Goal: Task Accomplishment & Management: Use online tool/utility

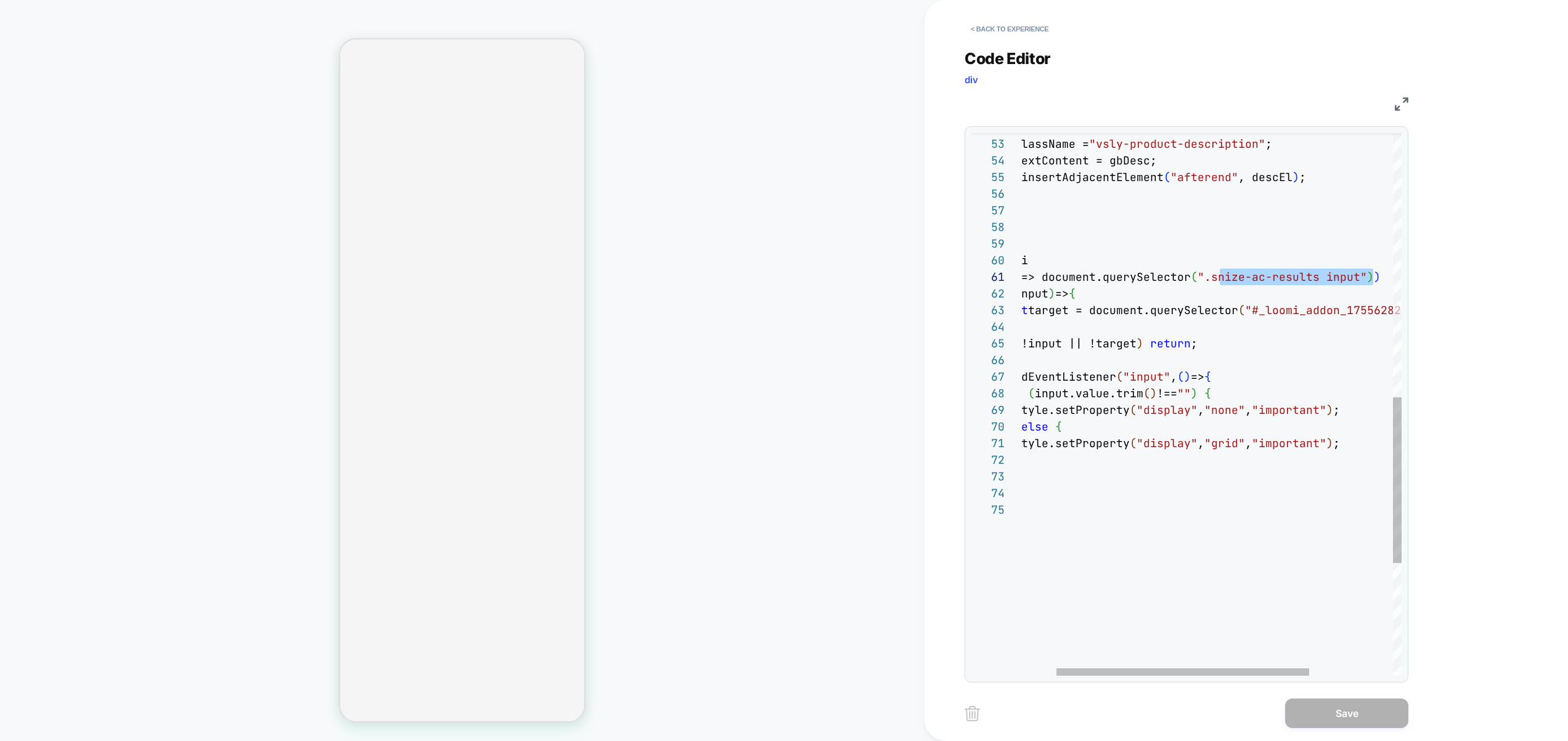
click at [1220, 273] on div "const descEl = document.createElement ( "div" ) ; descEl.className = "vsly-prod…" at bounding box center [1247, 157] width 561 height 1774
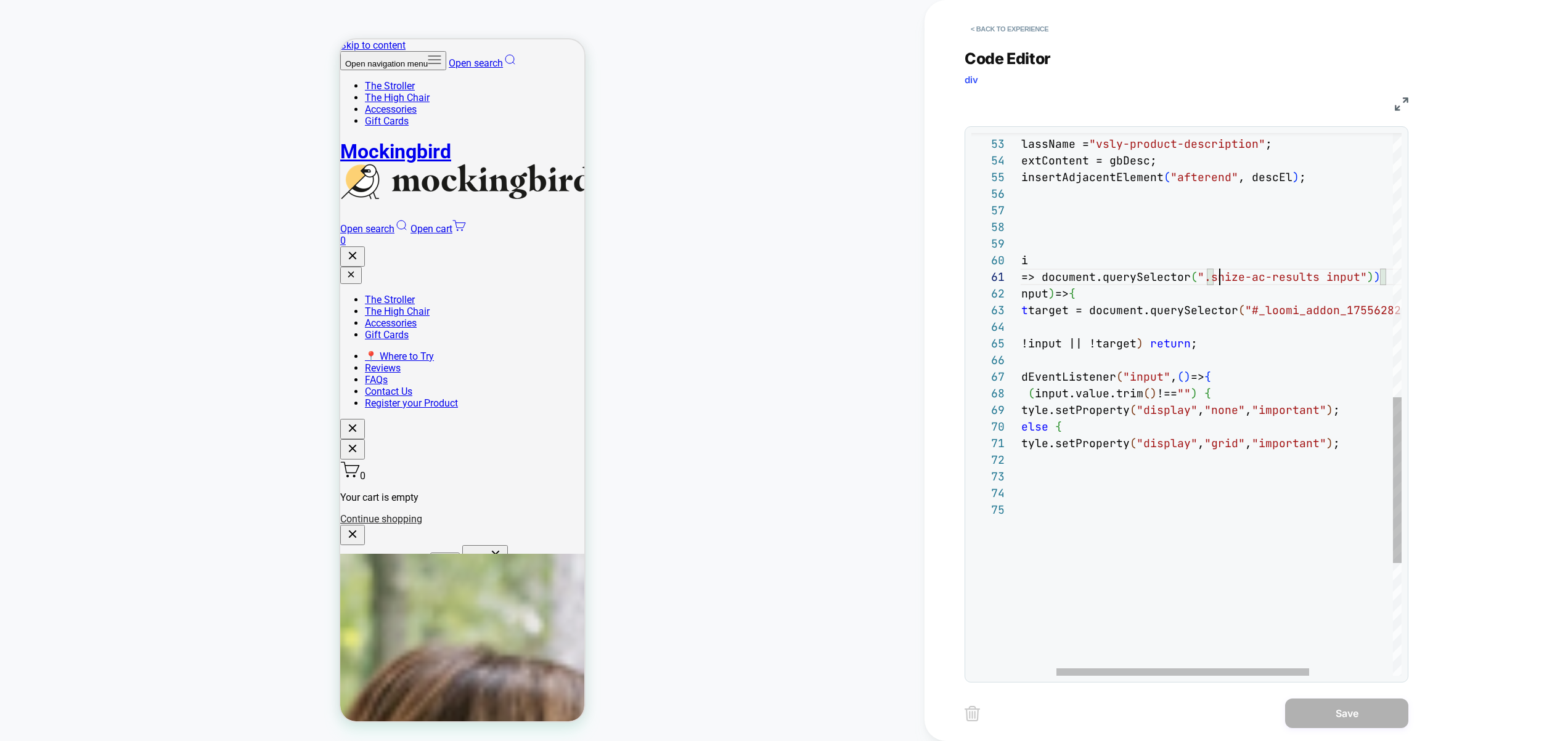
scroll to position [133, 0]
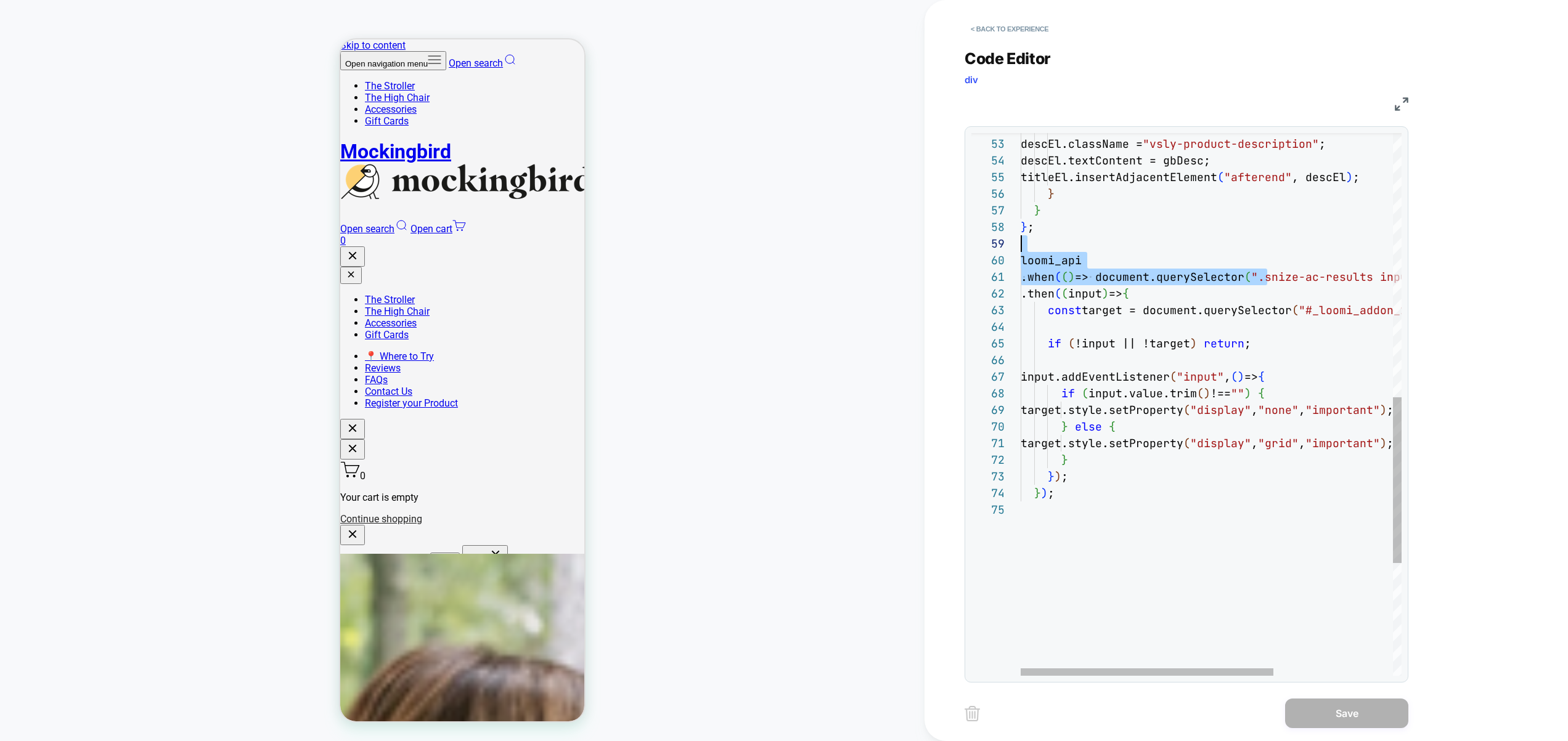
drag, startPoint x: 1201, startPoint y: 271, endPoint x: 880, endPoint y: 246, distance: 322.0
click at [1021, 246] on div "const descEl = document.createElement ( "div" ) ; descEl.className = "vsly-prod…" at bounding box center [1301, 157] width 561 height 1774
type textarea "**********"
click at [1158, 259] on div "const descEl = document.createElement ( "div" ) ; descEl.className = "vsly-prod…" at bounding box center [1301, 157] width 561 height 1774
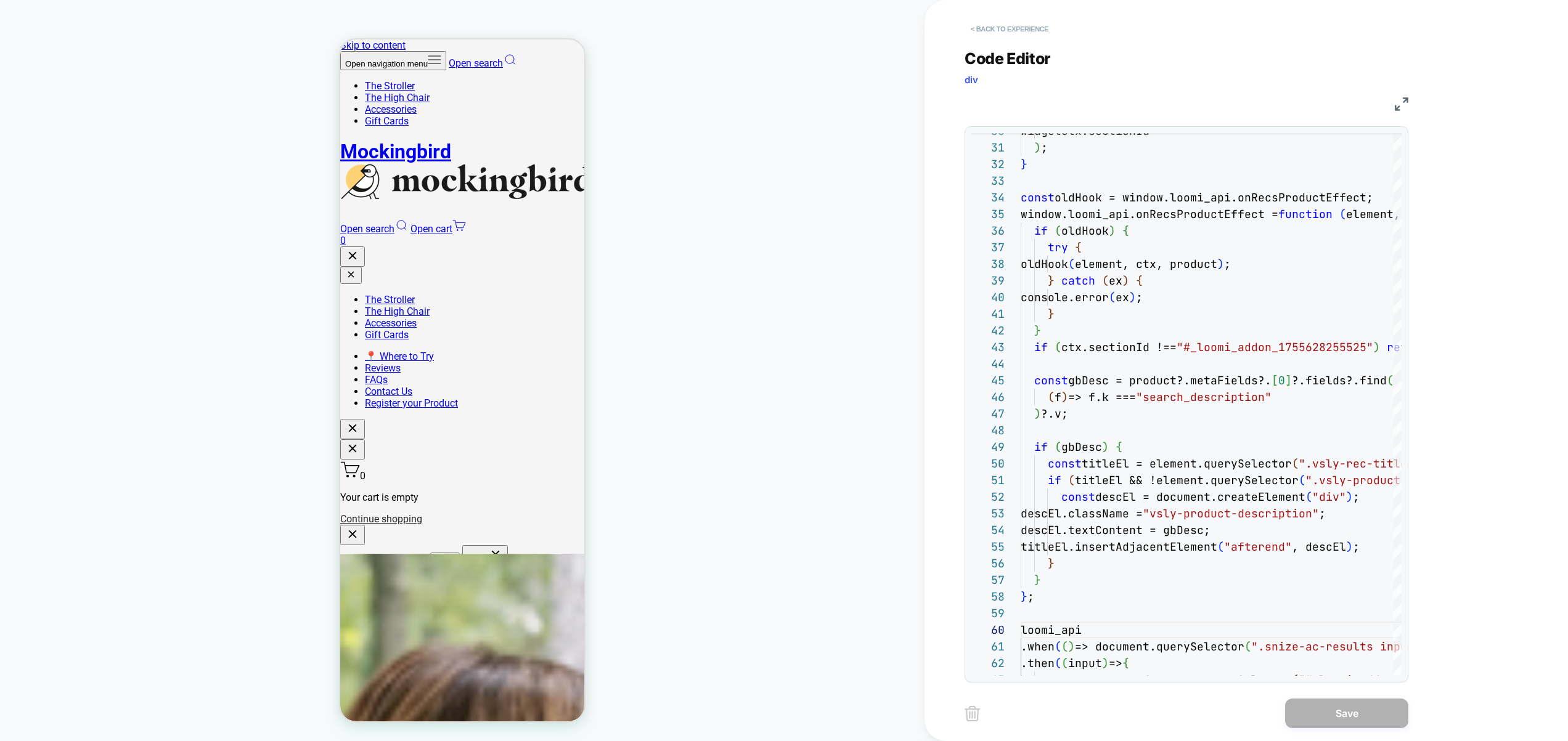
click at [1022, 26] on button "< Back to experience" at bounding box center [1009, 29] width 90 height 20
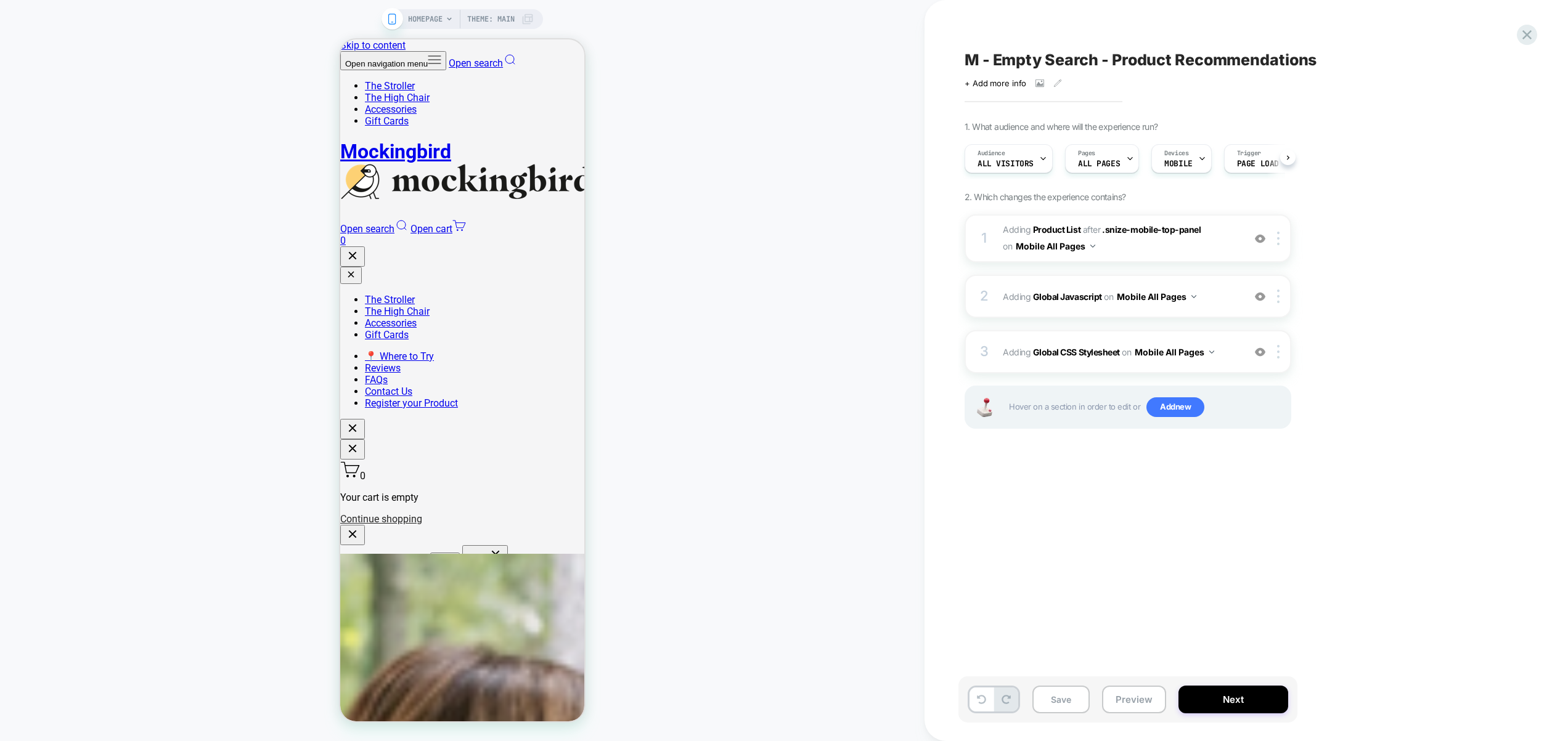
scroll to position [0, 1]
click at [1278, 242] on img at bounding box center [1278, 238] width 3 height 13
click at [1279, 240] on img at bounding box center [1278, 238] width 3 height 13
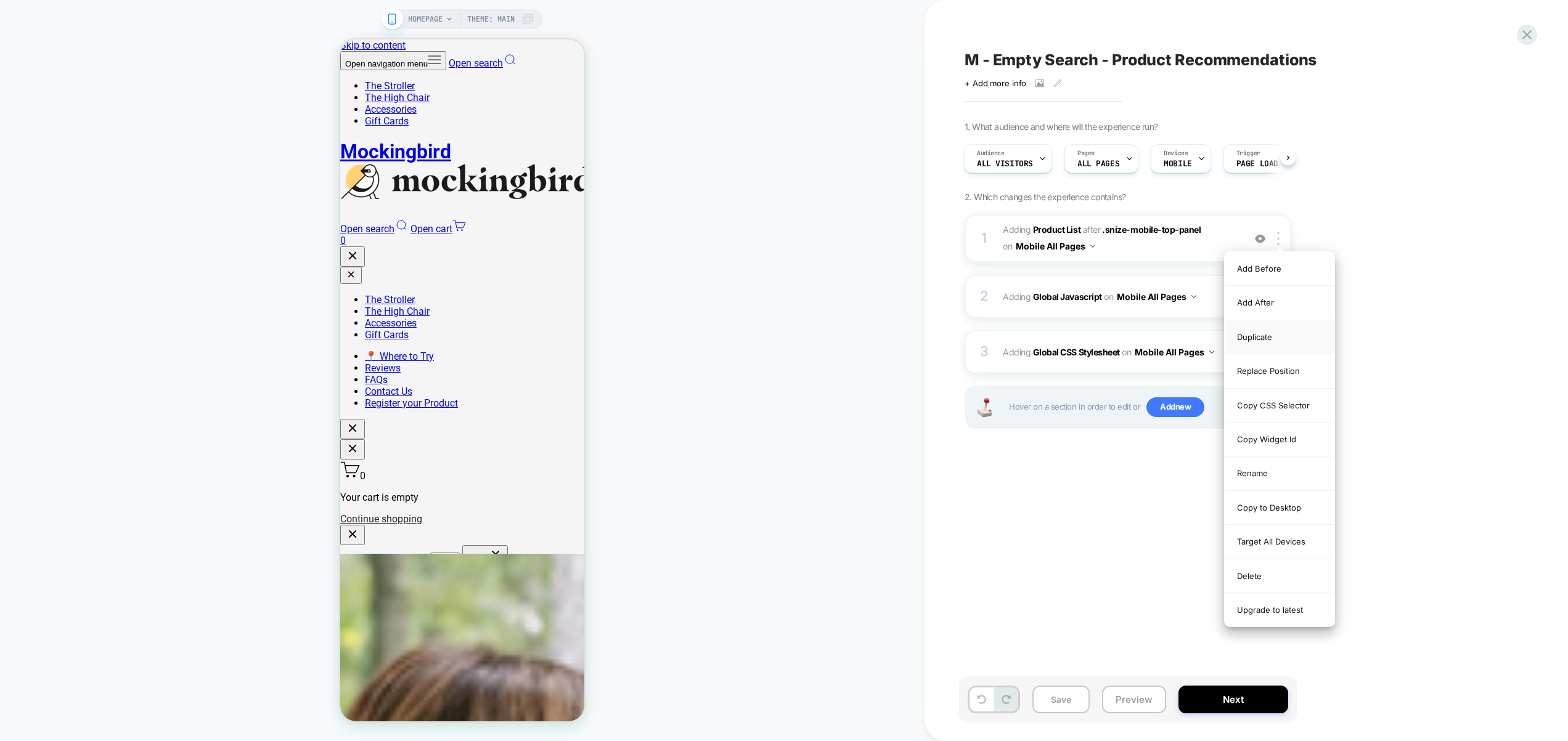
click at [1281, 341] on div "Duplicate" at bounding box center [1279, 337] width 109 height 34
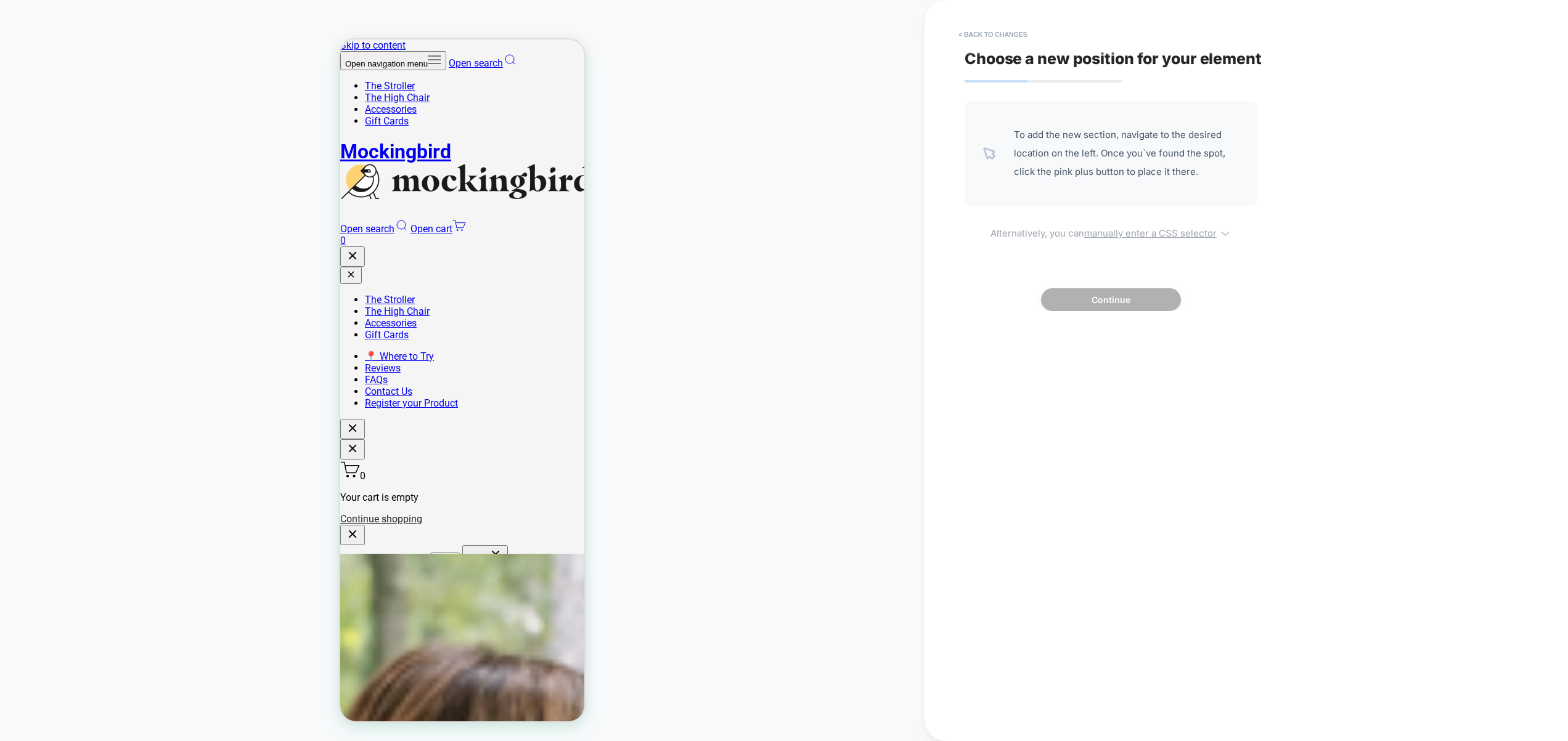
click at [1181, 229] on u "manually enter a CSS selector" at bounding box center [1150, 233] width 132 height 12
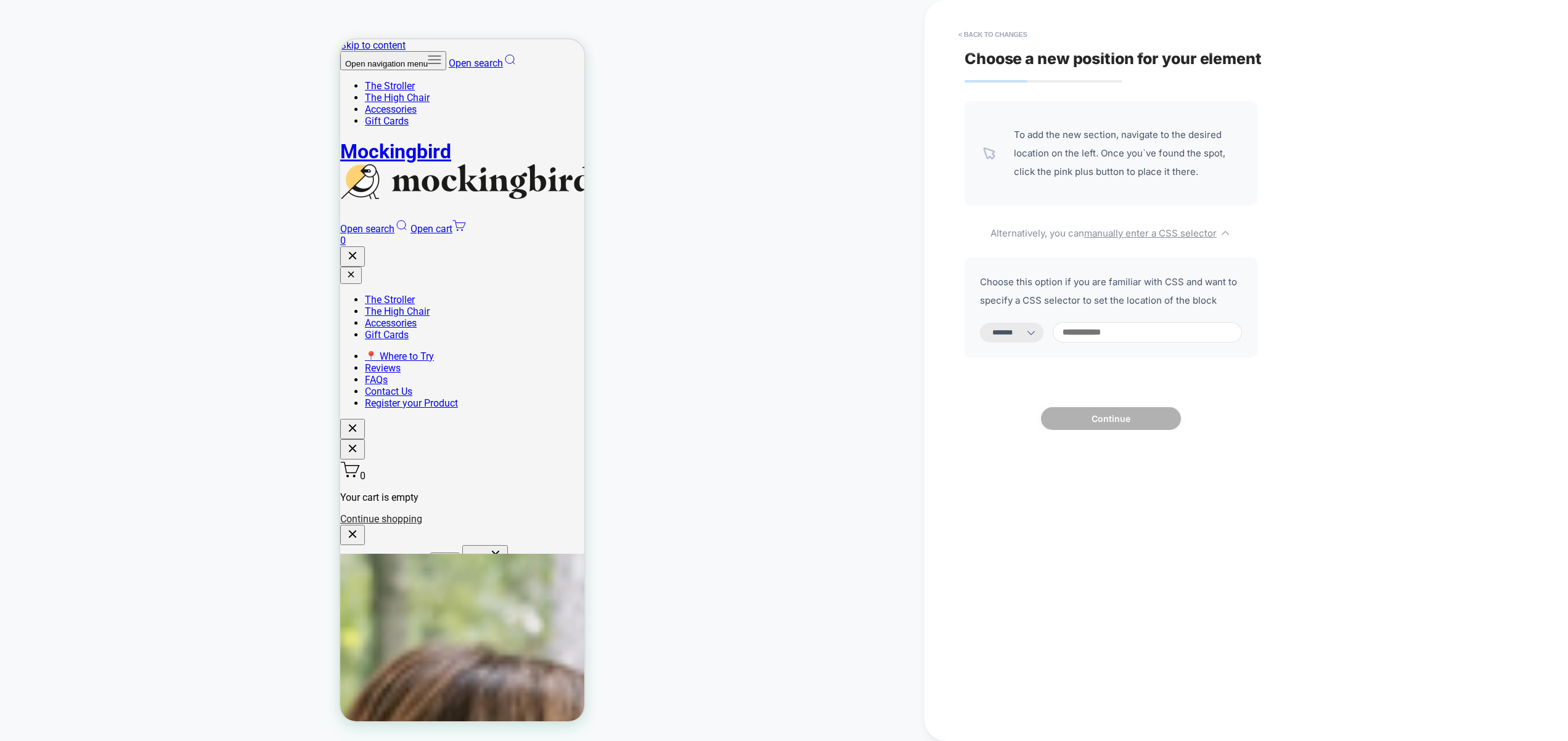
click at [1036, 331] on select "**********" at bounding box center [1011, 333] width 63 height 20
select select "*********"
click at [980, 323] on select "**********" at bounding box center [1011, 333] width 63 height 20
click at [1108, 334] on input at bounding box center [1148, 333] width 189 height 20
paste input "**********"
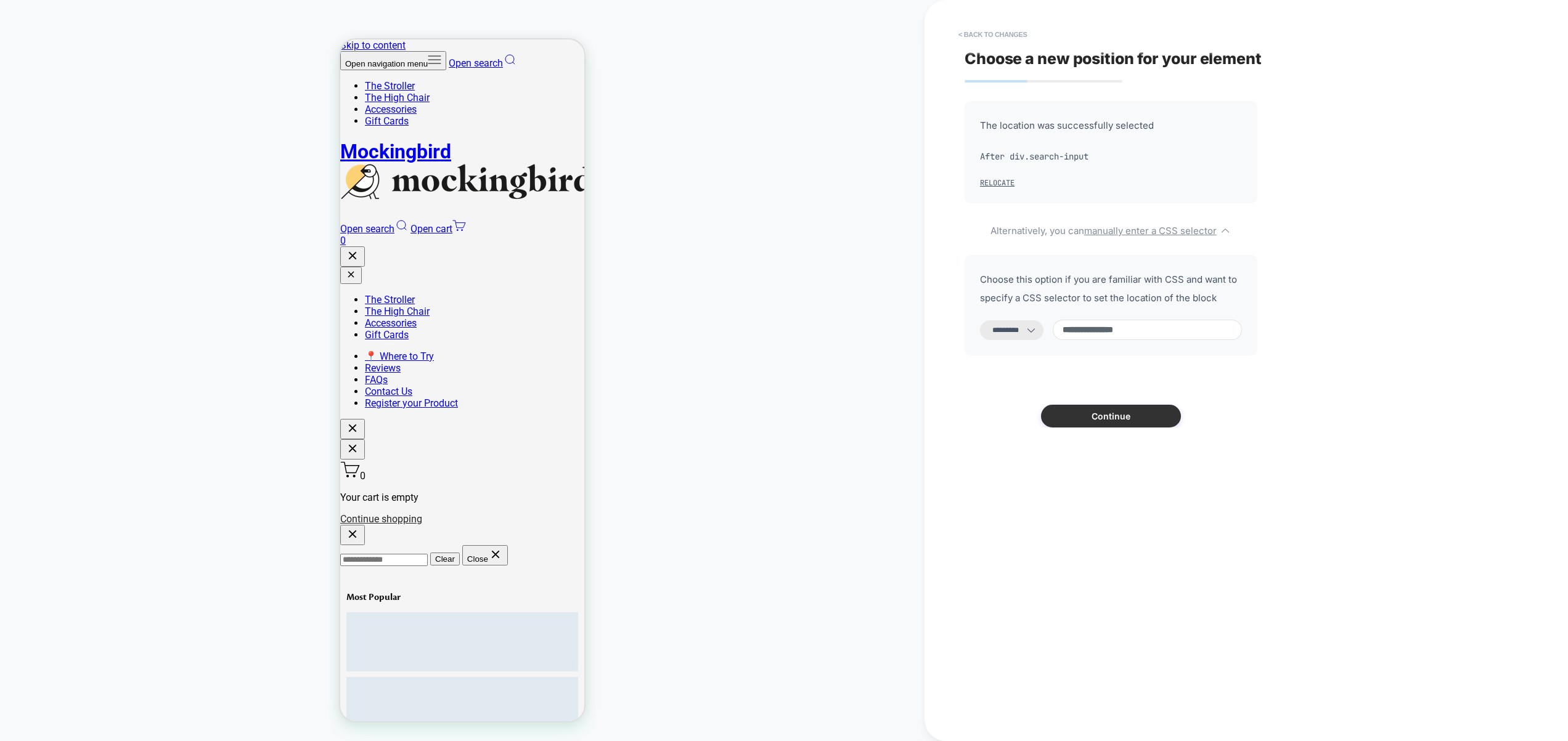
type input "**********"
click at [1128, 418] on button "Continue" at bounding box center [1110, 417] width 140 height 23
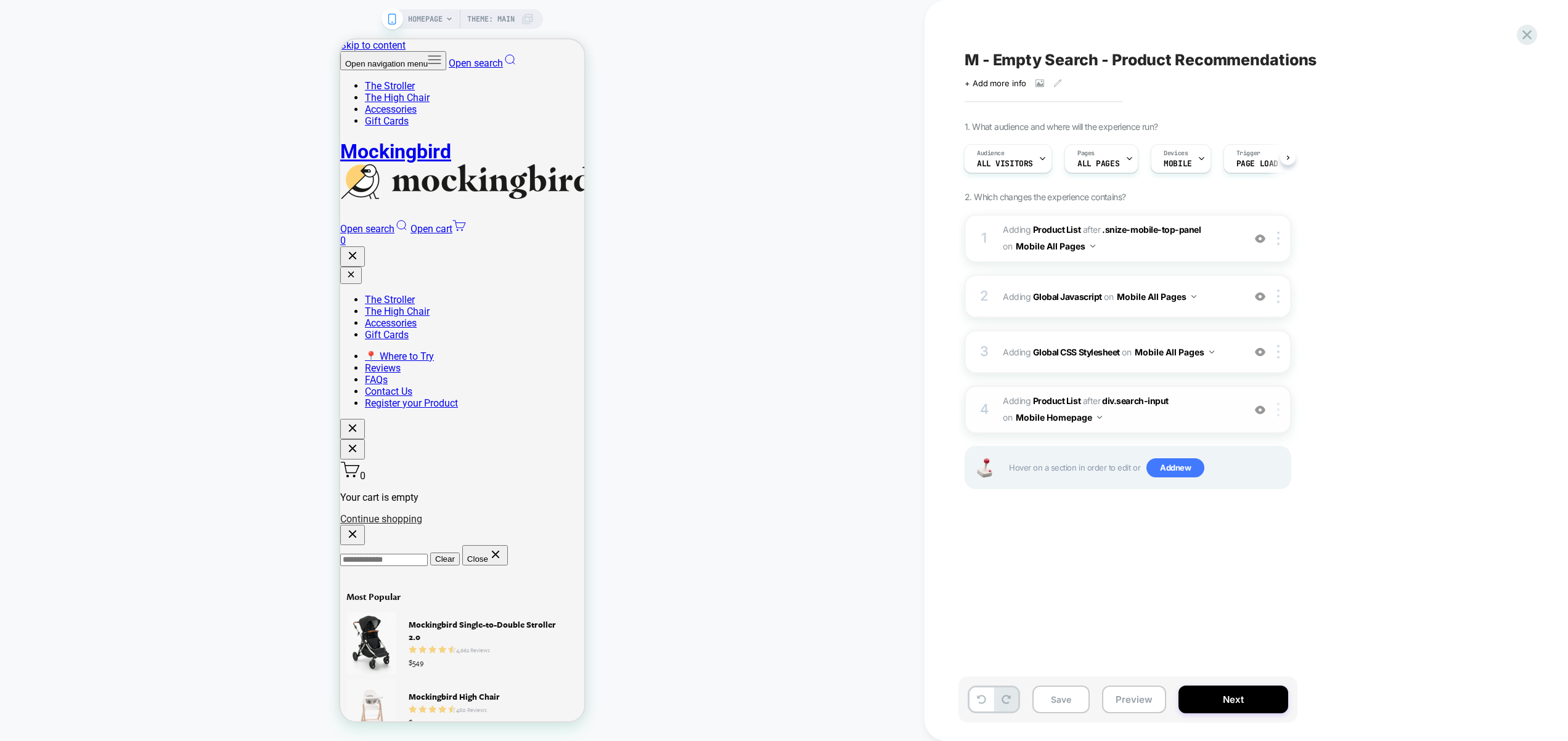
click at [1282, 410] on div at bounding box center [1281, 410] width 20 height 13
click at [1082, 418] on button "Mobile Homepage" at bounding box center [1059, 417] width 86 height 18
click at [1073, 610] on div "Mobile All Pages" at bounding box center [1059, 604] width 149 height 26
click at [1148, 701] on button "Preview" at bounding box center [1134, 699] width 64 height 28
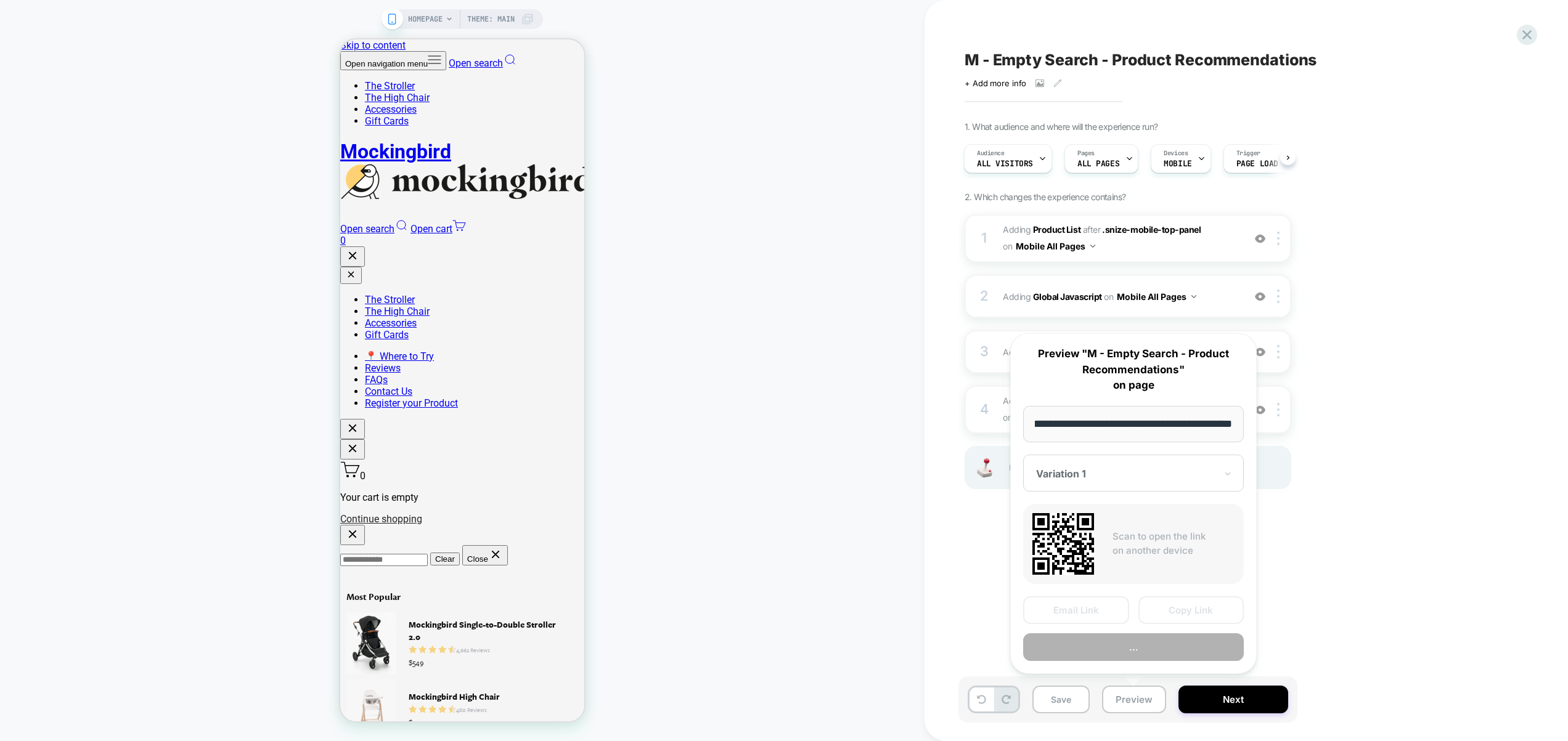
scroll to position [0, 0]
click at [1145, 648] on button "..." at bounding box center [1133, 647] width 221 height 28
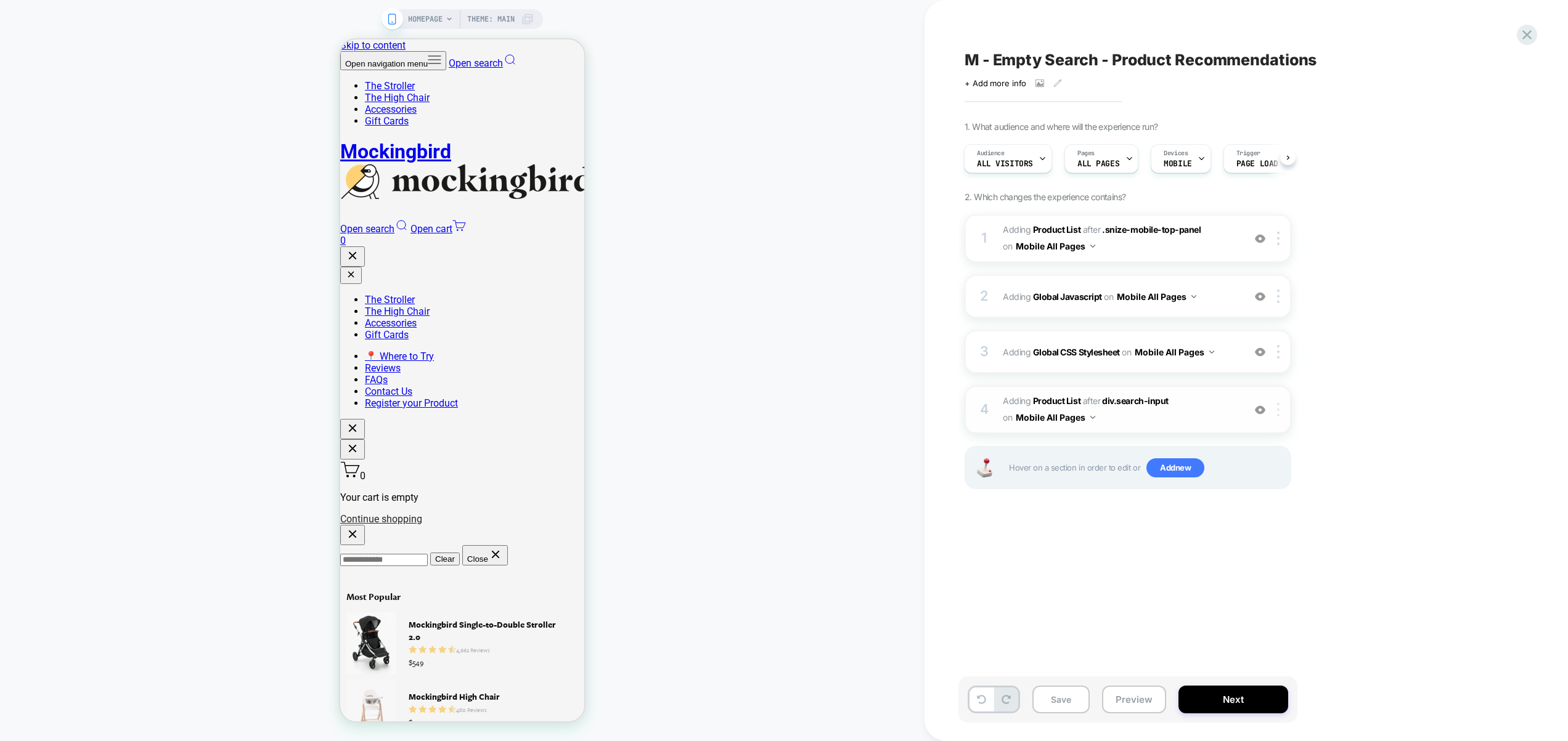
click at [1274, 413] on div at bounding box center [1281, 410] width 20 height 13
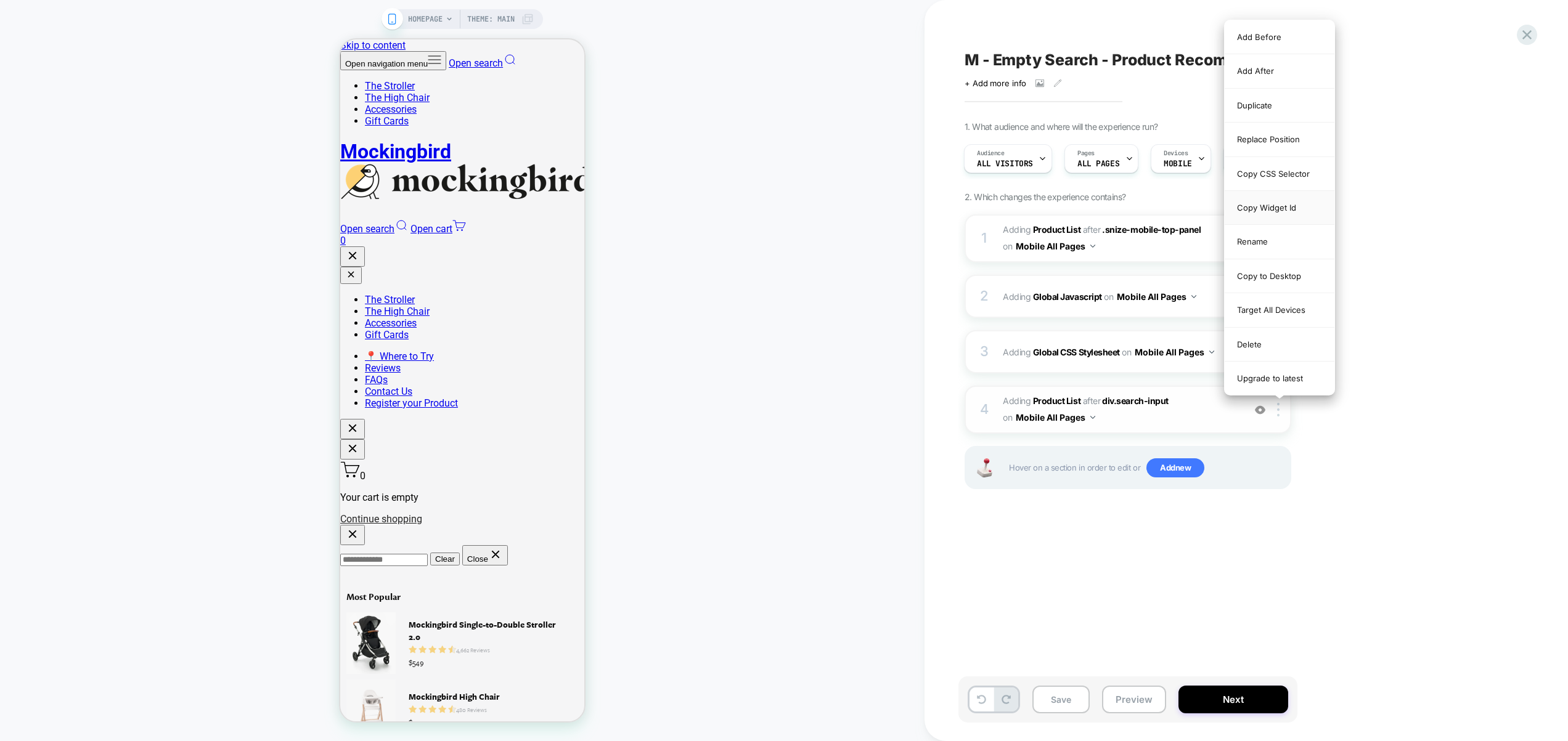
click at [1283, 208] on div "Copy Widget Id" at bounding box center [1279, 208] width 109 height 34
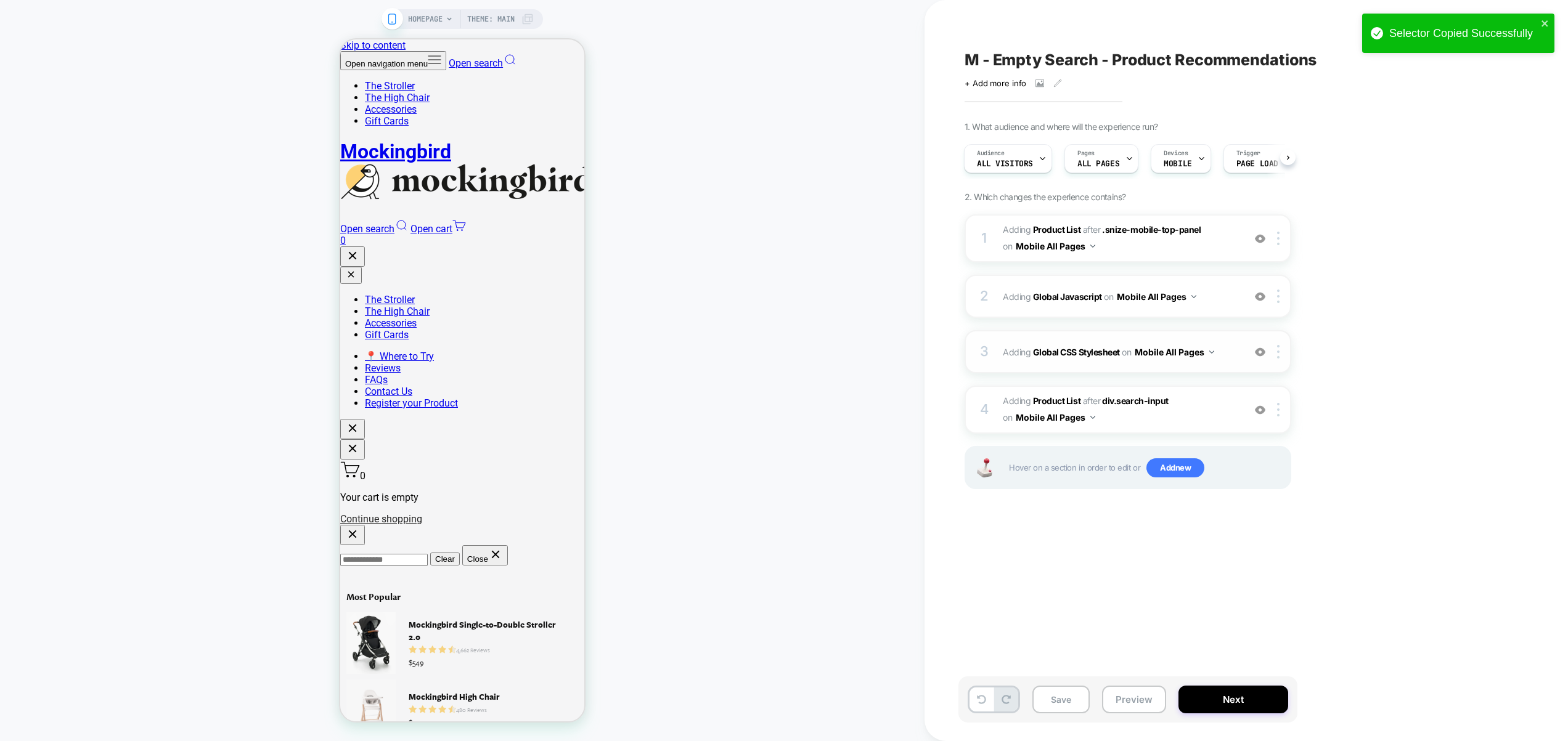
click at [1189, 370] on div "3 Adding Global CSS Stylesheet on Mobile All Pages Add Before Add After Copy to…" at bounding box center [1128, 351] width 326 height 43
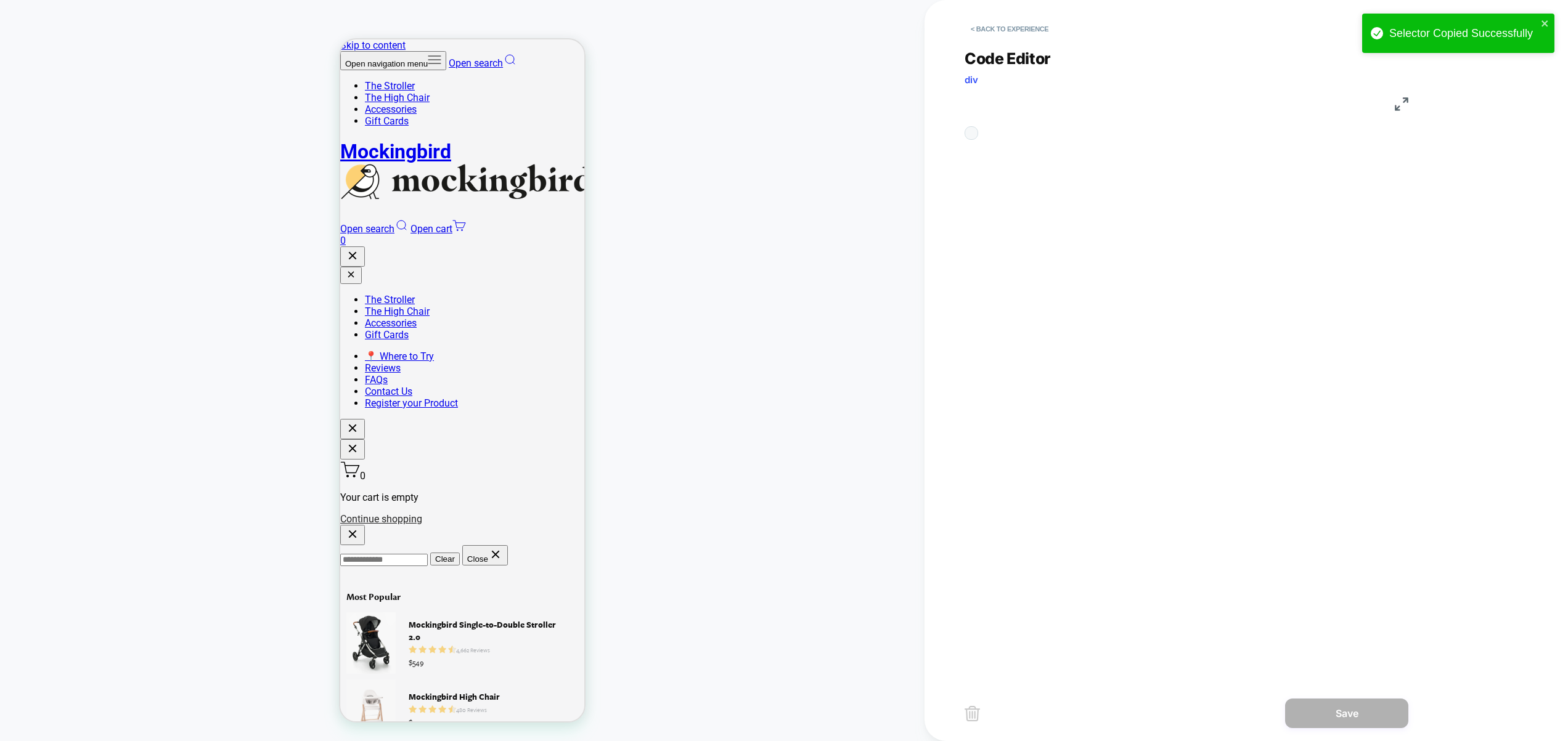
scroll to position [166, 0]
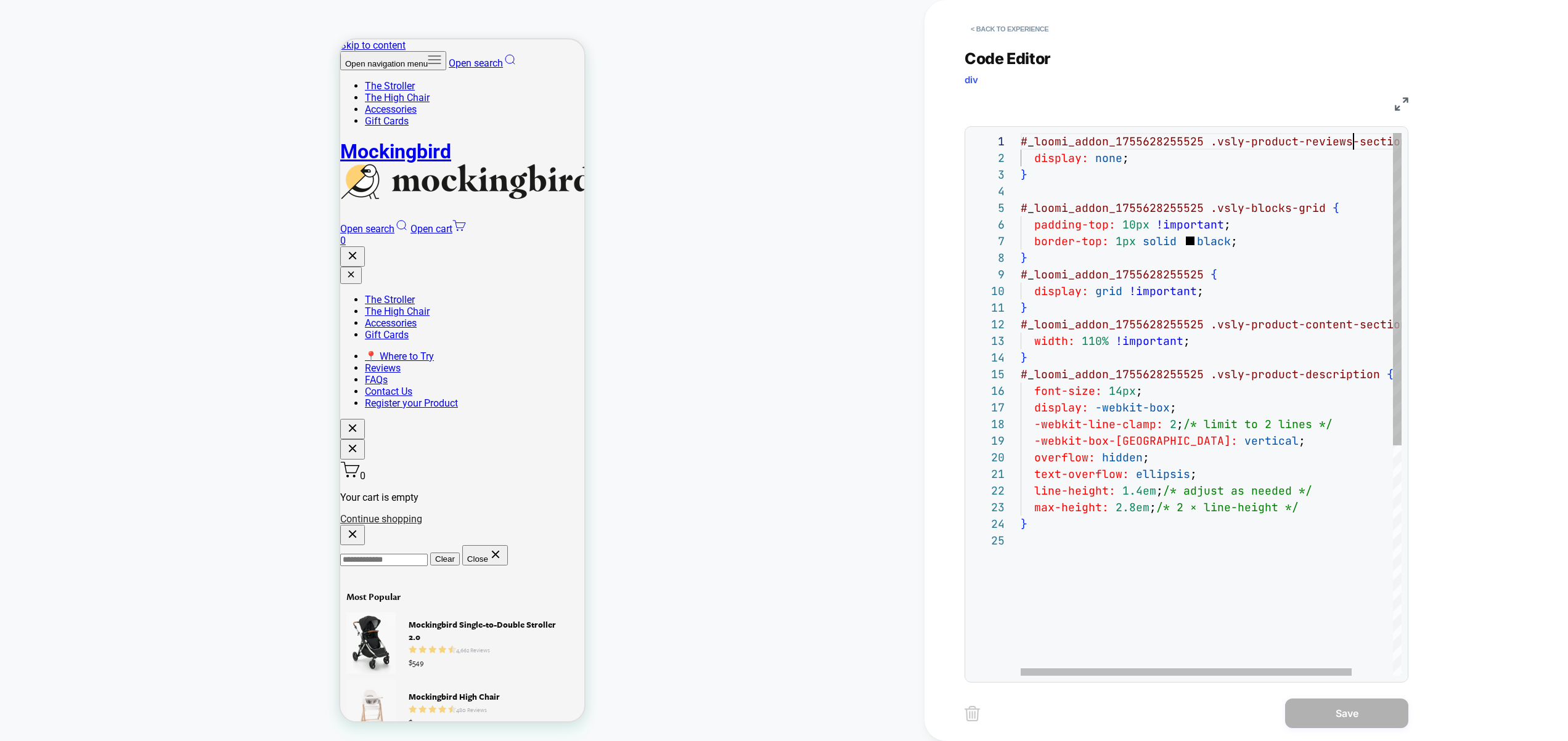
click at [1355, 143] on div "# _ loomi_addon_1755628255525 .vsly-product-reviews-section { display: none ; }…" at bounding box center [1235, 604] width 428 height 942
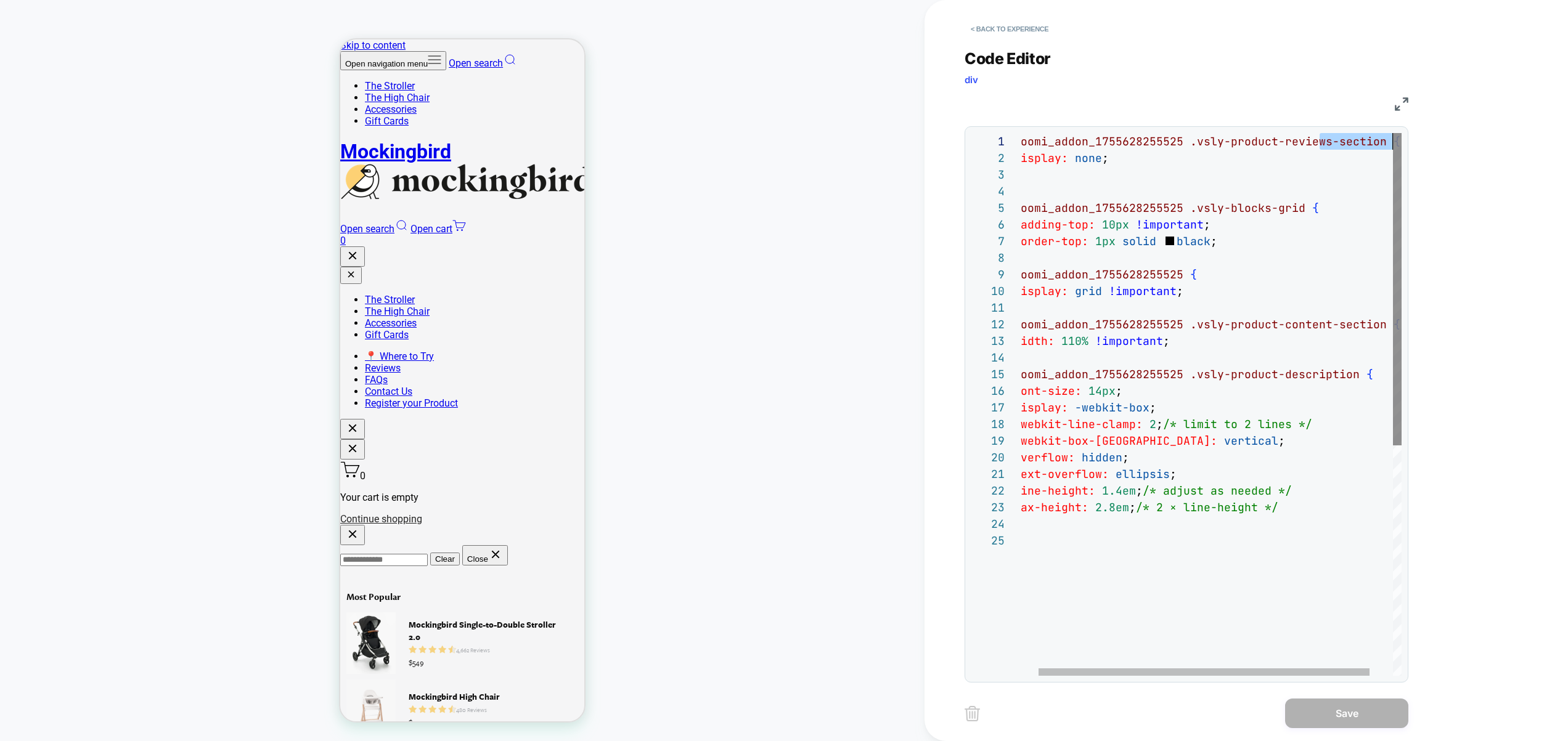
drag, startPoint x: 1341, startPoint y: 145, endPoint x: 1394, endPoint y: 145, distance: 53.0
click at [1398, 145] on div "# _ loomi_addon_1755628255525 .vsly-product-reviews-section { display: none ; }…" at bounding box center [1214, 604] width 428 height 942
click at [1377, 145] on div "# _ loomi_addon_1755628255525 .vsly-product-reviews-section { display: none ; }…" at bounding box center [1214, 604] width 428 height 942
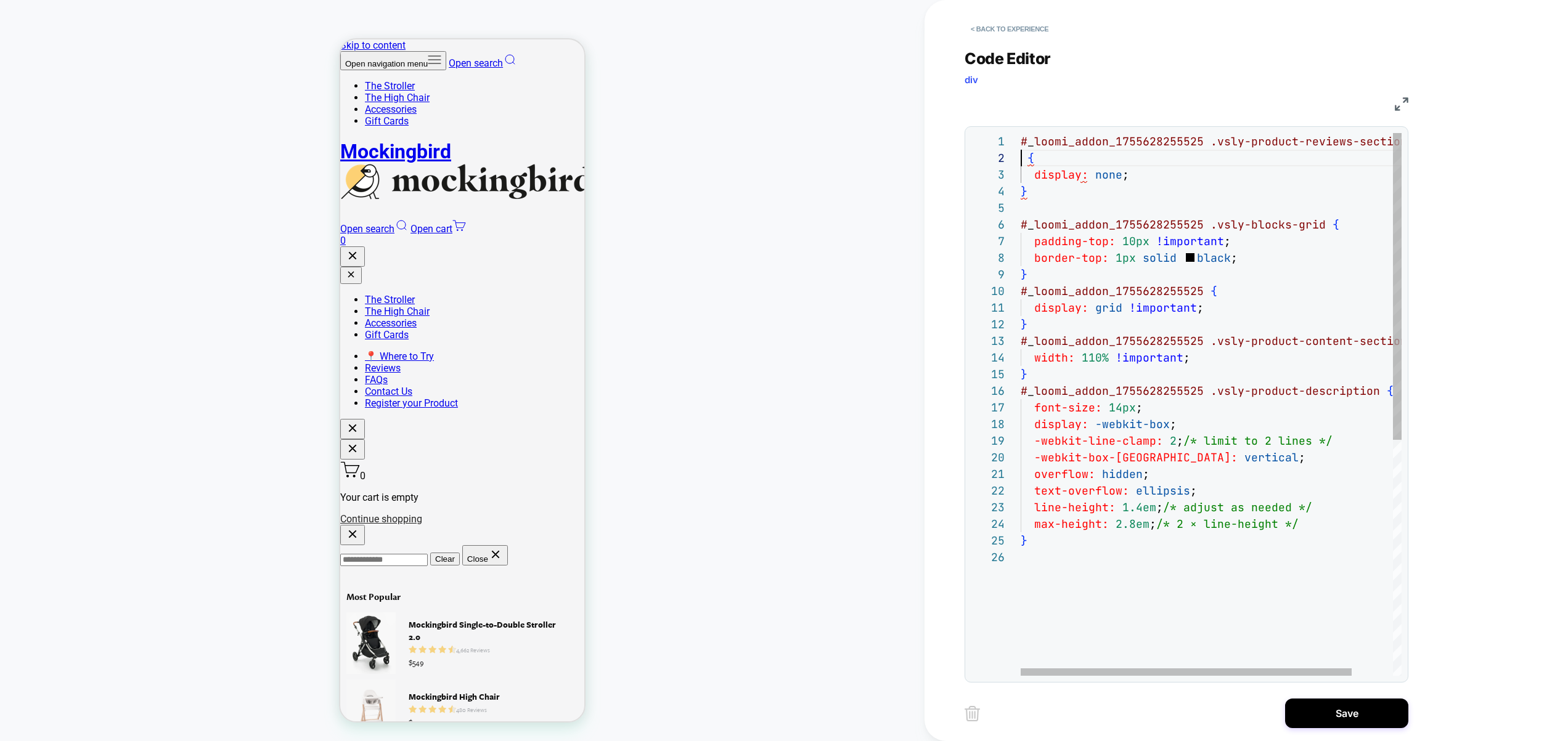
scroll to position [17, 180]
drag, startPoint x: 1210, startPoint y: 141, endPoint x: 1252, endPoint y: 141, distance: 42.0
click at [1252, 141] on div "# _ loomi_addon_1755628255525 .vsly-product-reviews-section , display: none ; }…" at bounding box center [1235, 612] width 428 height 959
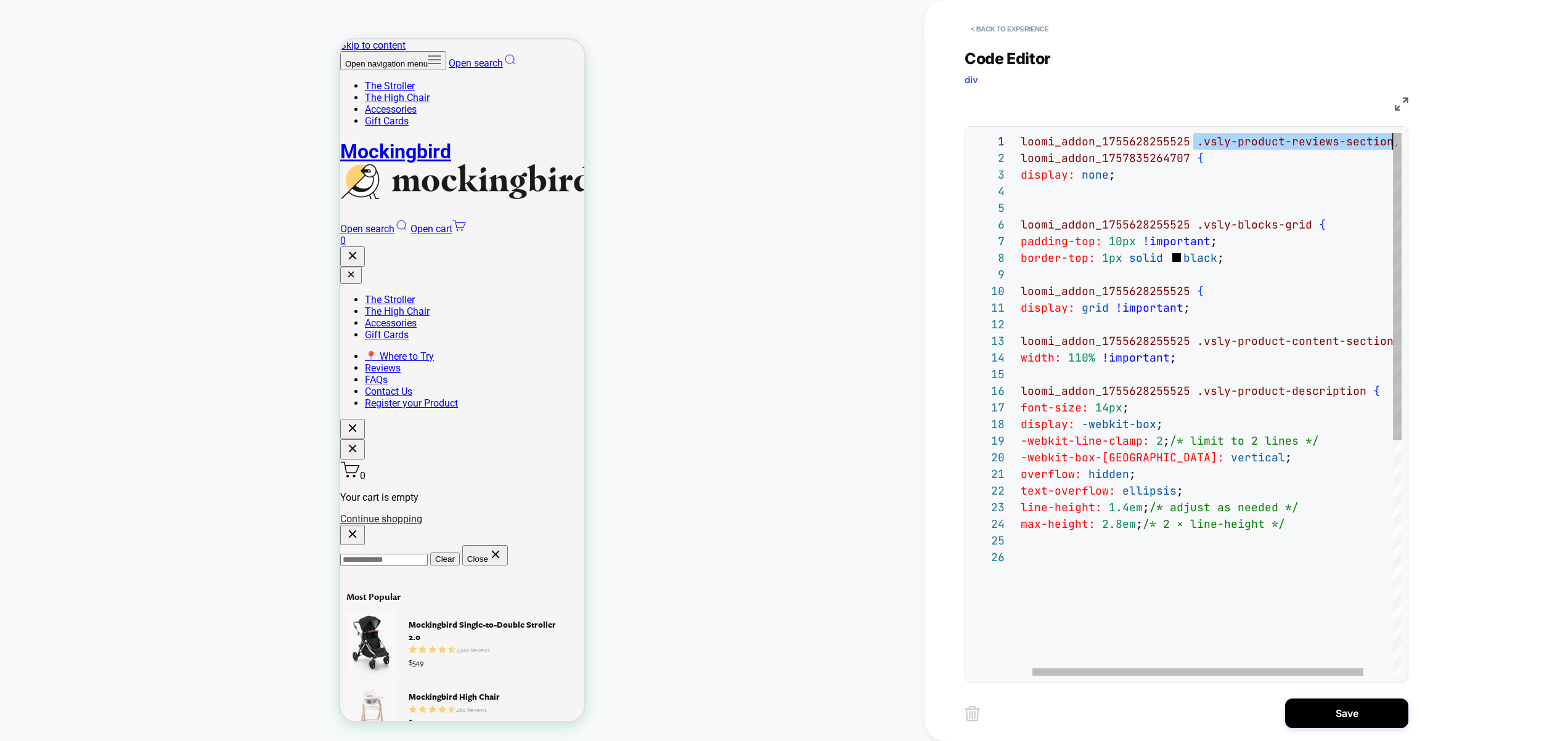
scroll to position [0, 385]
drag, startPoint x: 1207, startPoint y: 143, endPoint x: 1390, endPoint y: 143, distance: 183.0
click at [1390, 143] on div "# _ loomi_addon_1755628255525 .vsly-product-reviews-section , display: none ; }…" at bounding box center [1220, 612] width 428 height 959
click at [1194, 159] on div "# _ loomi_addon_1755628255525 .vsly-product-reviews-section , display: none ; }…" at bounding box center [1220, 612] width 428 height 959
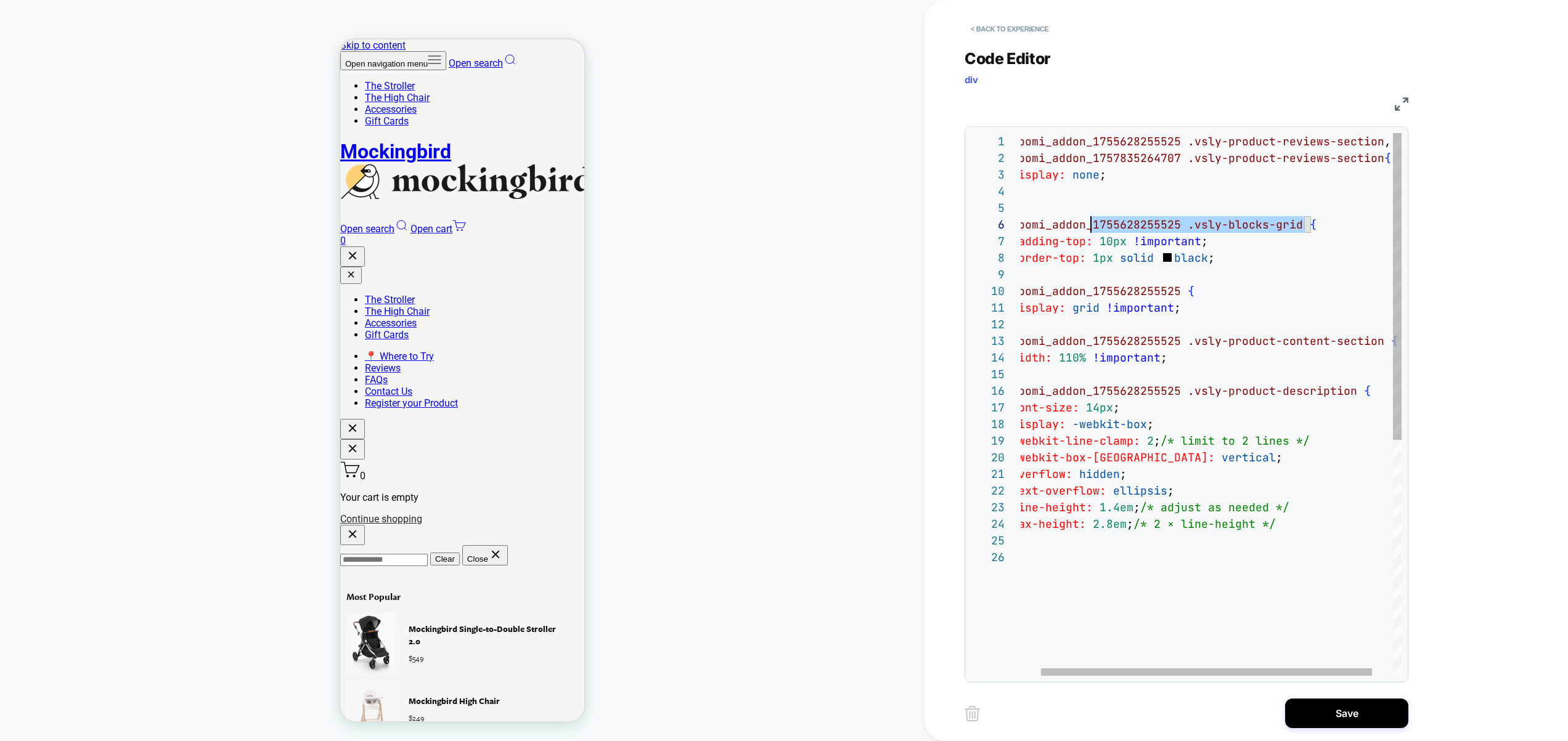
scroll to position [83, 0]
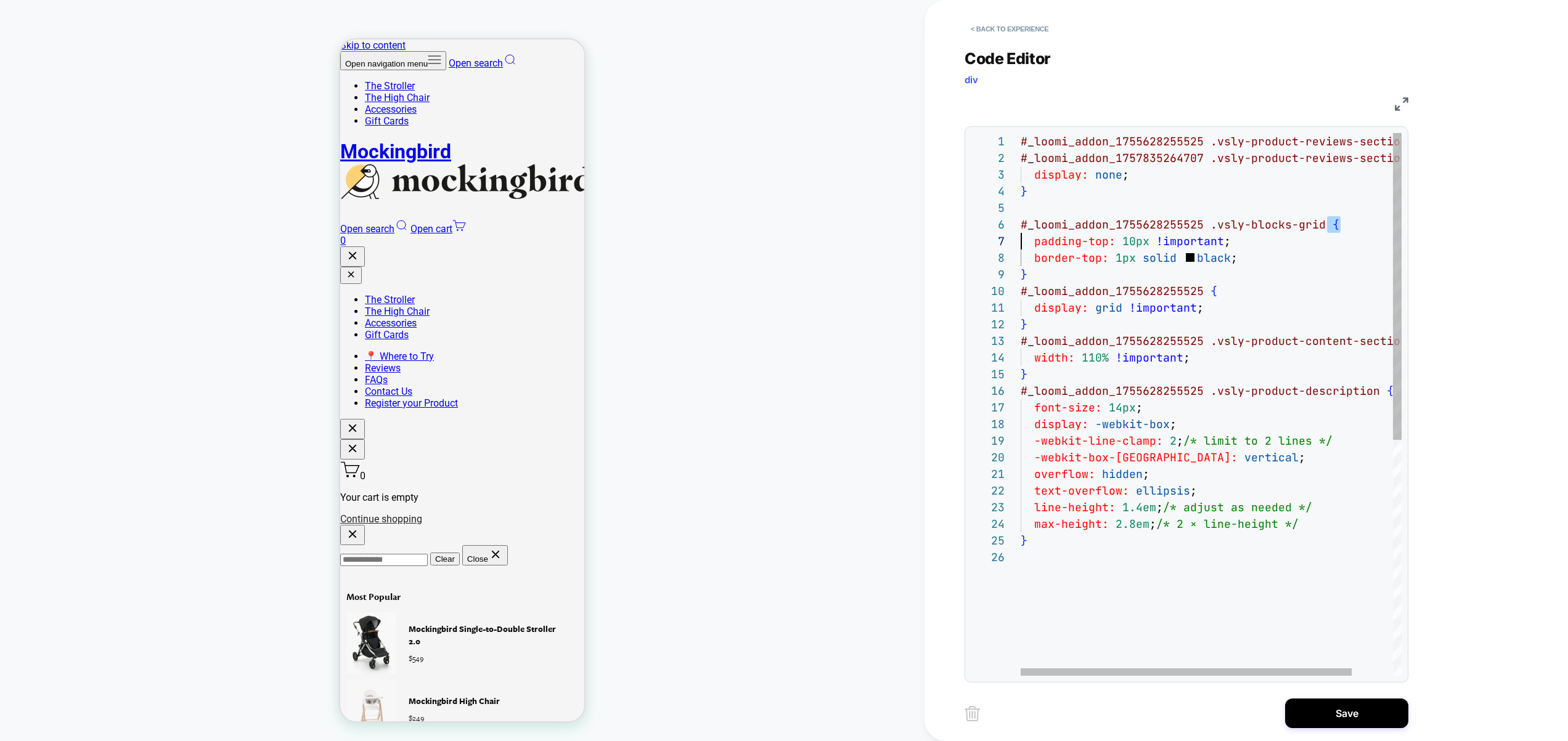
drag, startPoint x: 1300, startPoint y: 230, endPoint x: 961, endPoint y: 233, distance: 339.0
click at [1021, 233] on div "# _ loomi_addon_1755628255525 .vsly-product-reviews-section , display: none ; }…" at bounding box center [1235, 612] width 428 height 959
click at [1320, 232] on div "# _ loomi_addon_1755628255525 .vsly-product-reviews-section , display: none ; }…" at bounding box center [1235, 612] width 428 height 959
drag, startPoint x: 1325, startPoint y: 229, endPoint x: 971, endPoint y: 224, distance: 354.0
click at [1021, 224] on div "# _ loomi_addon_1755628255525 .vsly-product-reviews-section , display: none ; }…" at bounding box center [1235, 612] width 428 height 959
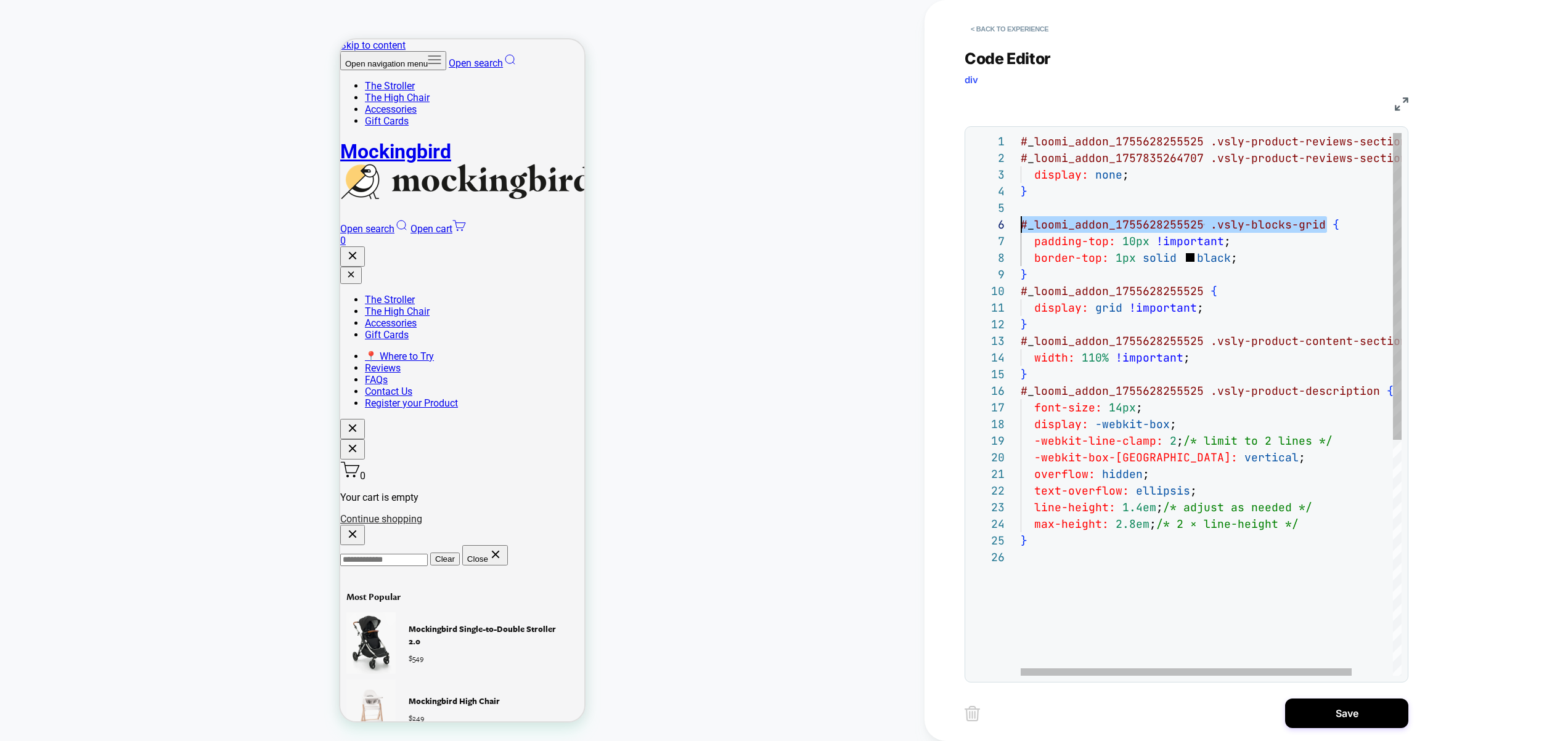
click at [1313, 227] on div "# _ loomi_addon_1755628255525 .vsly-product-reviews-section , display: none ; }…" at bounding box center [1235, 612] width 428 height 959
drag, startPoint x: 1319, startPoint y: 227, endPoint x: 1313, endPoint y: 224, distance: 6.7
click at [1319, 227] on div "# _ loomi_addon_1755628255525 .vsly-product-reviews-section , display: none ; }…" at bounding box center [1235, 612] width 428 height 959
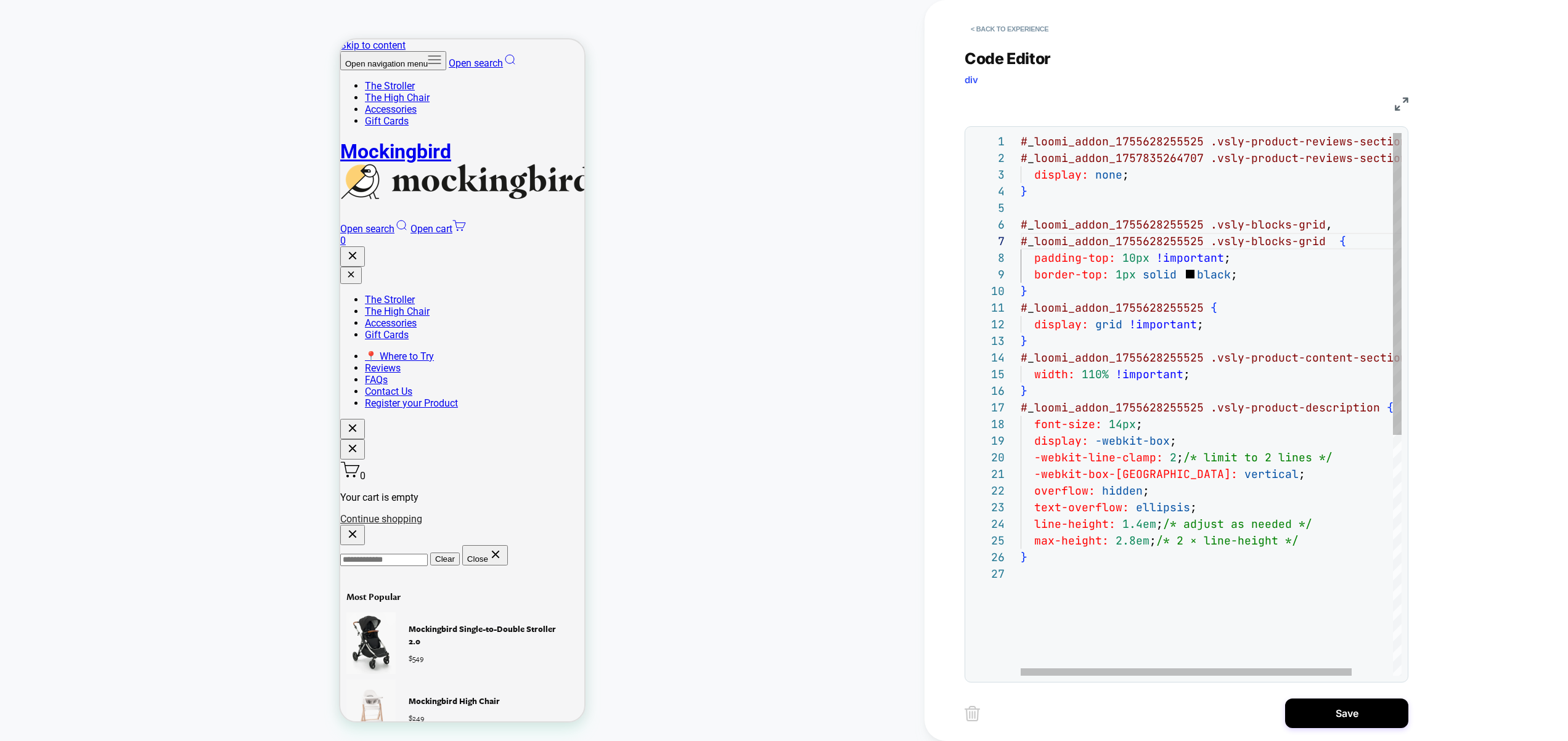
scroll to position [0, 180]
click at [1200, 308] on div "# _ loomi_addon_1755628255525 .vsly-product-reviews-section , display: none ; }…" at bounding box center [1235, 621] width 428 height 975
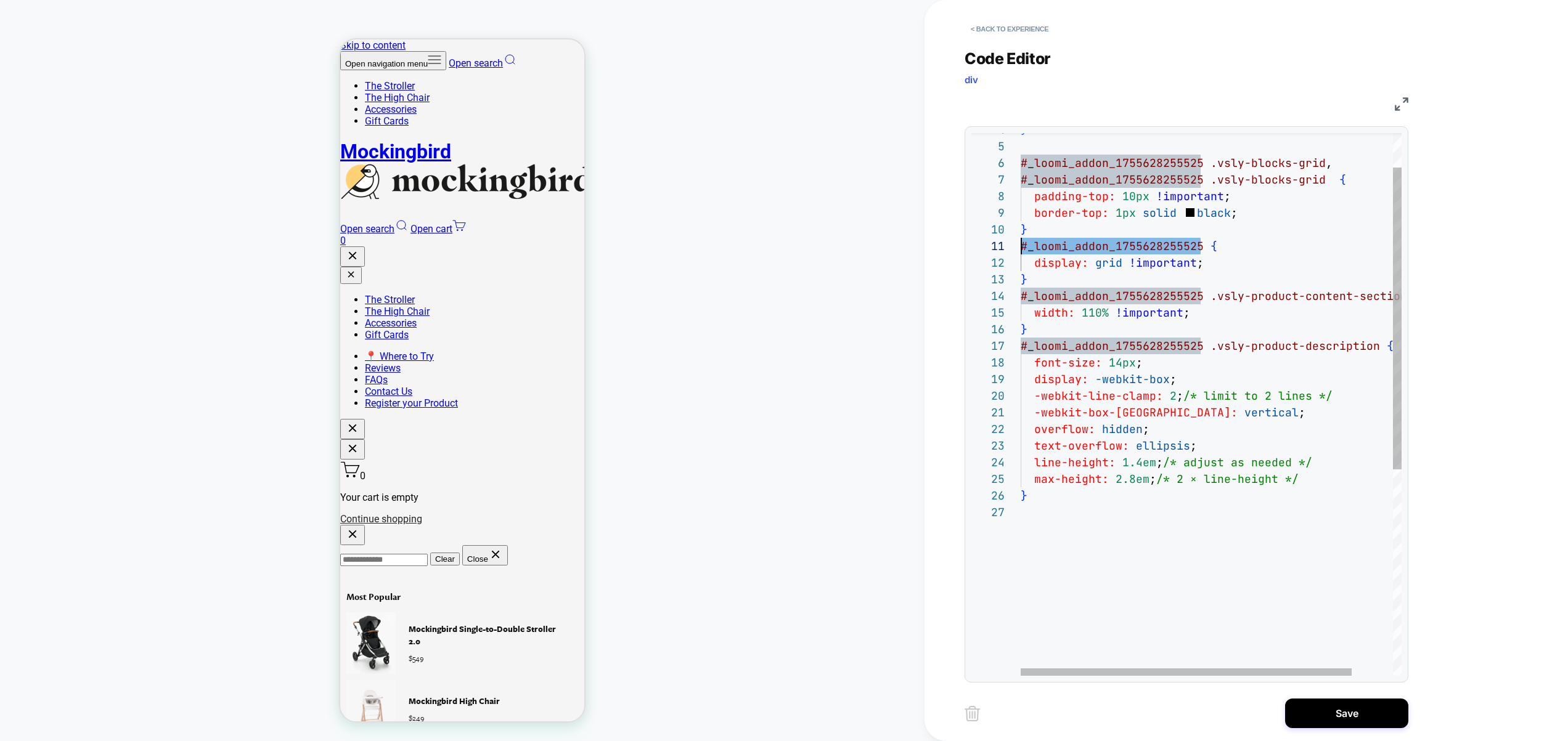
scroll to position [0, 0]
drag, startPoint x: 1203, startPoint y: 250, endPoint x: 1018, endPoint y: 249, distance: 185.0
click at [1021, 249] on div "} # _ loomi_addon_1755628255525 .vsly-blocks-grid , padding-top: 10px !importan…" at bounding box center [1235, 559] width 428 height 975
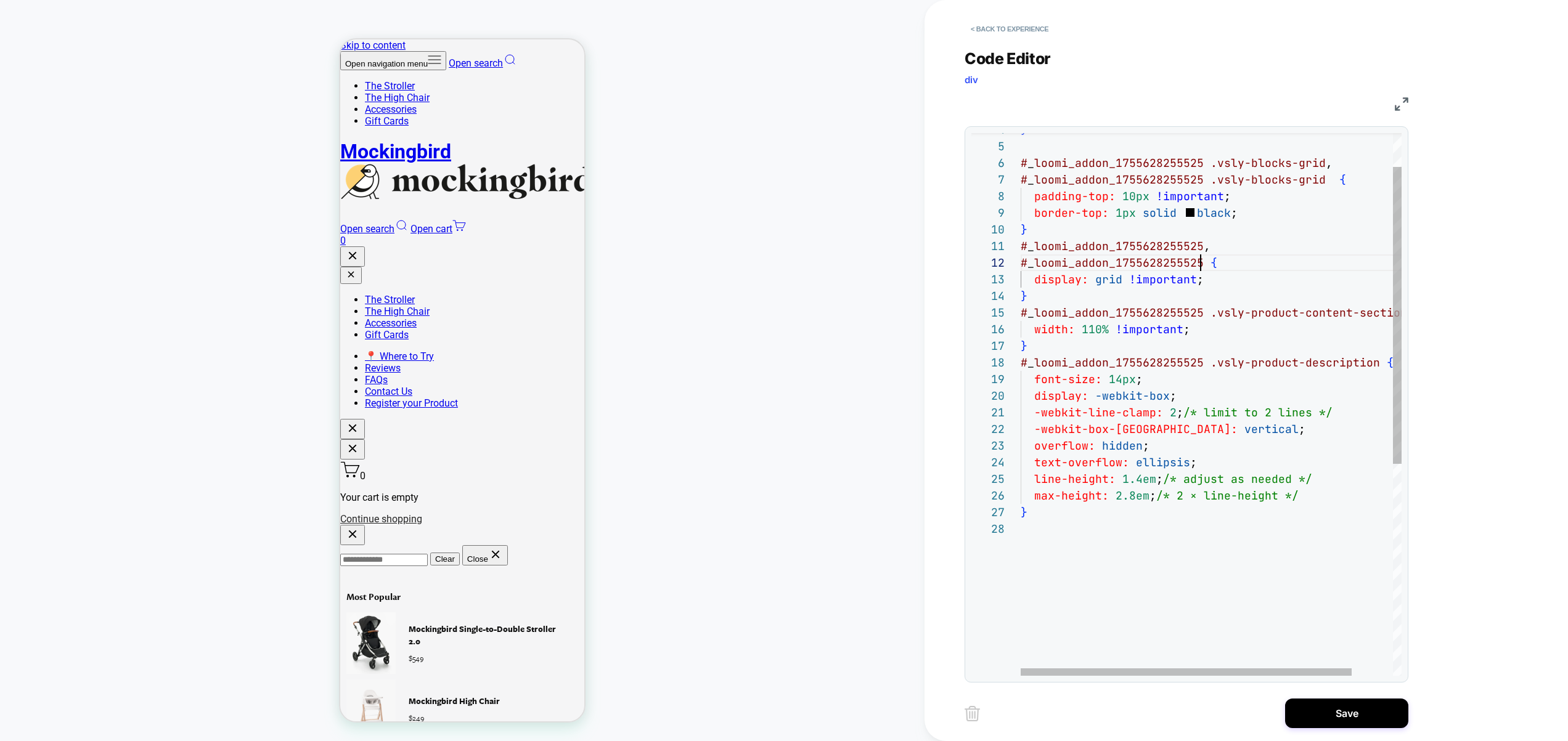
scroll to position [17, 180]
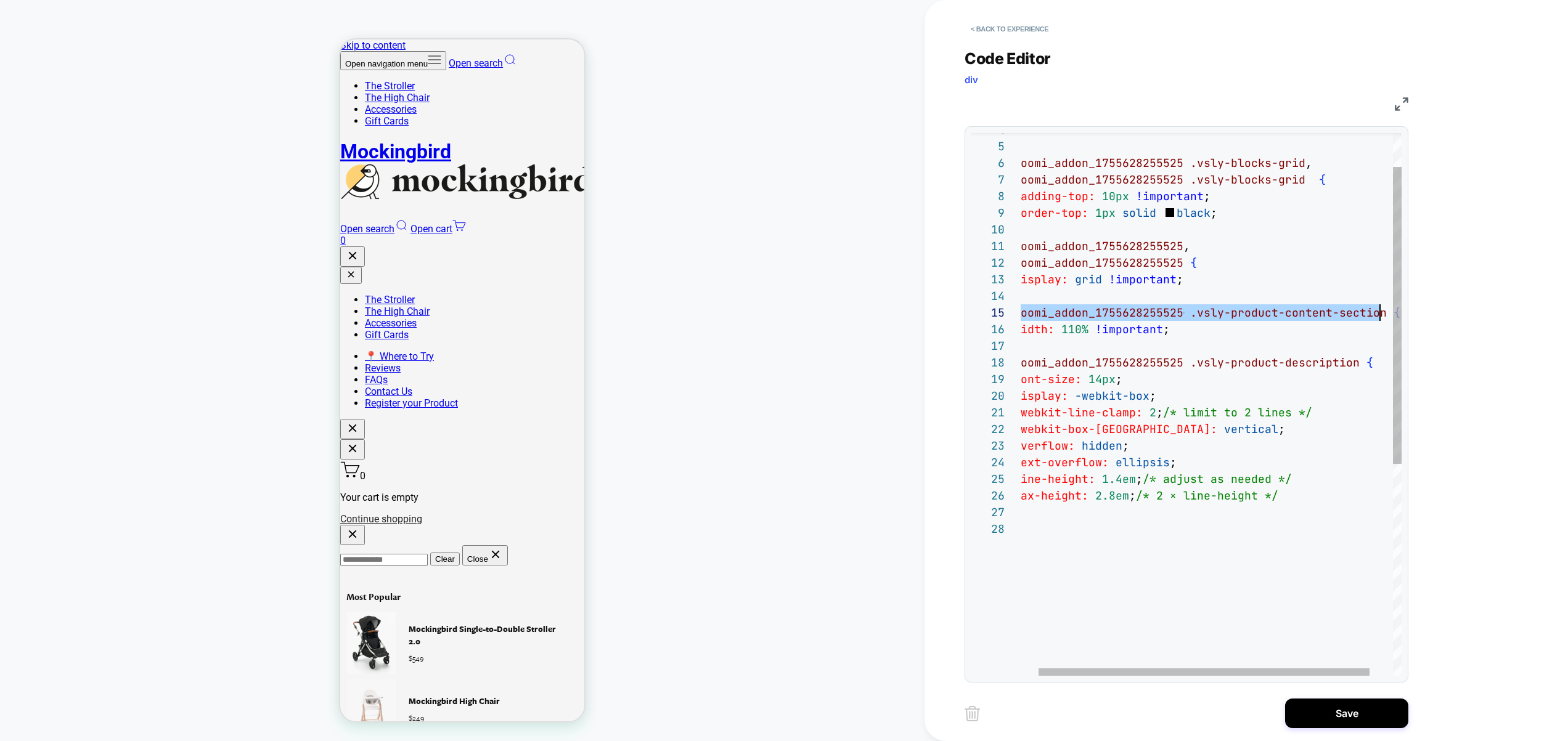
drag, startPoint x: 1021, startPoint y: 313, endPoint x: 1379, endPoint y: 312, distance: 358.0
click at [1379, 312] on div "} # _ loomi_addon_1755628255525 .vsly-blocks-grid , padding-top: 10px !importan…" at bounding box center [1214, 568] width 428 height 992
click at [1384, 314] on div "} # _ loomi_addon_1755628255525 .vsly-blocks-grid , padding-top: 10px !importan…" at bounding box center [1214, 568] width 428 height 992
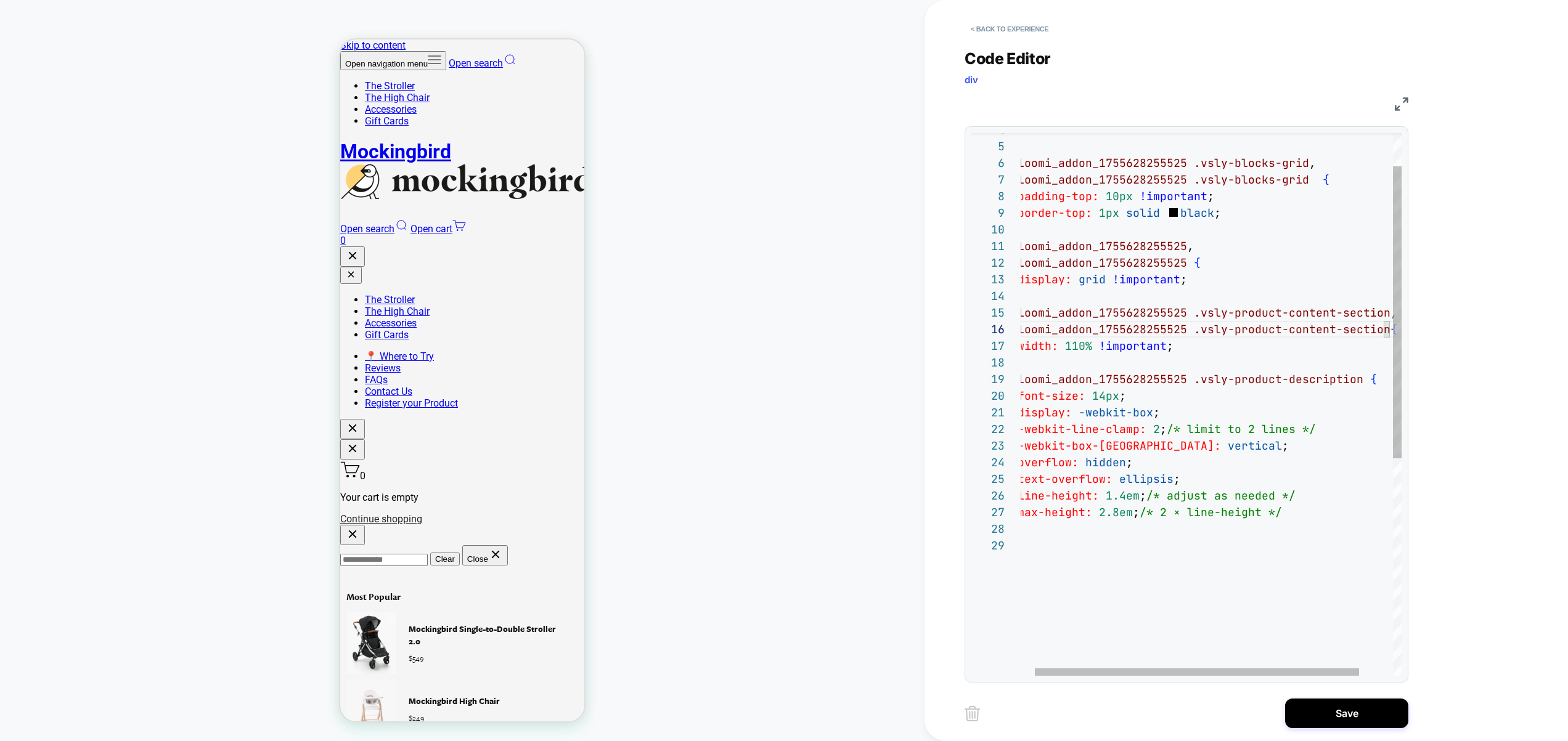
scroll to position [150, 7]
drag, startPoint x: 1124, startPoint y: 225, endPoint x: 1131, endPoint y: 185, distance: 40.6
click at [1014, 221] on div "} # _ loomi_addon_1755628255525 .vsly-blocks-grid , padding-top: 10px !importan…" at bounding box center [1232, 576] width 437 height 1008
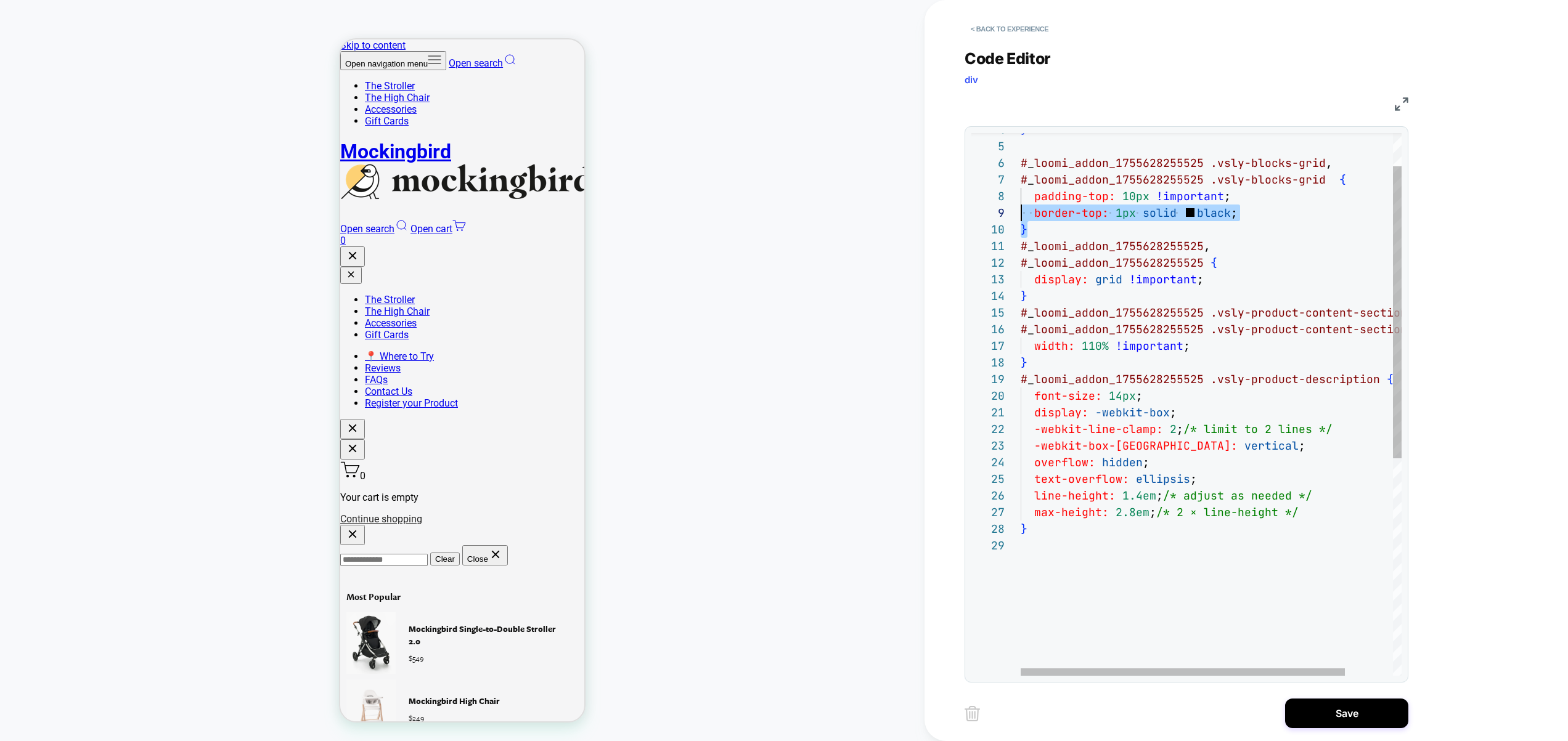
scroll to position [133, 0]
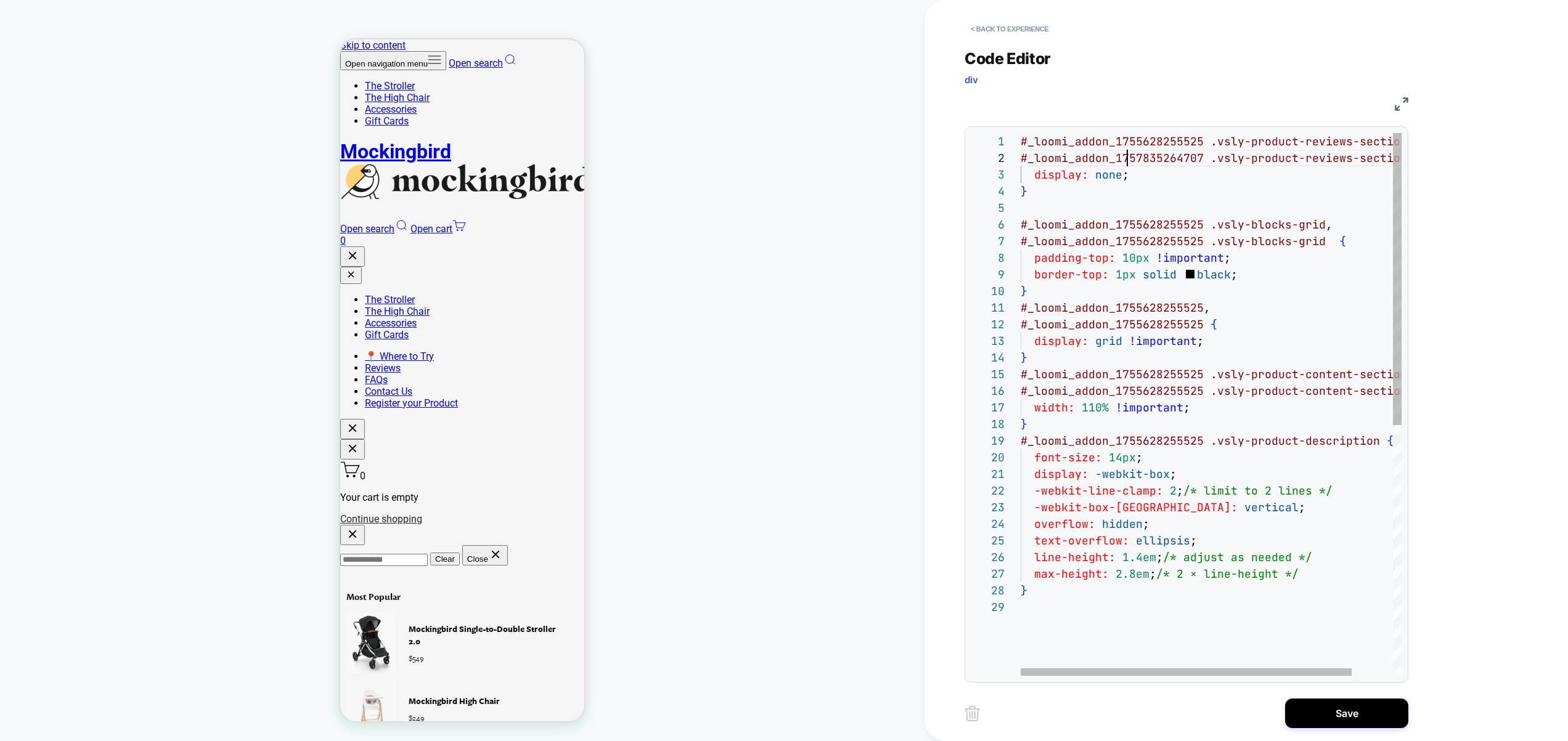
click at [1124, 159] on div "} # _ loomi_addon_1755628255525 .vsly-blocks-grid , padding-top: 10px !importan…" at bounding box center [1235, 637] width 428 height 1008
click at [1154, 241] on div "} # _ loomi_addon_1755628255525 .vsly-blocks-grid , padding-top: 10px !importan…" at bounding box center [1235, 637] width 428 height 1008
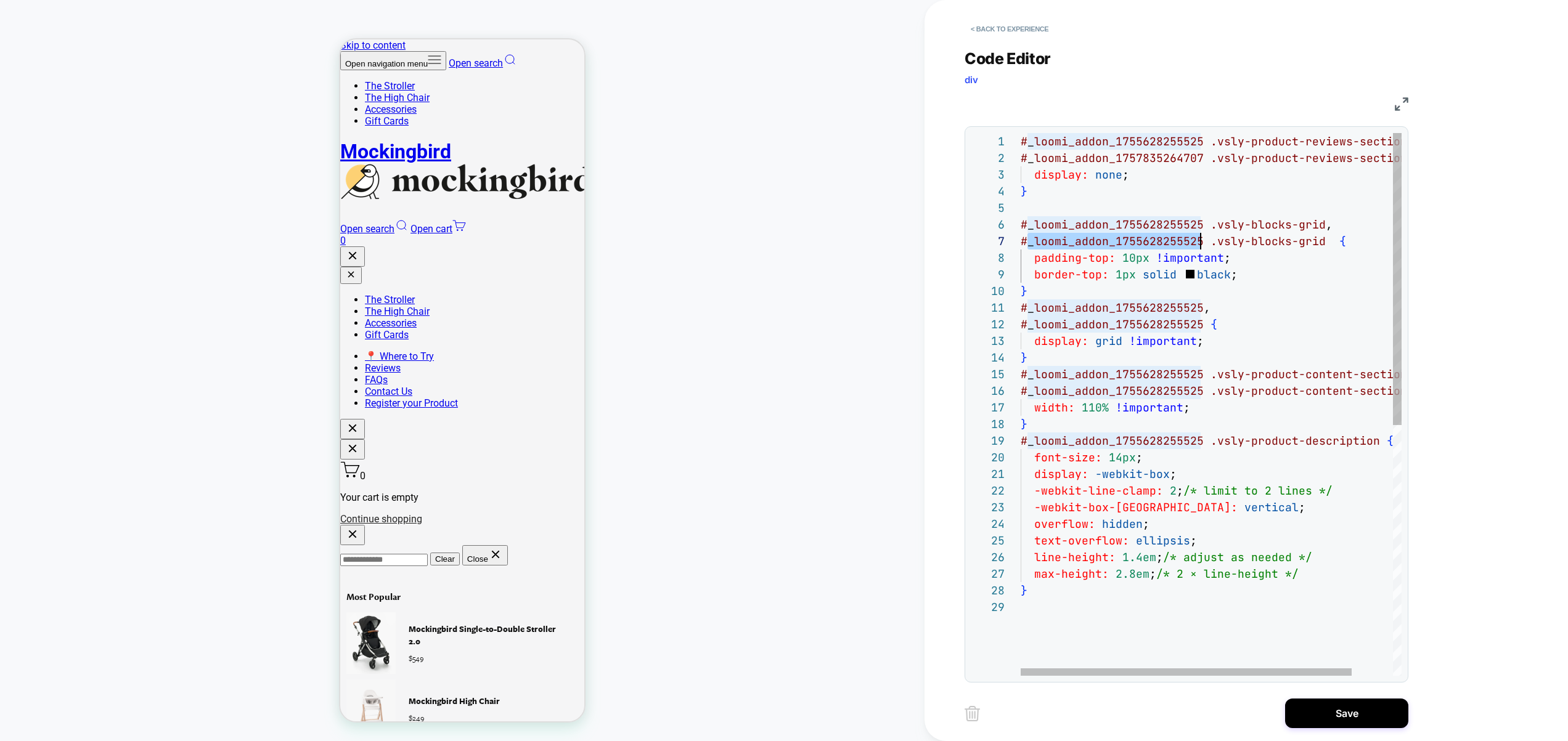
click at [1154, 241] on div "} # _ loomi_addon_1755628255525 .vsly-blocks-grid , padding-top: 10px !importan…" at bounding box center [1235, 637] width 428 height 1008
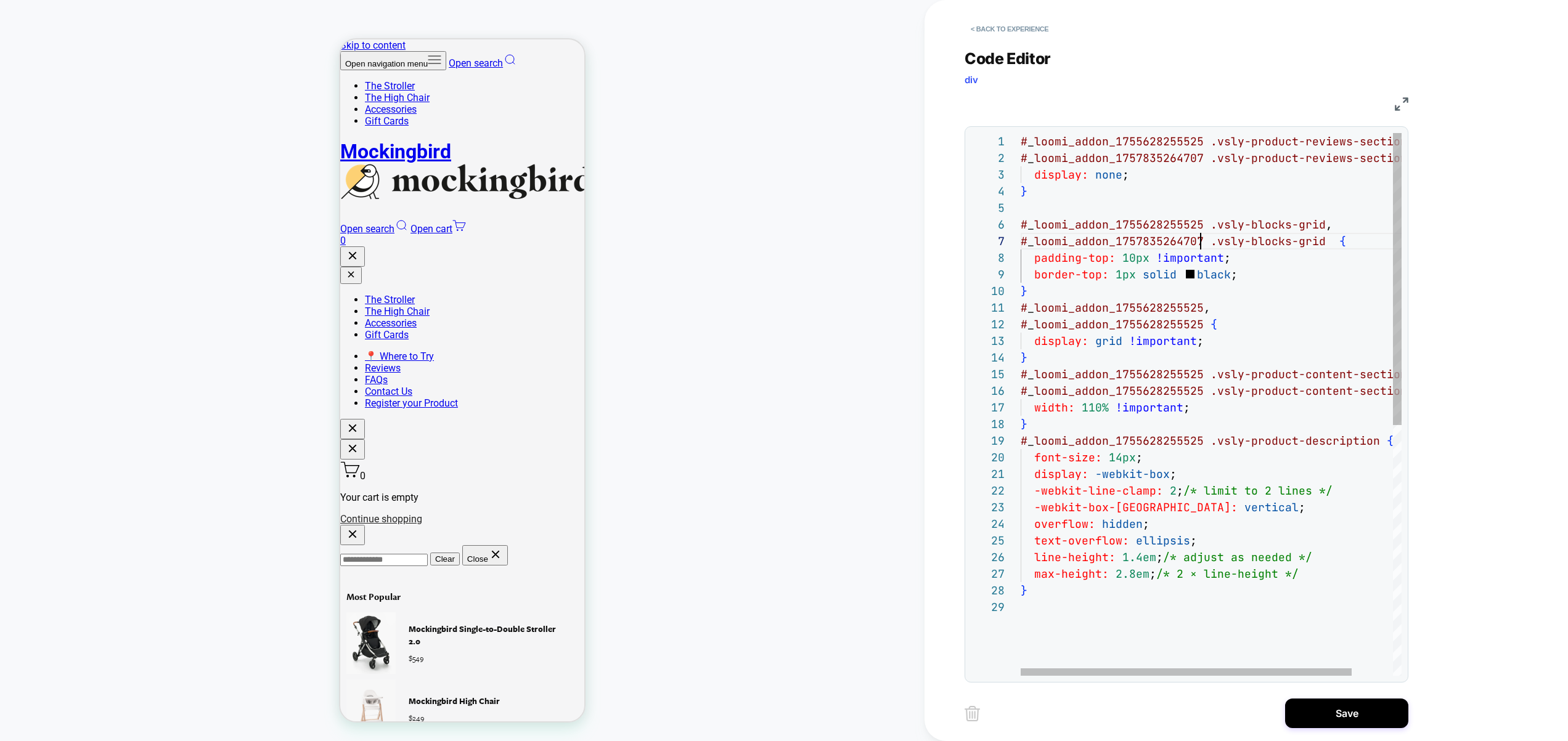
click at [1145, 323] on div "} # _ loomi_addon_1755628255525 .vsly-blocks-grid , padding-top: 10px !importan…" at bounding box center [1235, 637] width 428 height 1008
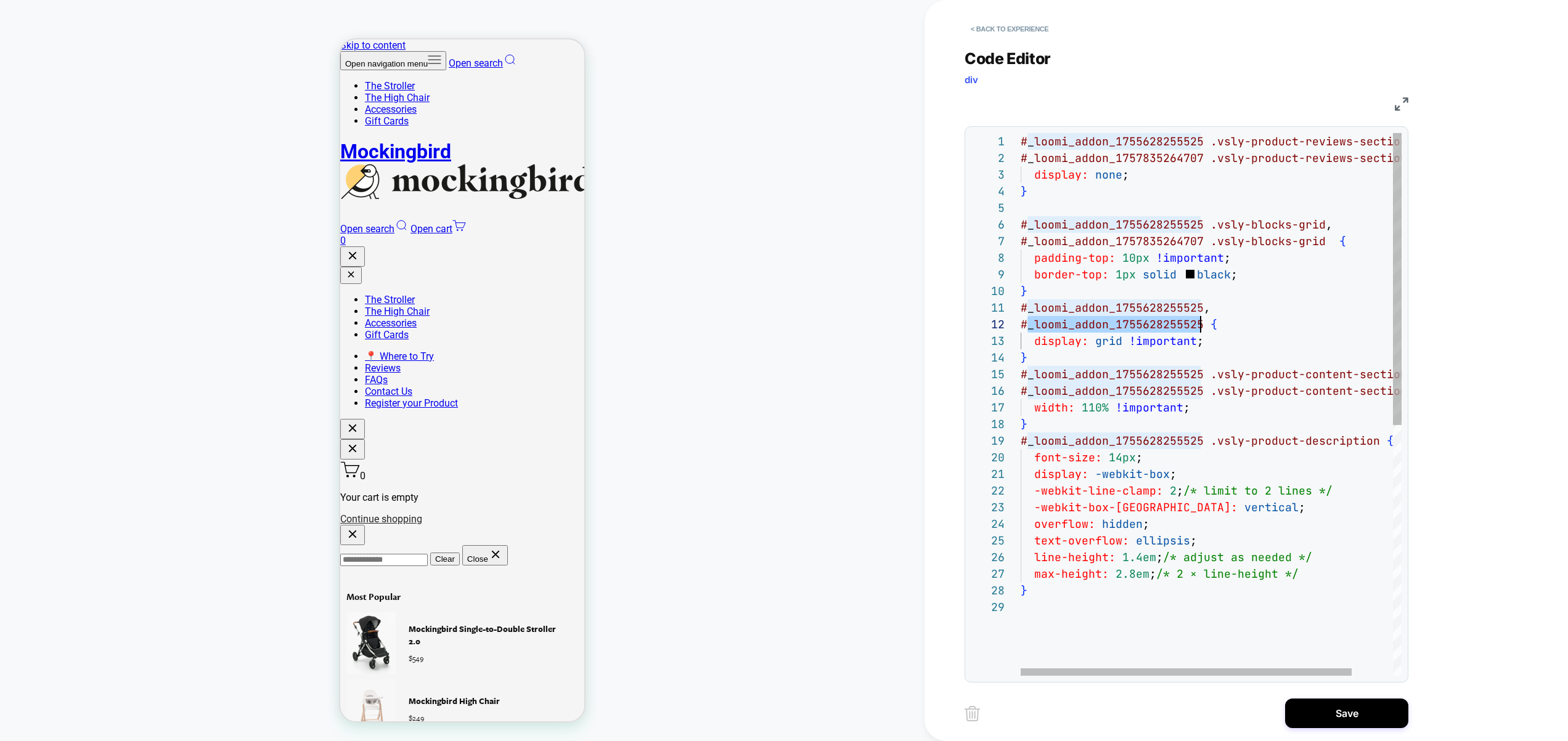
click at [1145, 323] on div "} # _ loomi_addon_1755628255525 .vsly-blocks-grid , padding-top: 10px !importan…" at bounding box center [1235, 637] width 428 height 1008
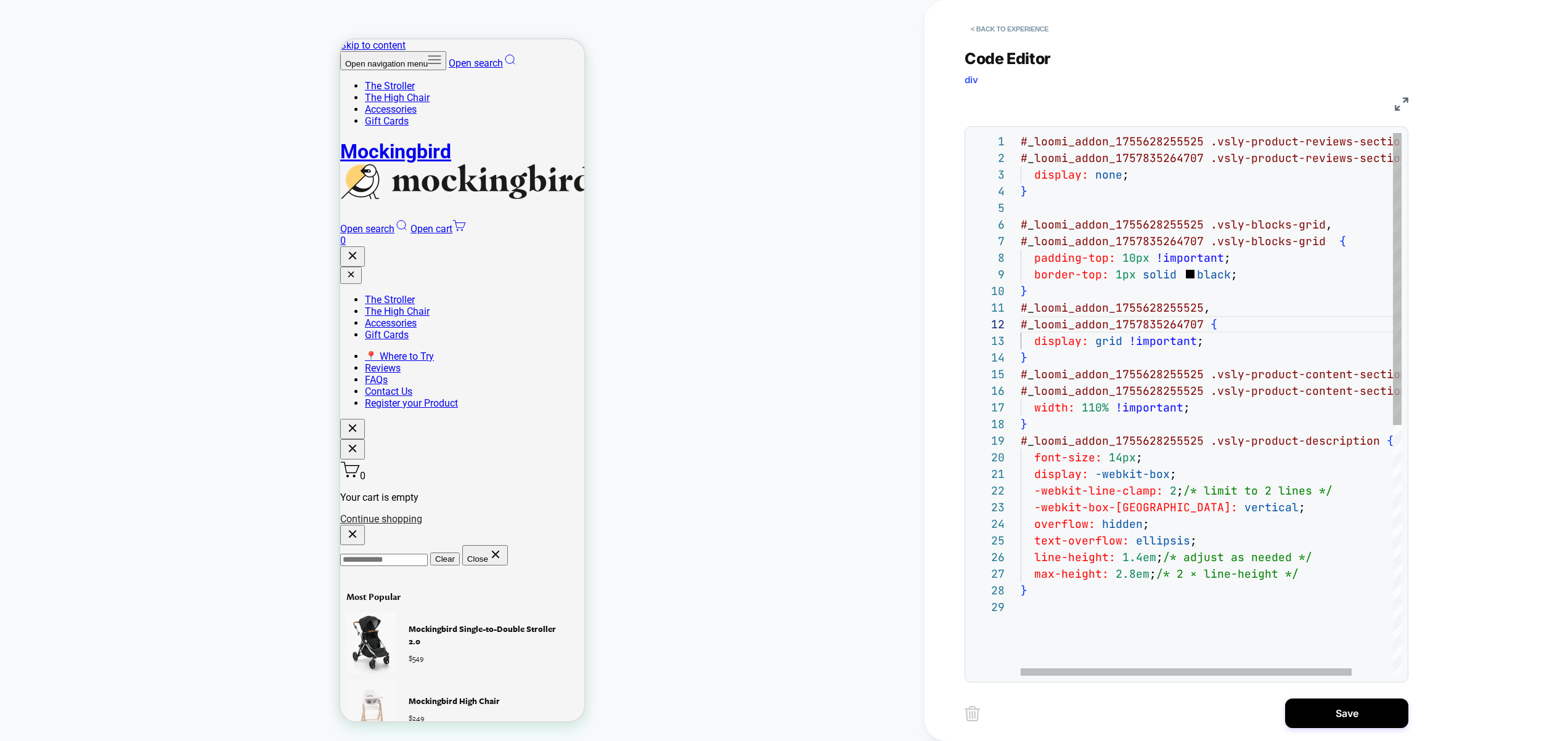
click at [1134, 390] on div "} # _ loomi_addon_1755628255525 .vsly-blocks-grid , padding-top: 10px !importan…" at bounding box center [1235, 637] width 428 height 1008
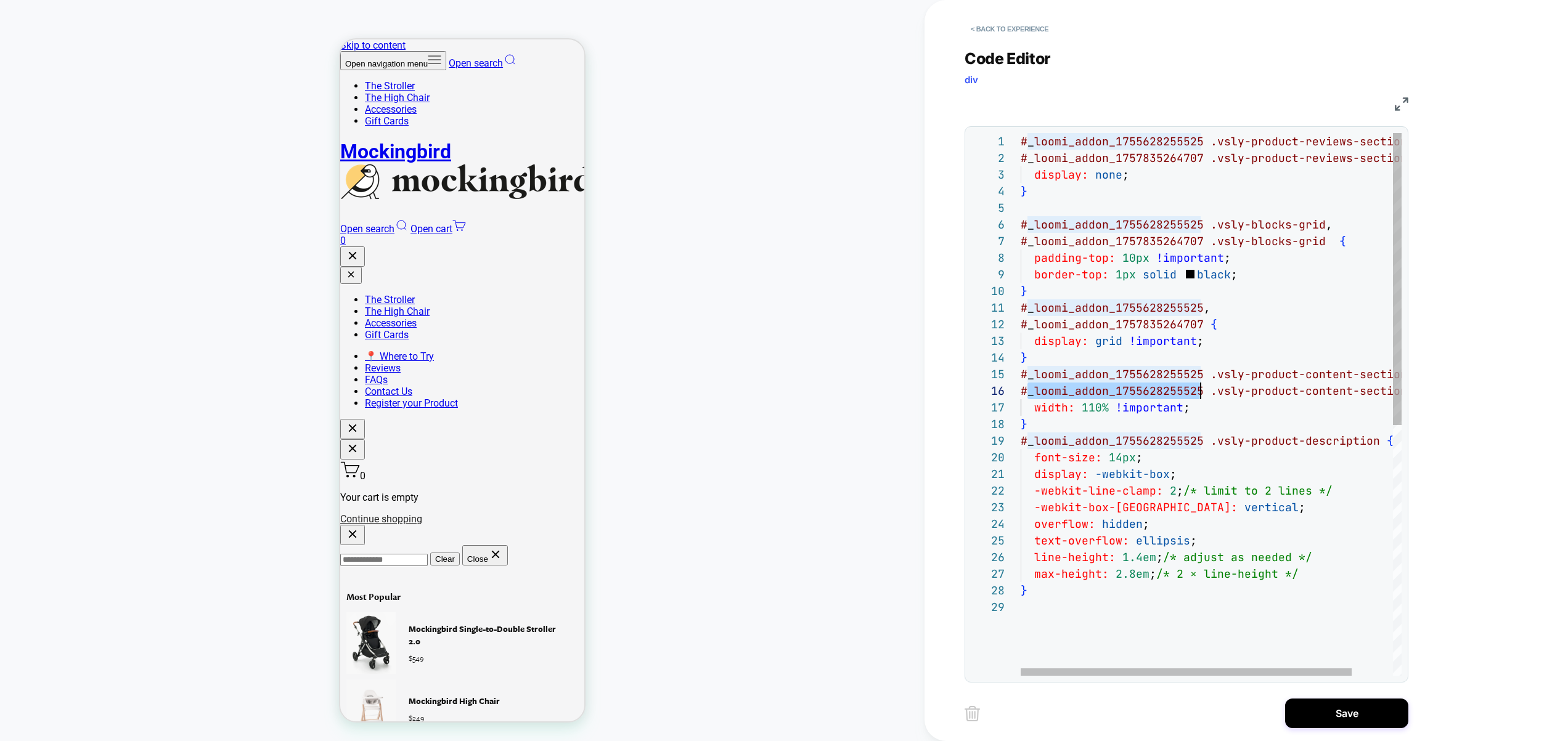
scroll to position [83, 180]
click at [1134, 390] on div "} # _ loomi_addon_1755628255525 .vsly-blocks-grid , padding-top: 10px !importan…" at bounding box center [1235, 637] width 428 height 1008
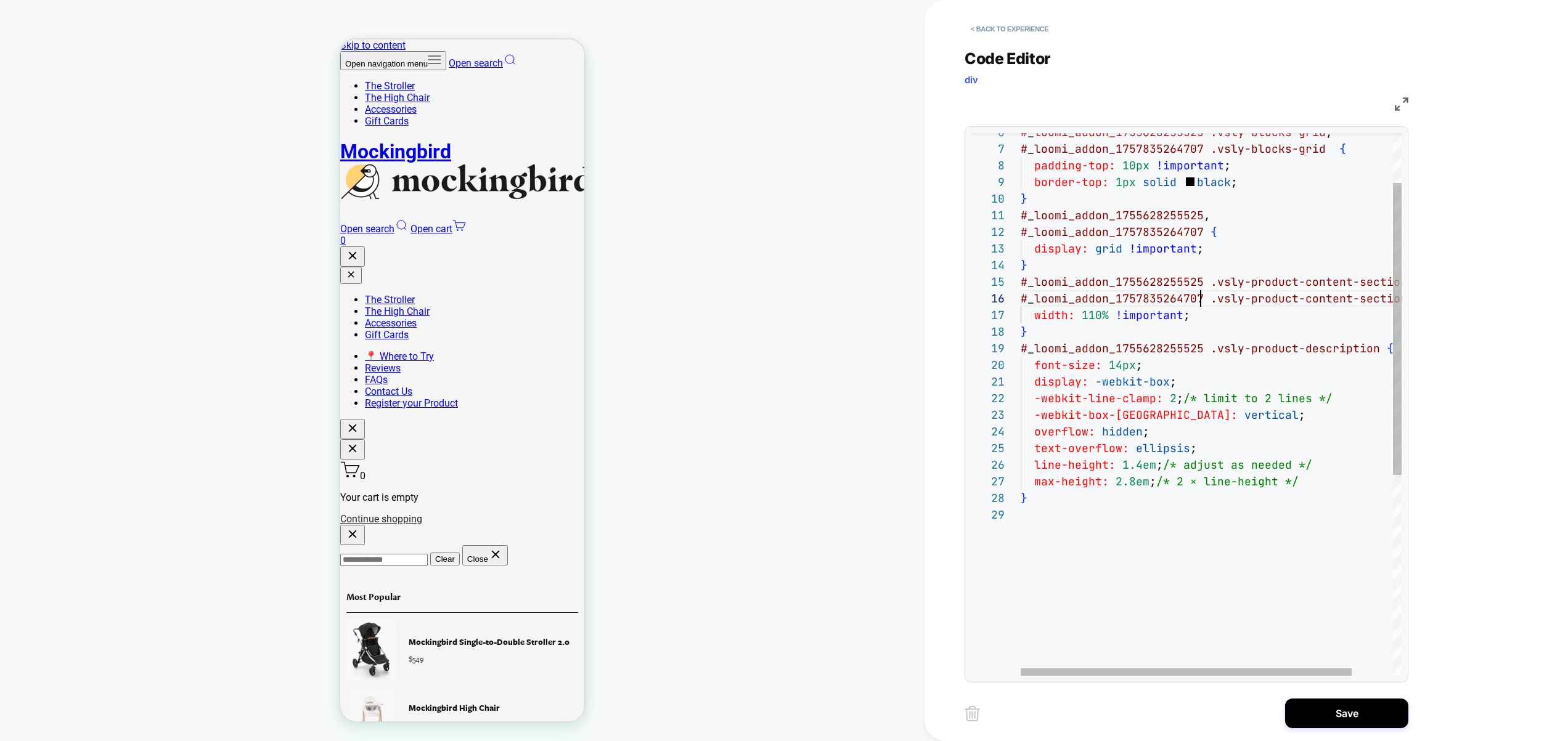
click at [1373, 352] on div "# _ loomi_addon_1755628255525 .vsly-blocks-grid , padding-top: 10px !important …" at bounding box center [1235, 545] width 428 height 1008
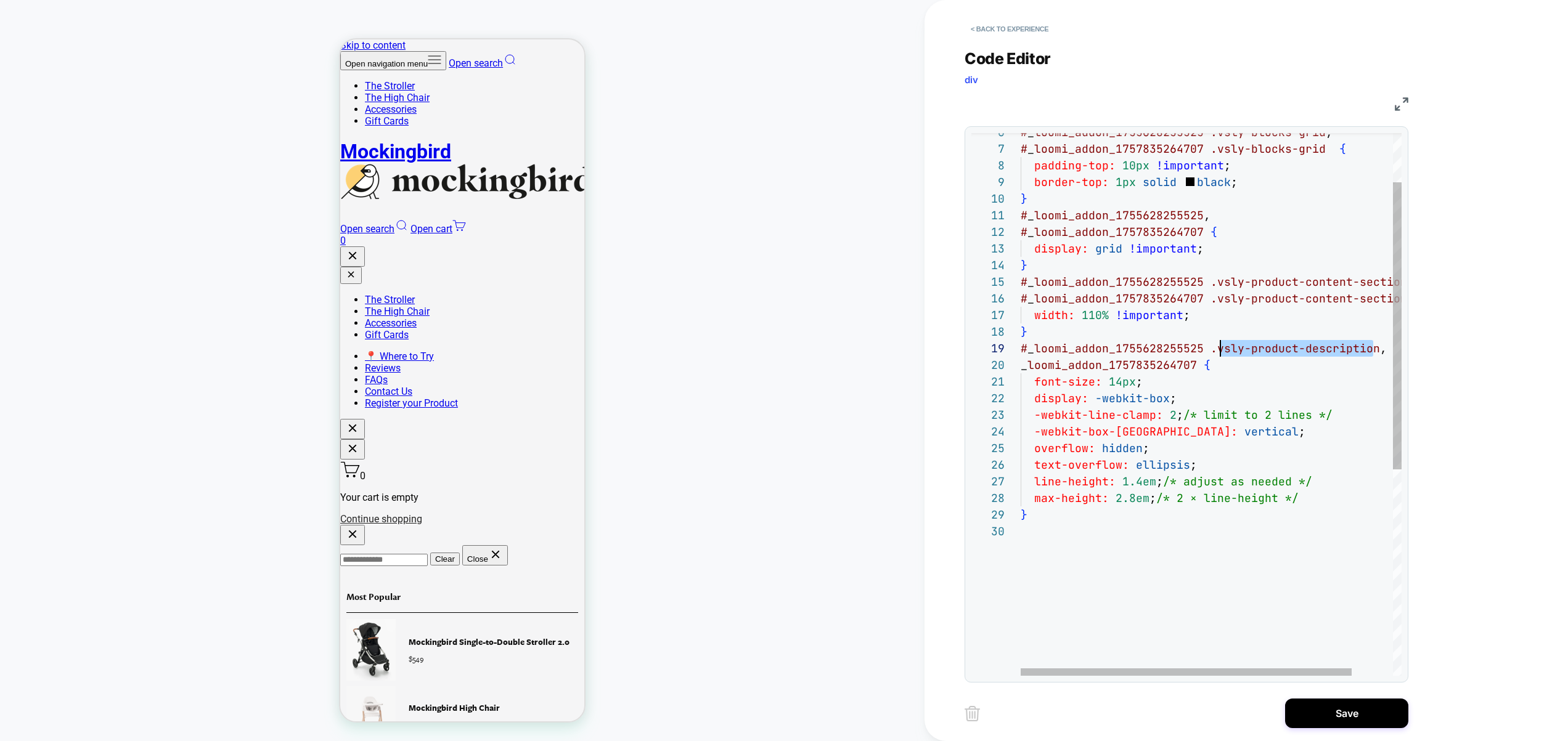
scroll to position [133, 193]
drag, startPoint x: 1372, startPoint y: 349, endPoint x: 1212, endPoint y: 349, distance: 160.0
click at [1212, 349] on div "# _ loomi_addon_1755628255525 .vsly-blocks-grid , padding-top: 10px !important …" at bounding box center [1235, 554] width 428 height 1025
click at [1200, 368] on div "# _ loomi_addon_1755628255525 .vsly-blocks-grid , padding-top: 10px !important …" at bounding box center [1235, 554] width 428 height 1025
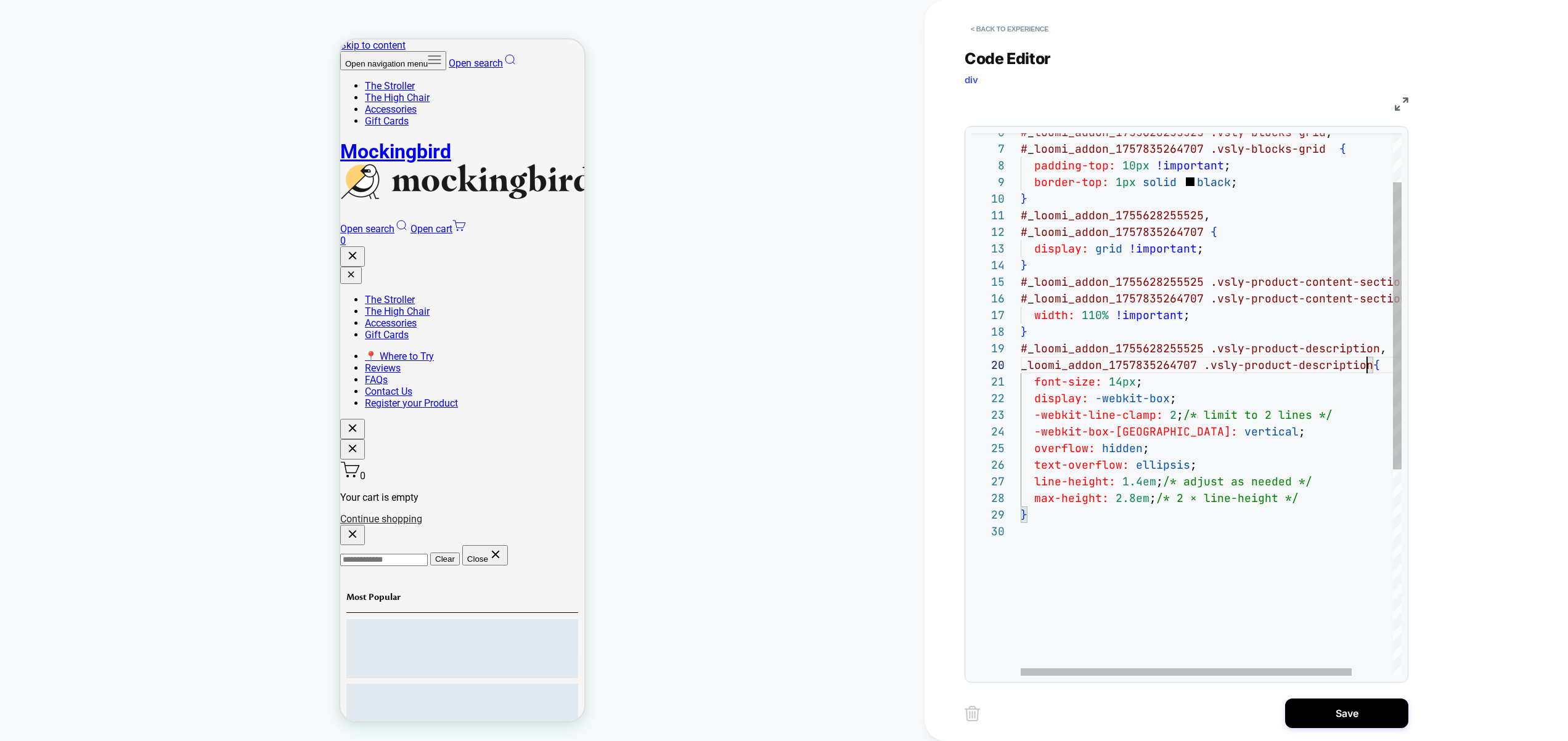
click at [1021, 367] on div "# _ loomi_addon_1755628255525 .vsly-blocks-grid , padding-top: 10px !important …" at bounding box center [1235, 554] width 428 height 1025
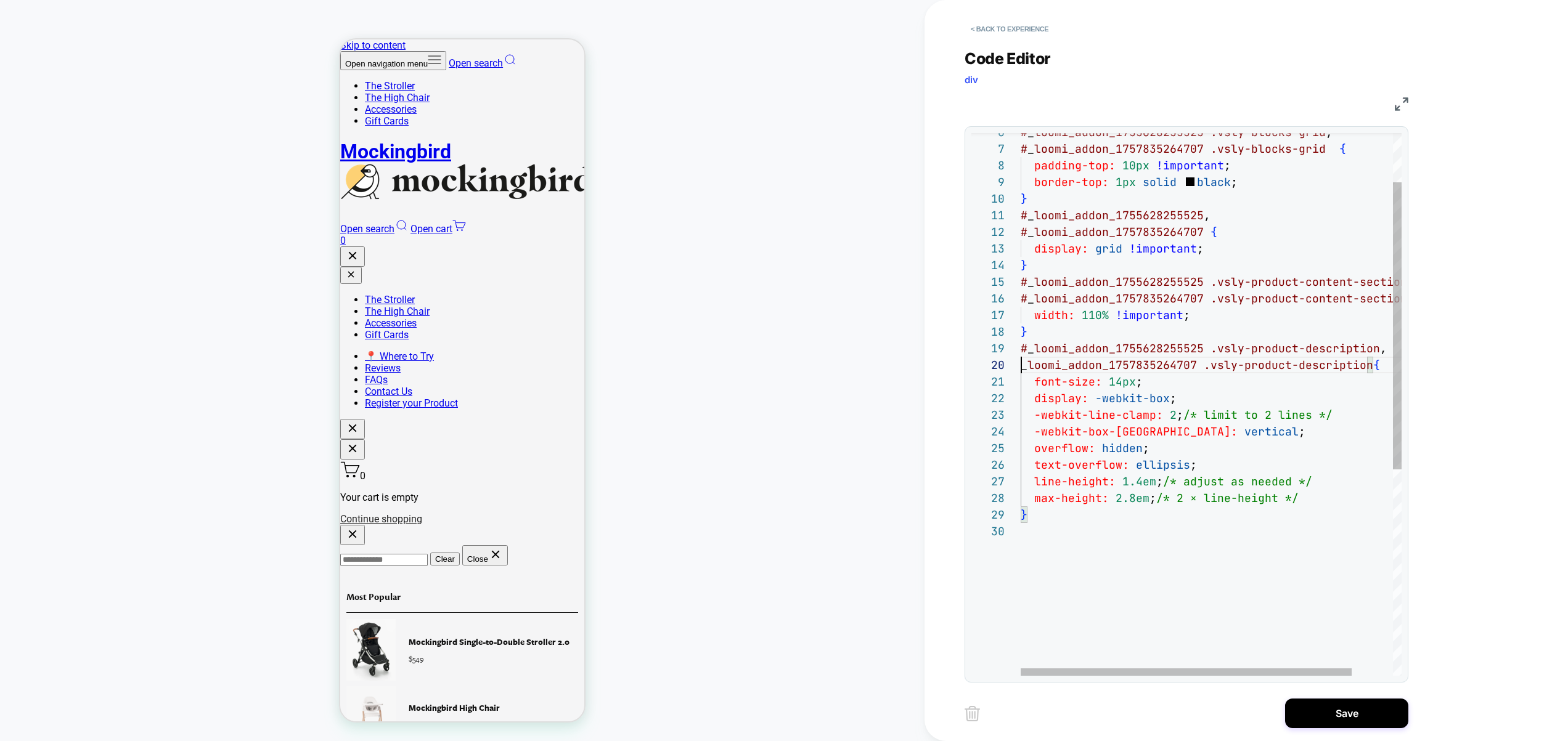
scroll to position [0, 0]
type textarea "**********"
click at [1348, 698] on div "Save" at bounding box center [1186, 713] width 444 height 31
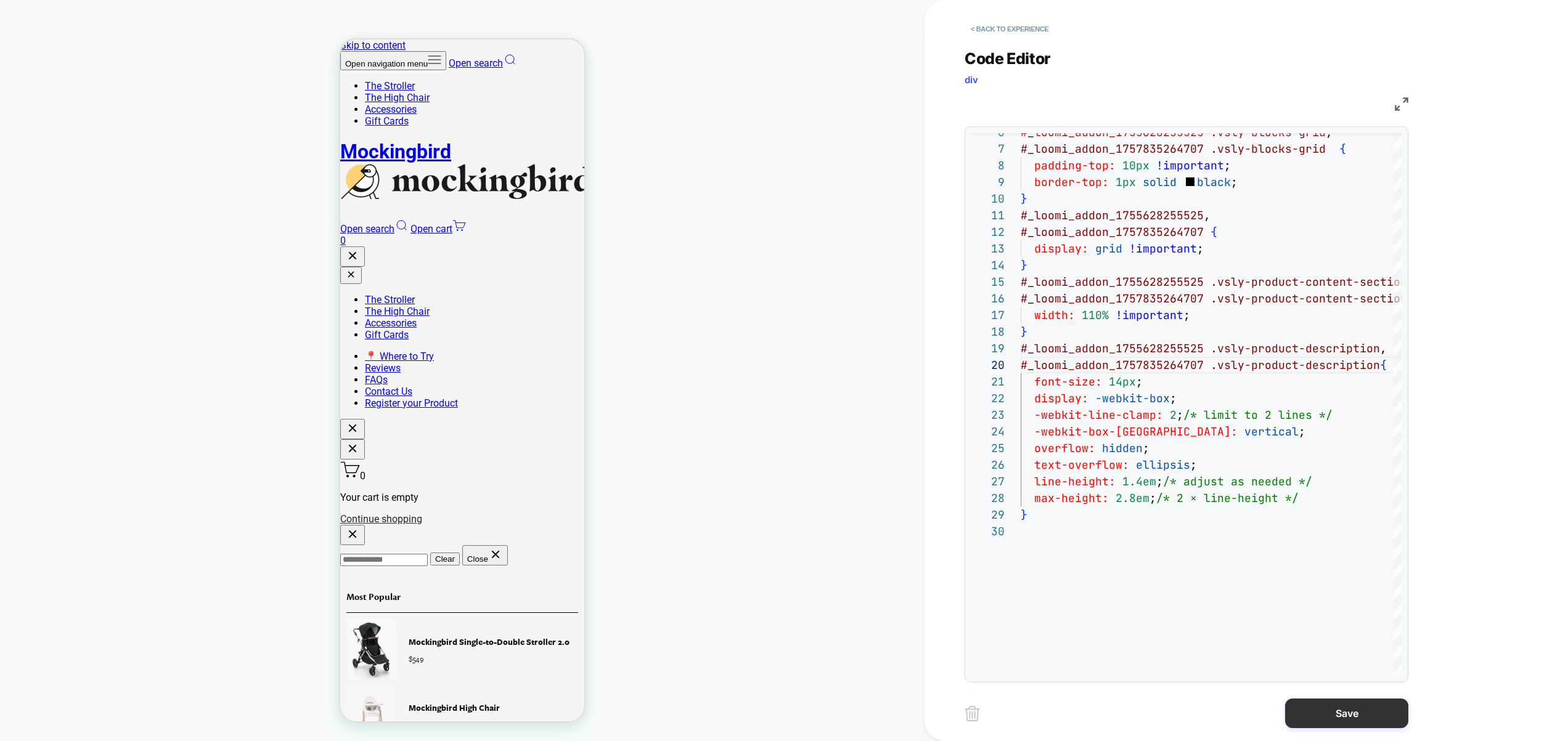
click at [1344, 707] on button "Save" at bounding box center [1347, 713] width 124 height 29
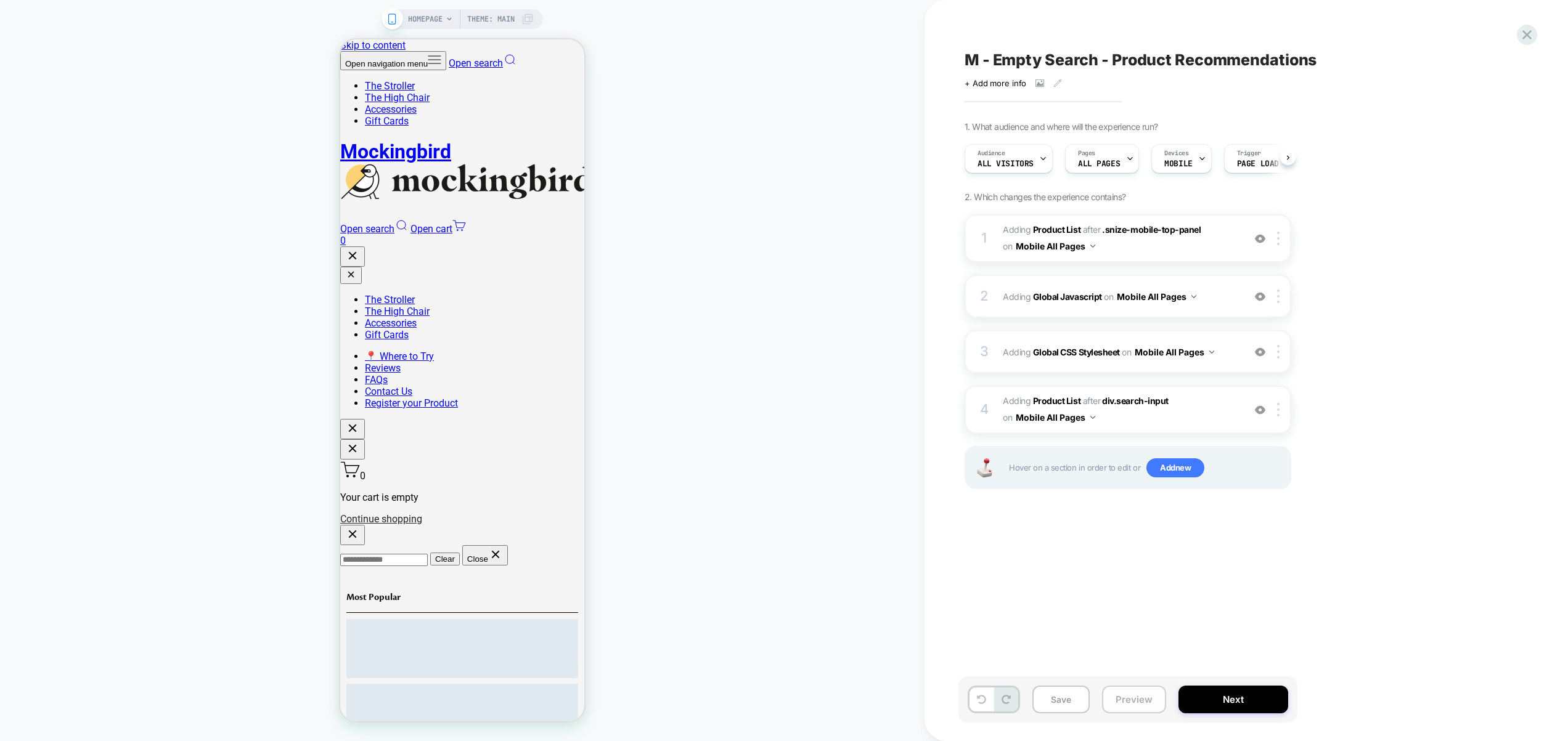
click at [1134, 701] on button "Preview" at bounding box center [1134, 699] width 64 height 28
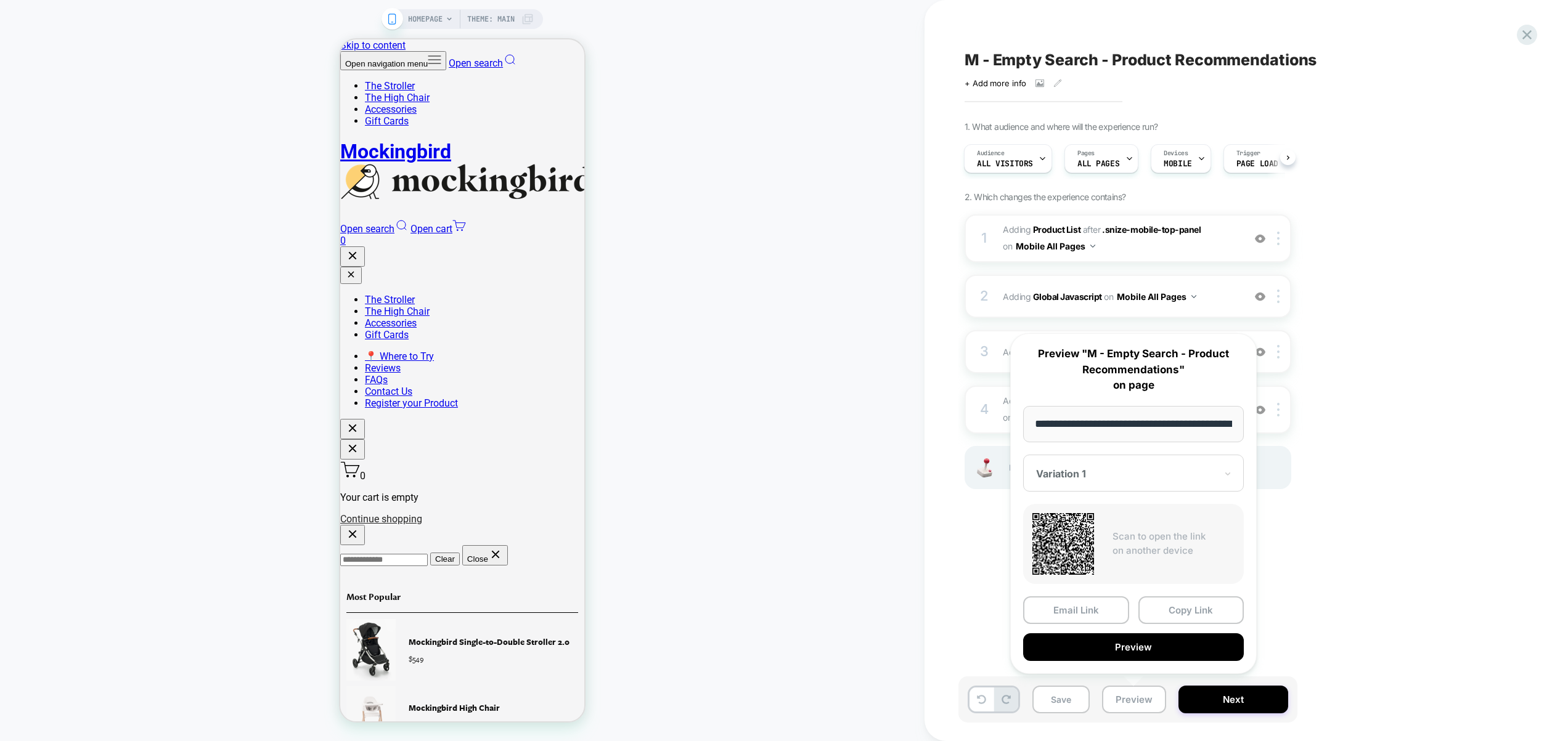
click at [1456, 573] on div "M - Empty Search - Product Recommendations Click to view images Click to edit e…" at bounding box center [1195, 371] width 542 height 741
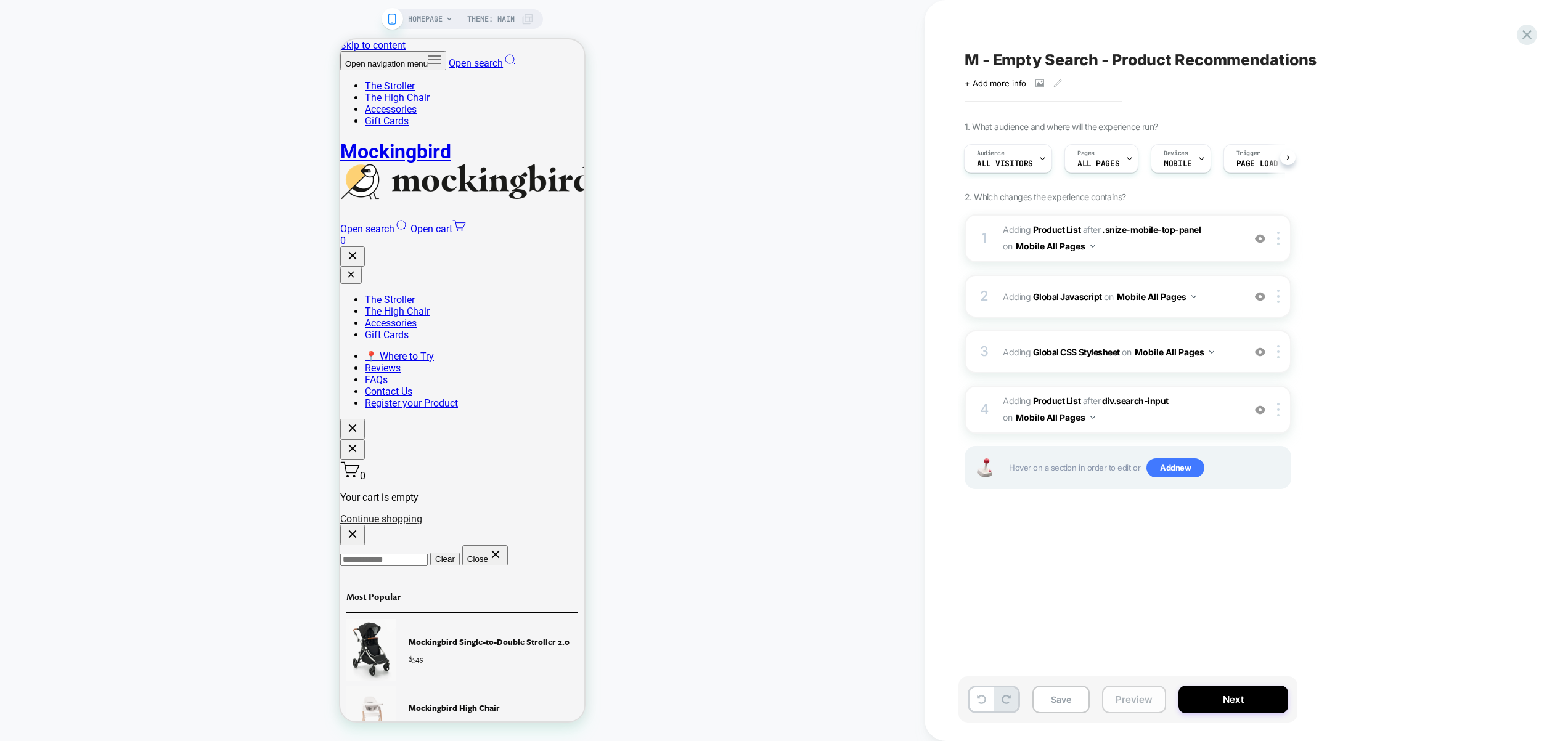
click at [1146, 694] on button "Preview" at bounding box center [1134, 699] width 64 height 28
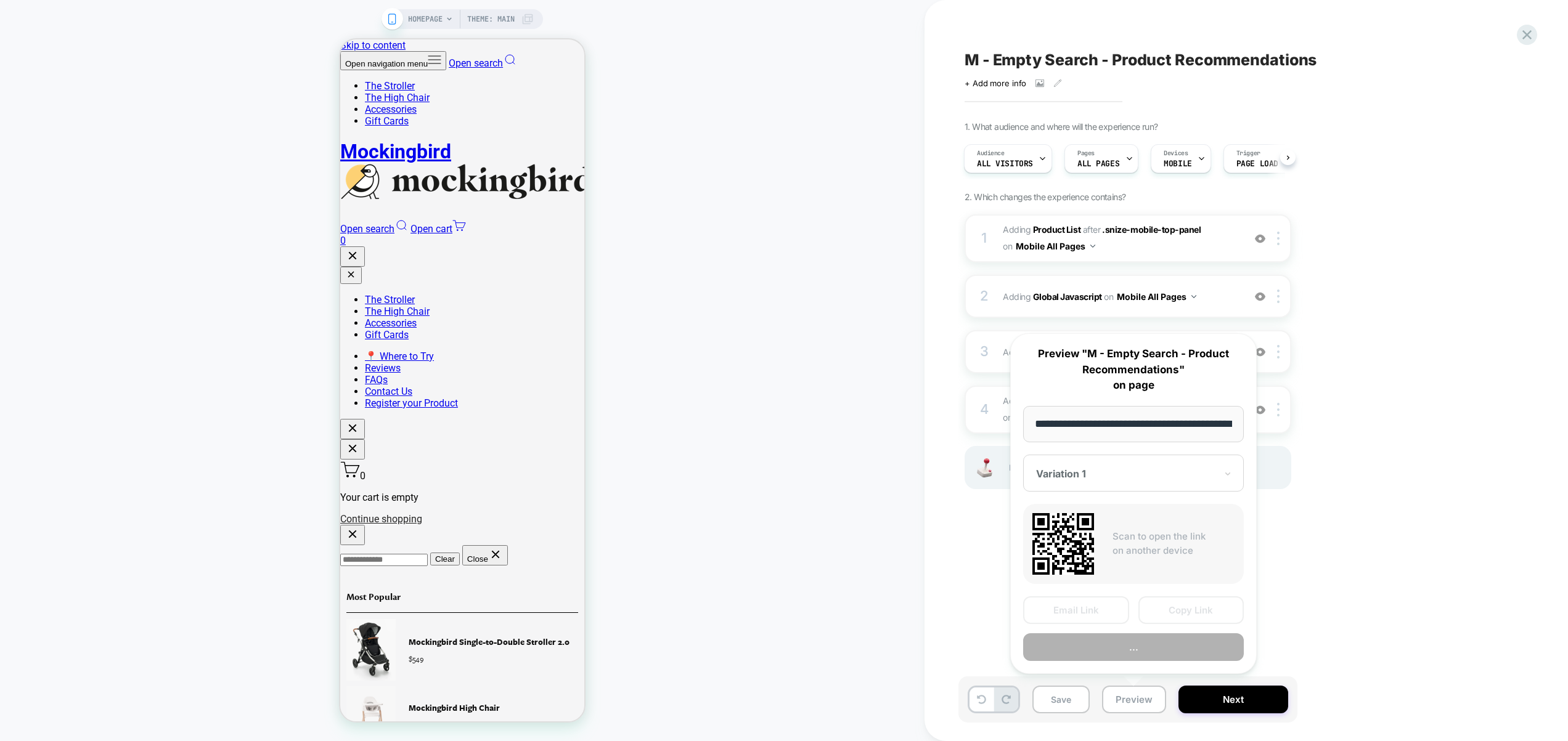
click at [1153, 642] on button "..." at bounding box center [1133, 647] width 221 height 28
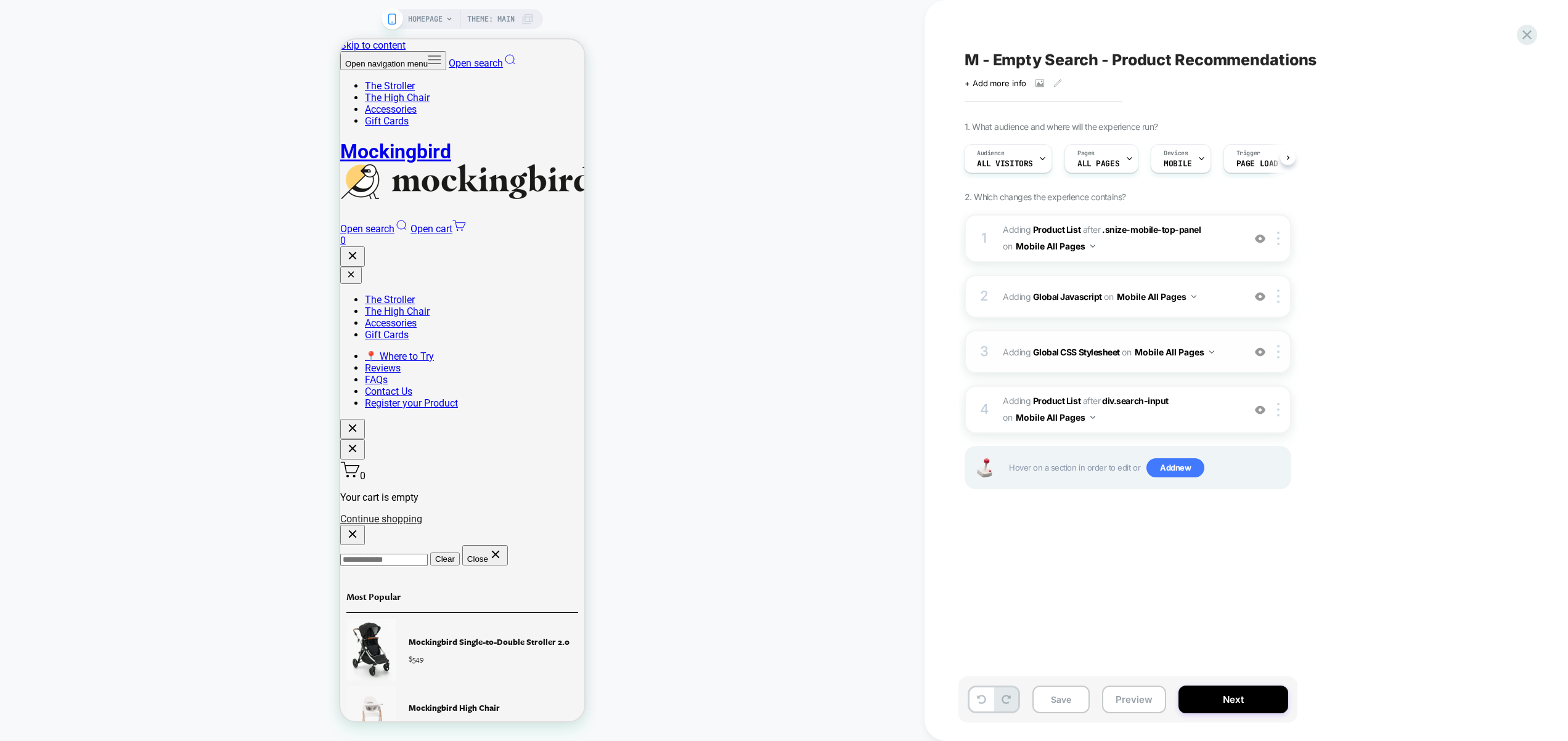
click at [1221, 365] on div "3 Adding Global CSS Stylesheet on Mobile All Pages Add Before Add After Copy to…" at bounding box center [1128, 351] width 326 height 43
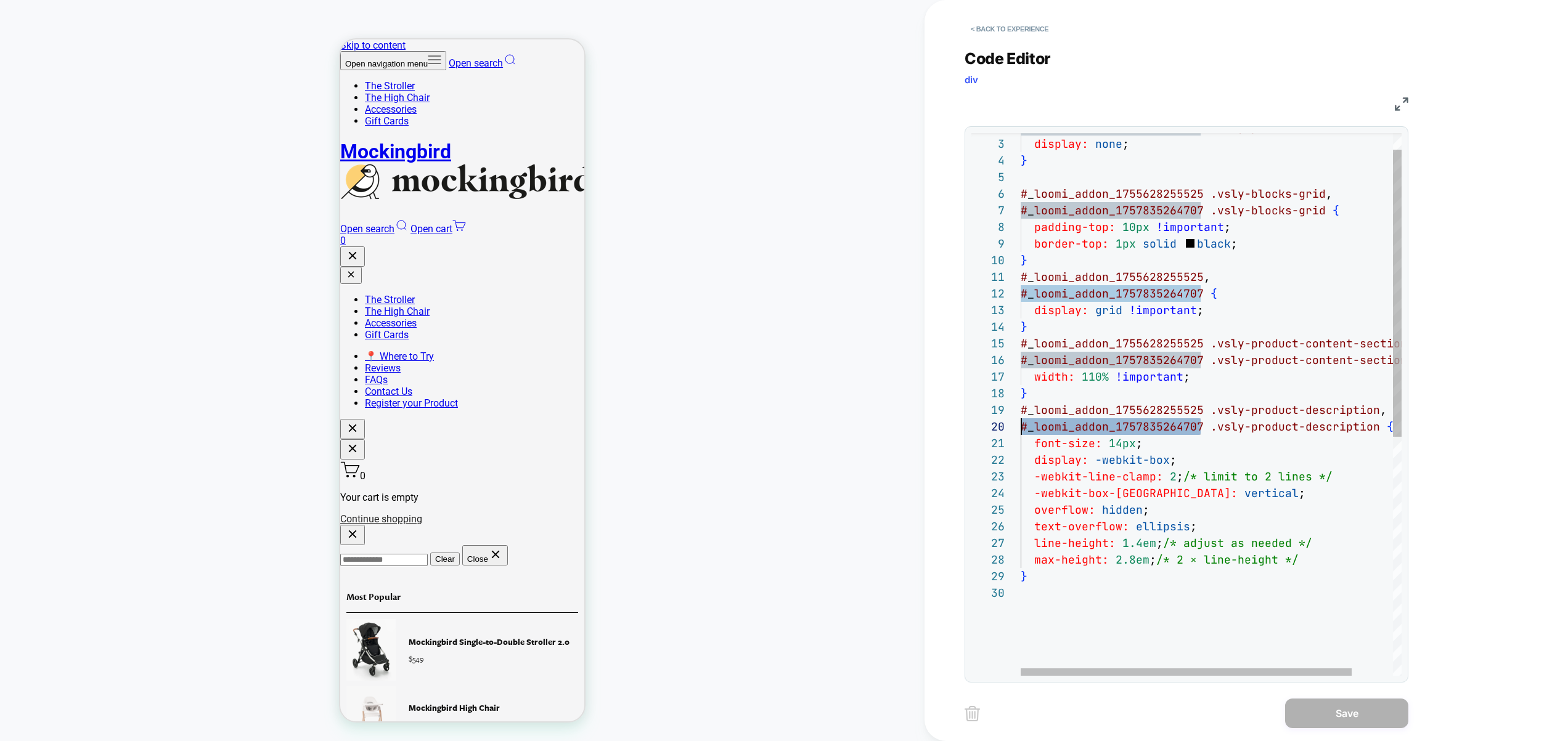
scroll to position [150, 0]
drag, startPoint x: 1197, startPoint y: 429, endPoint x: 1020, endPoint y: 422, distance: 177.1
click at [1021, 422] on div "# _ loomi_addon_1757835264707 .vsly-product-reviews-section { display: none ; }…" at bounding box center [1235, 615] width 428 height 1025
click at [1042, 591] on div "# _ loomi_addon_1757835264707 .vsly-product-reviews-section { display: none ; }…" at bounding box center [1235, 615] width 428 height 1025
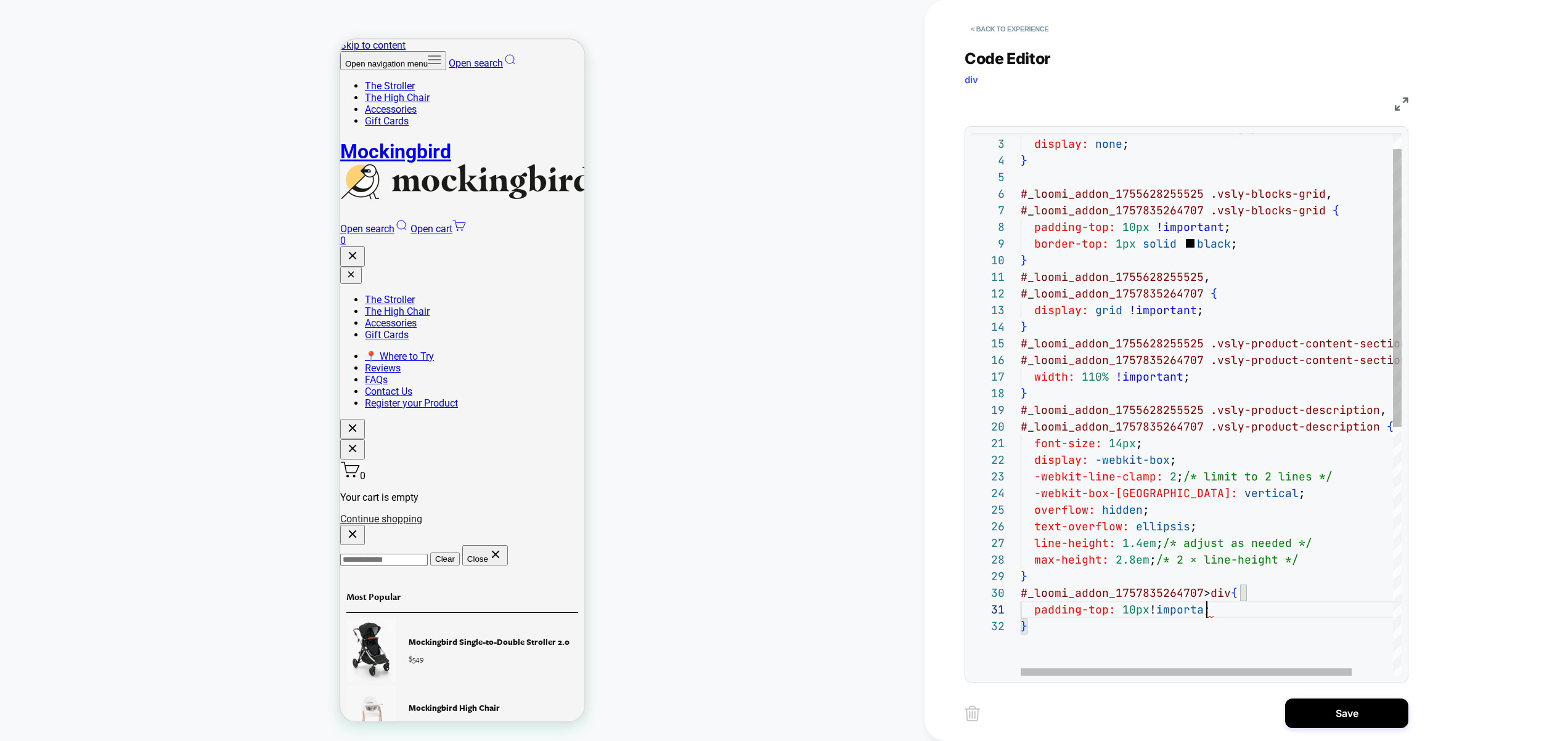
scroll to position [0, 200]
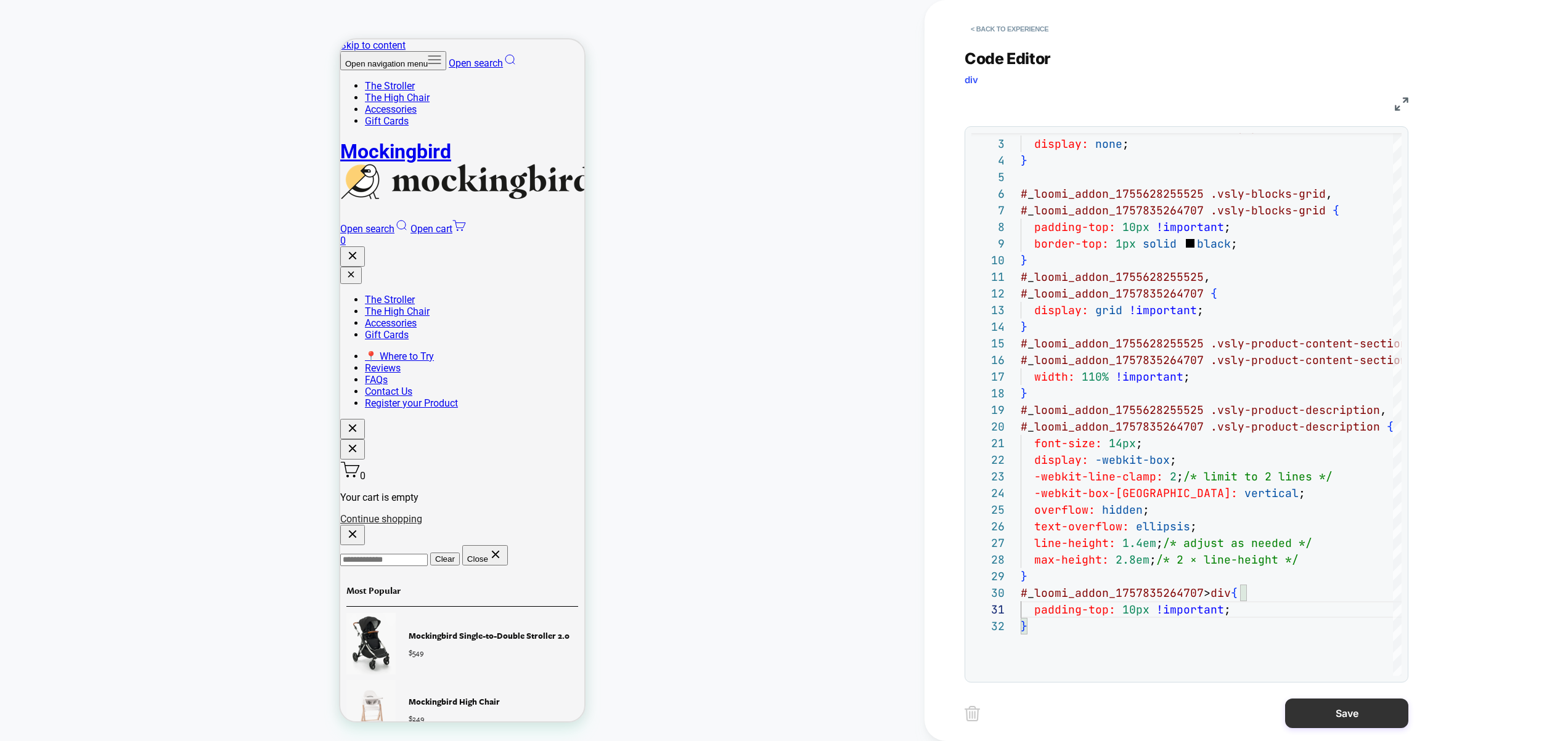
type textarea "**********"
click at [1338, 711] on button "Save" at bounding box center [1347, 713] width 124 height 29
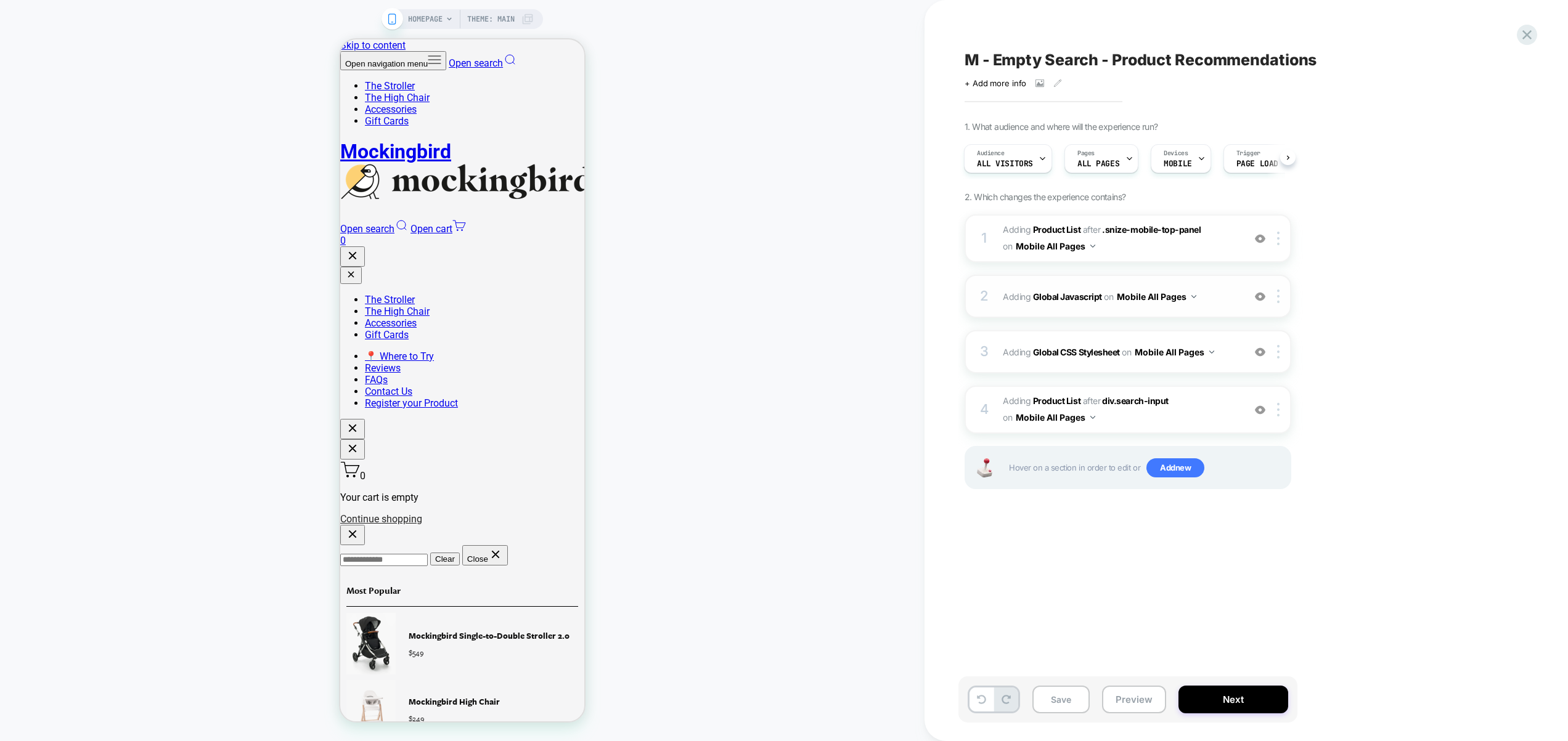
click at [1221, 291] on span "Adding Global Javascript on Mobile All Pages" at bounding box center [1120, 297] width 235 height 18
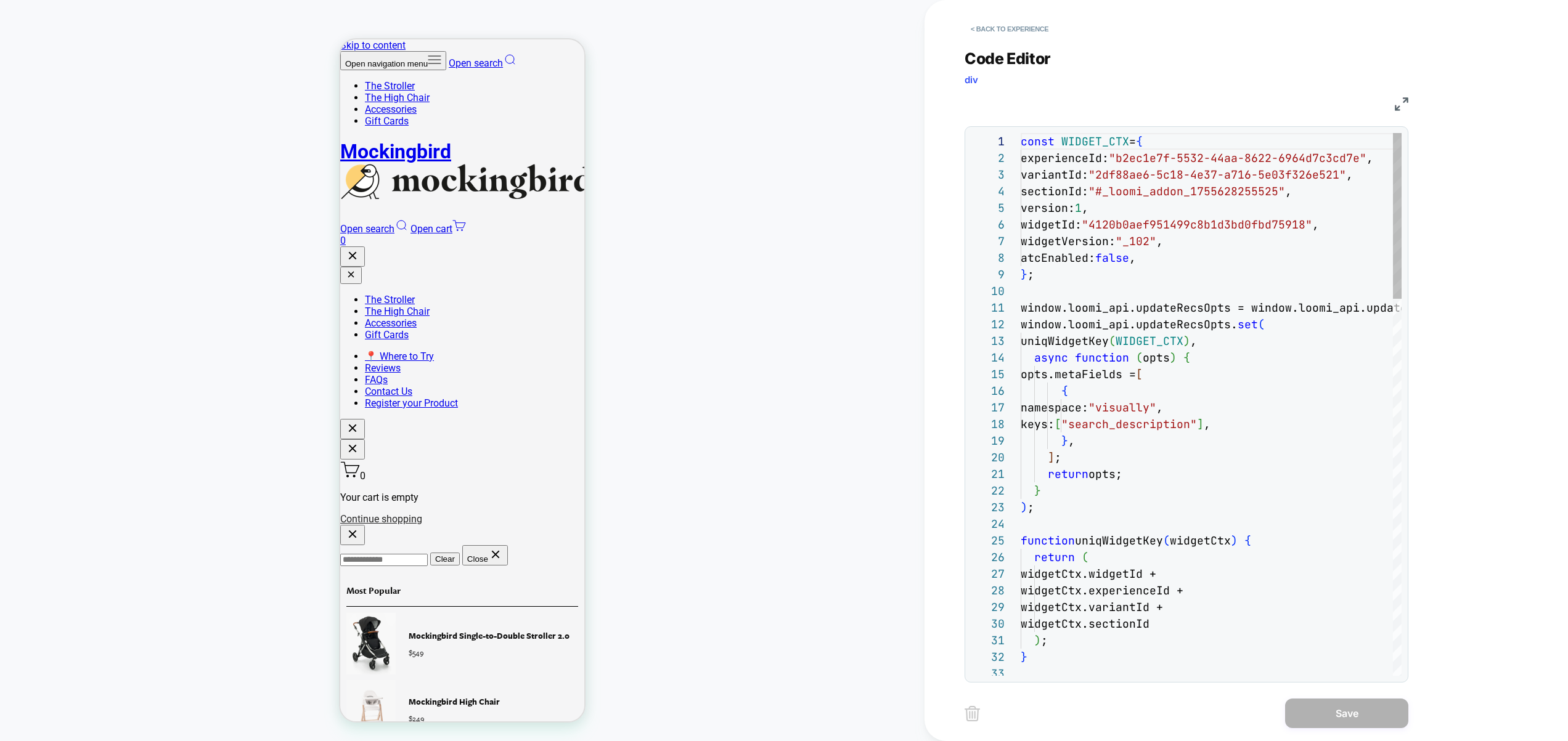
scroll to position [166, 0]
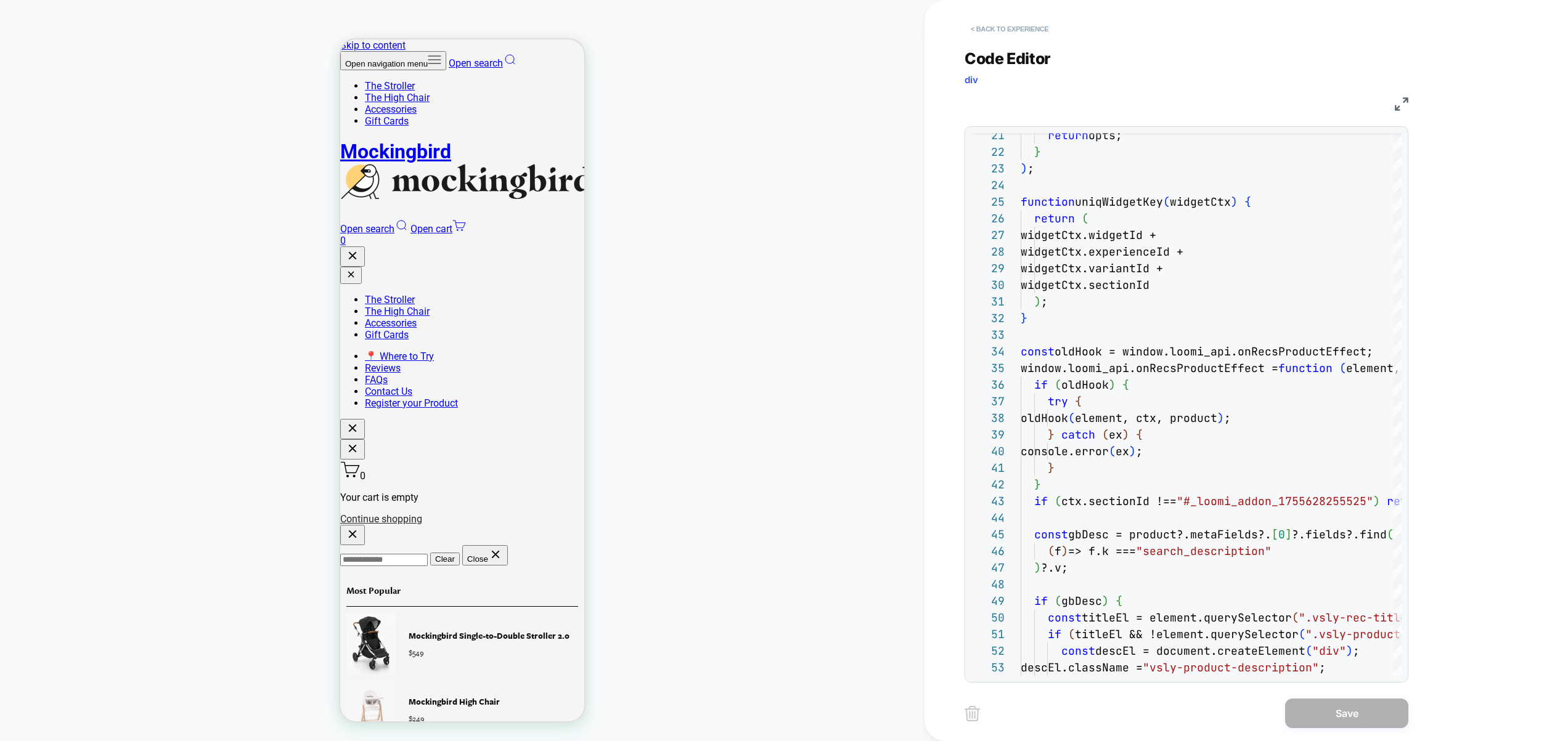
click at [998, 36] on button "< Back to experience" at bounding box center [1009, 29] width 90 height 20
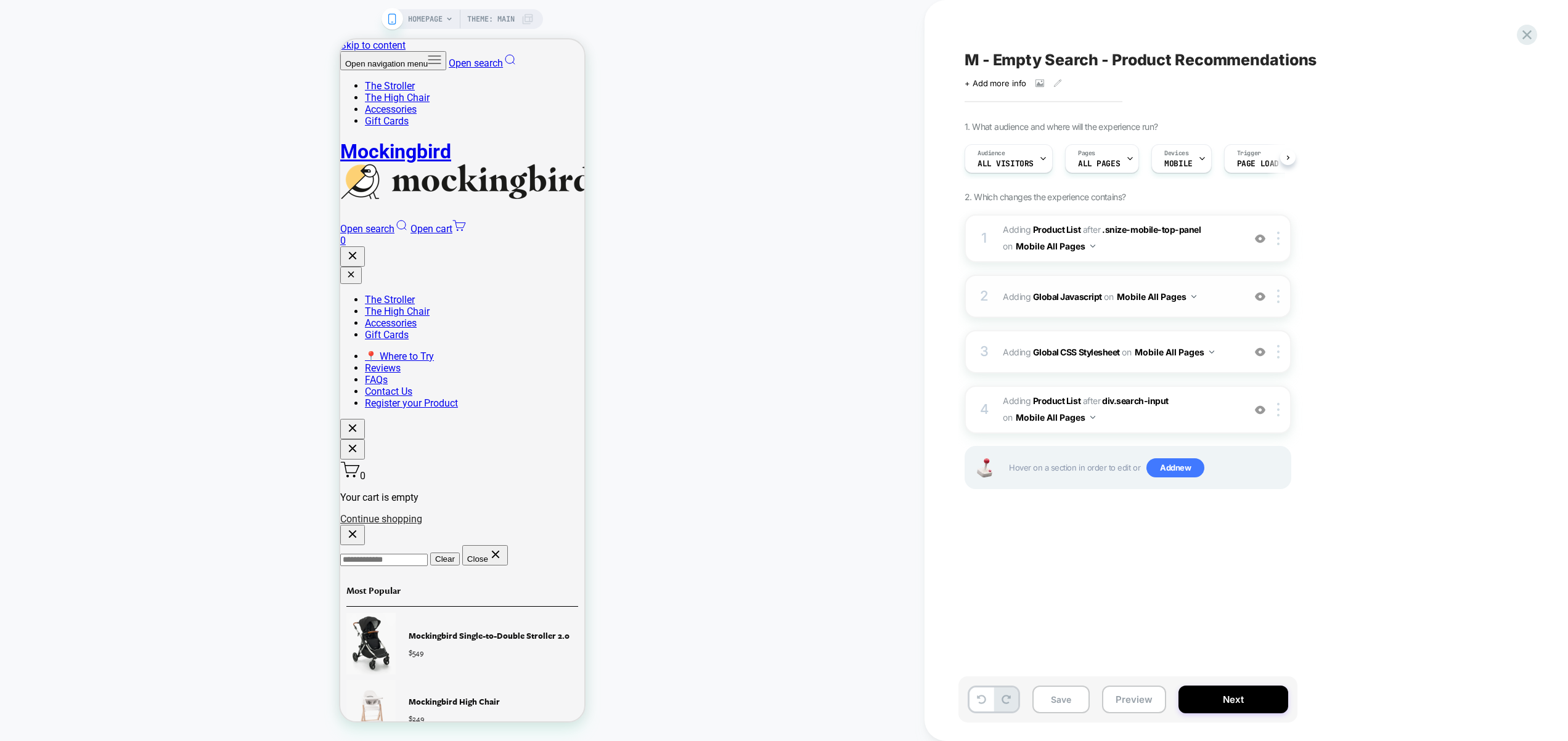
scroll to position [0, 1]
click at [1279, 414] on img at bounding box center [1278, 410] width 3 height 13
click at [1277, 408] on img at bounding box center [1278, 410] width 3 height 13
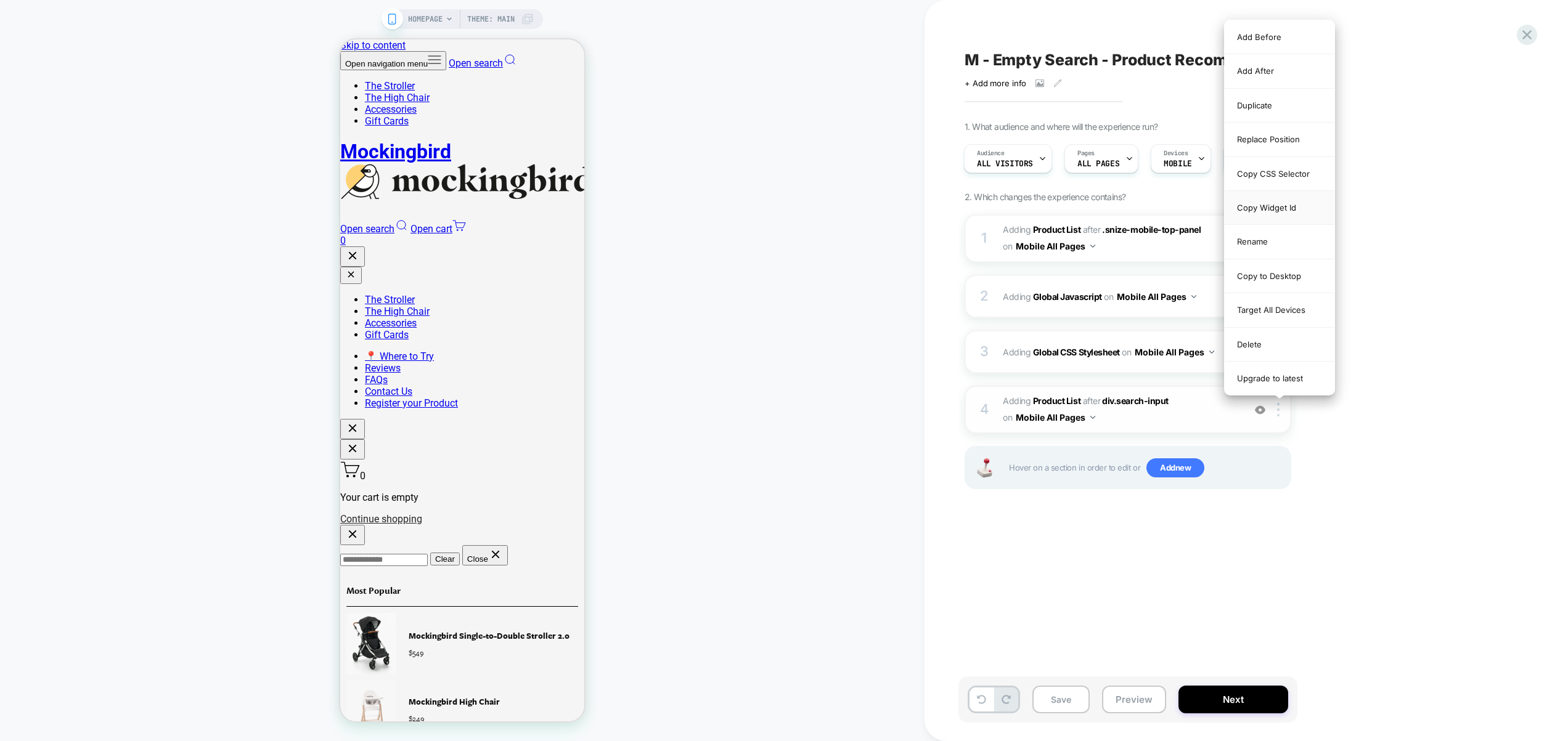
click at [1281, 210] on div "Copy Widget Id" at bounding box center [1279, 208] width 109 height 34
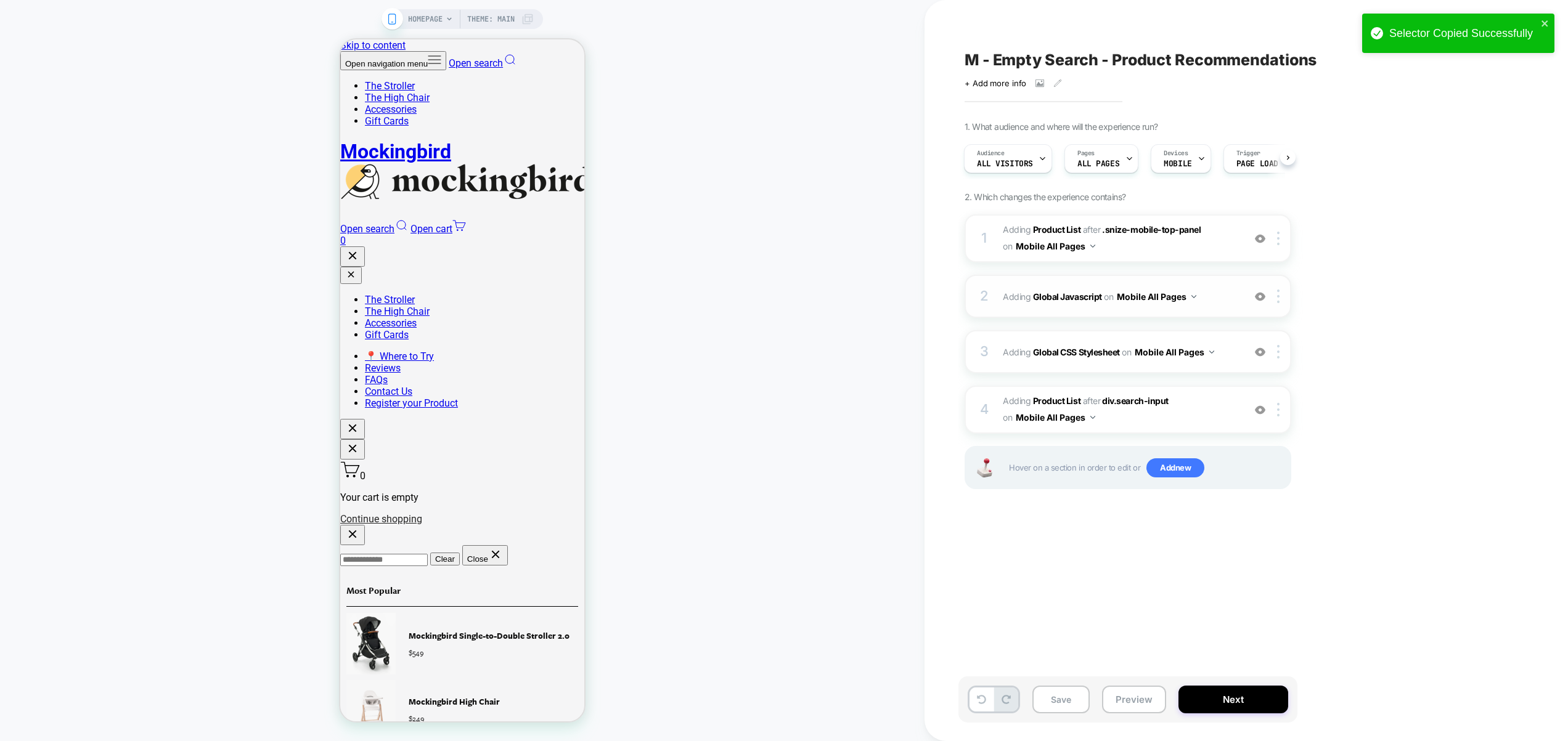
click at [1224, 307] on div "2 Adding Global Javascript on Mobile All Pages Add Before Add After Copy to Des…" at bounding box center [1128, 296] width 326 height 43
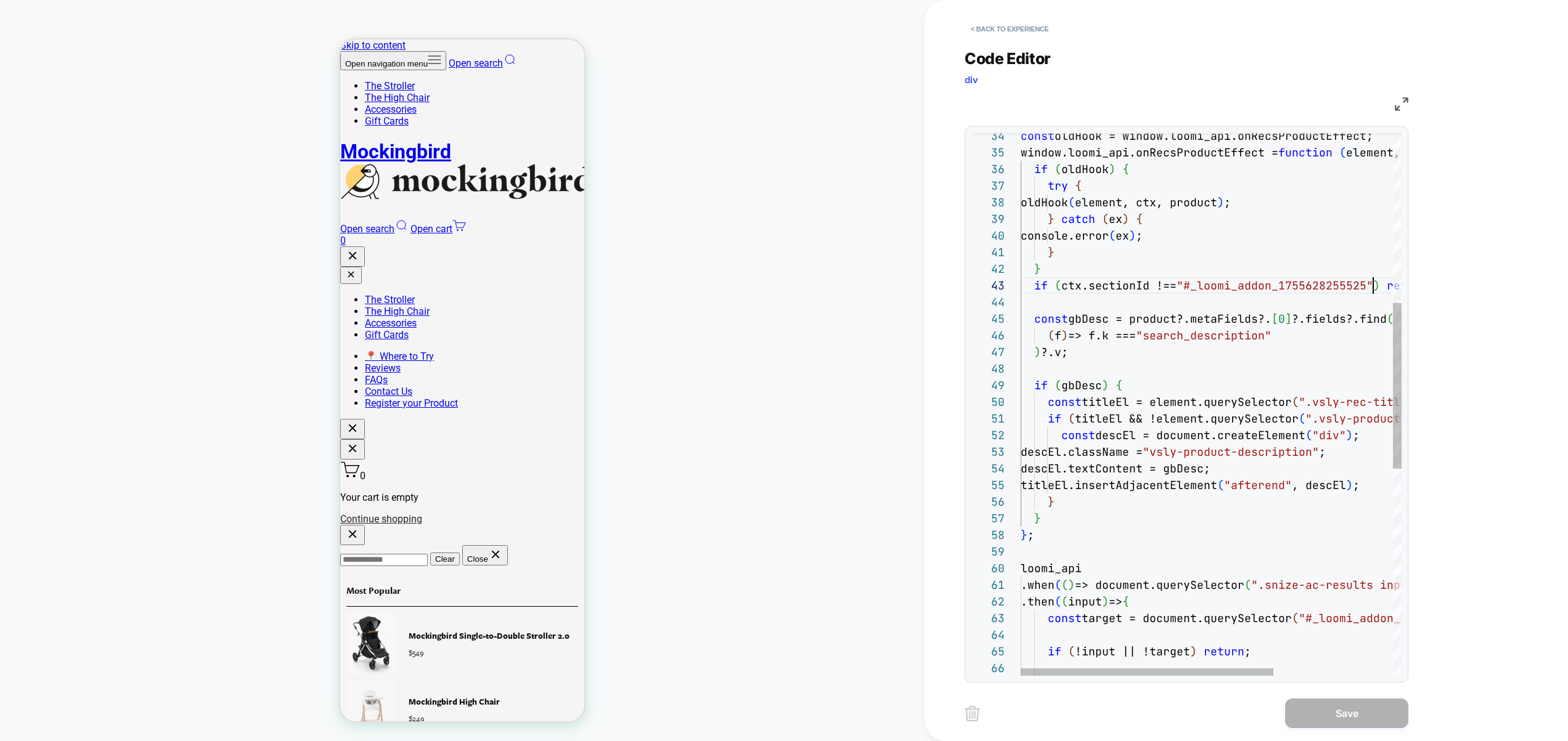
scroll to position [33, 353]
click at [1372, 288] on div "loomi_api .when ( ( ) => document.querySelector ( ".snize-ac-results input" ) )…" at bounding box center [1301, 465] width 561 height 1774
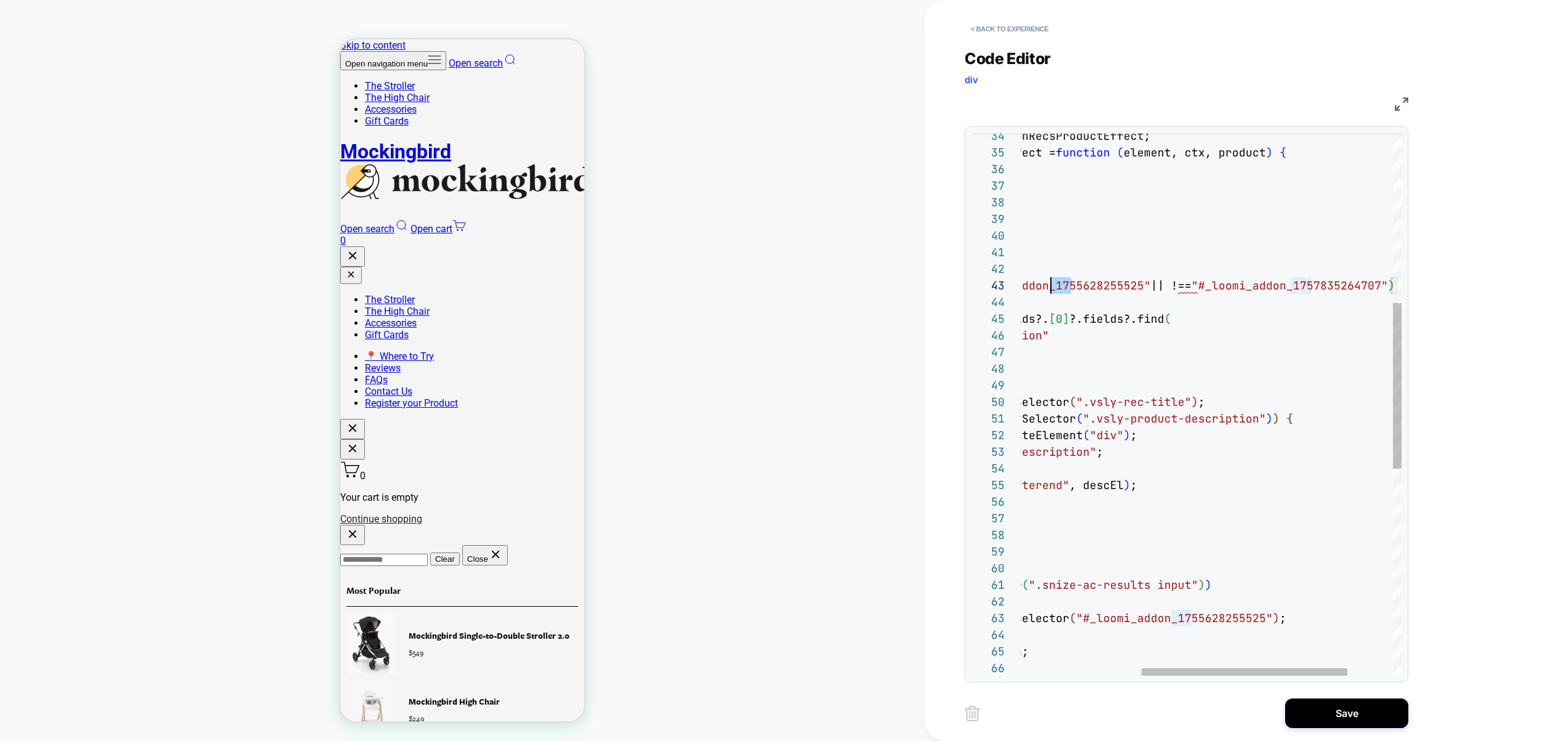
scroll to position [33, 0]
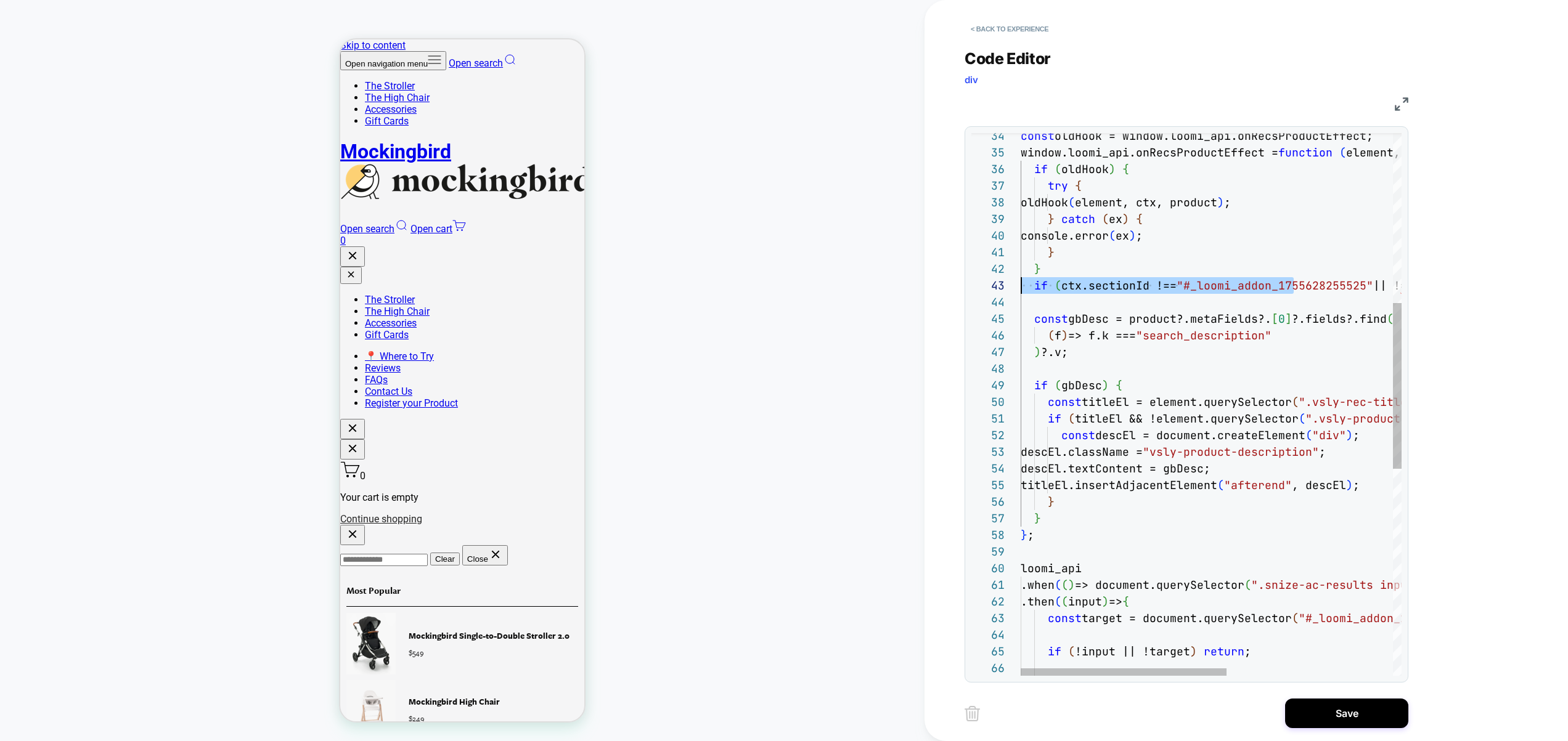
drag, startPoint x: 1068, startPoint y: 283, endPoint x: 1007, endPoint y: 277, distance: 61.3
click at [1089, 289] on div "loomi_api .when ( ( ) => document.querySelector ( ".snize-ac-results input" ) )…" at bounding box center [1364, 465] width 688 height 1774
drag, startPoint x: 1149, startPoint y: 285, endPoint x: 1061, endPoint y: 280, distance: 88.1
click at [1061, 280] on div "loomi_api .when ( ( ) => document.querySelector ( ".snize-ac-results input" ) )…" at bounding box center [1364, 465] width 688 height 1774
click at [1260, 289] on div "loomi_api .when ( ( ) => document.querySelector ( ".snize-ac-results input" ) )…" at bounding box center [1364, 465] width 688 height 1774
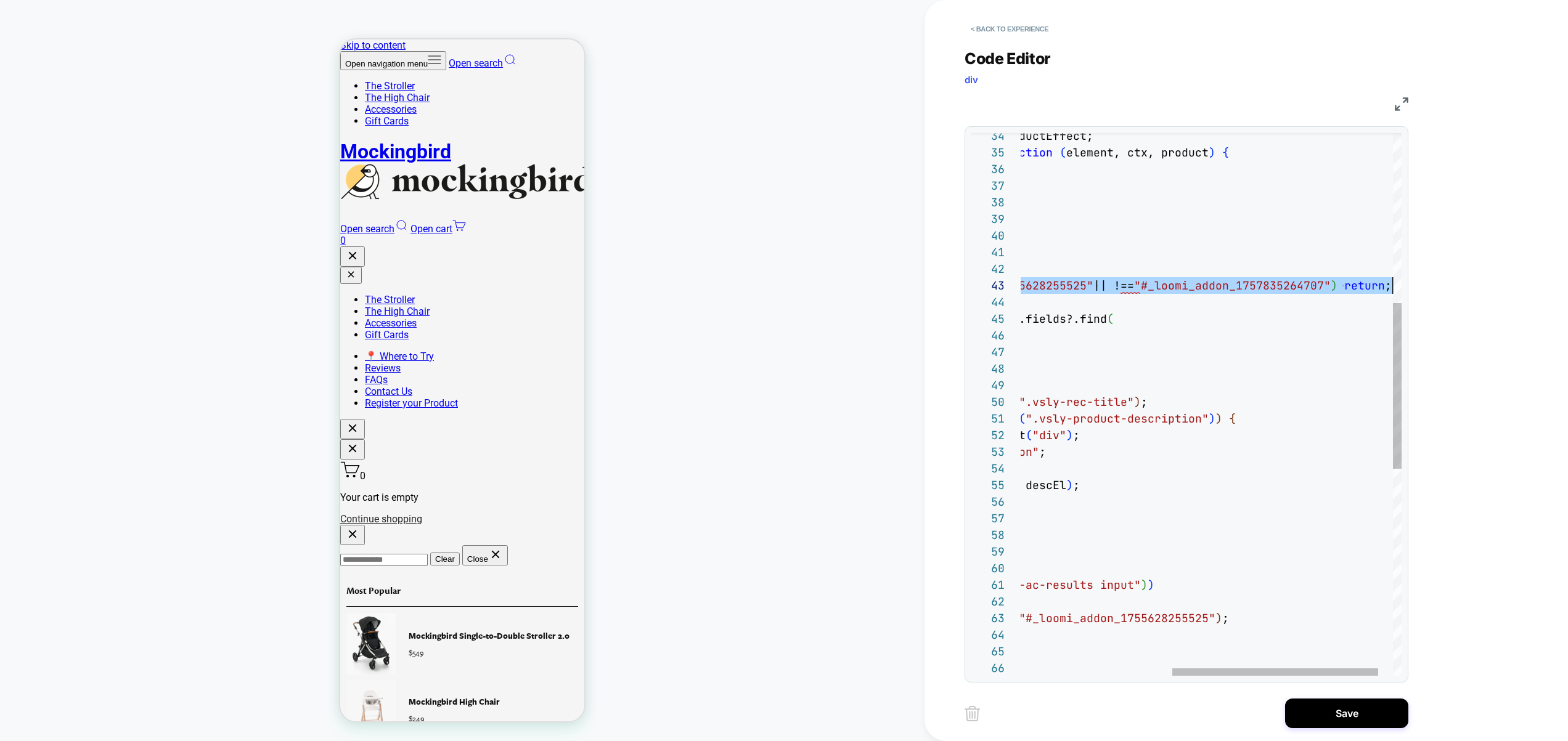
drag, startPoint x: 1262, startPoint y: 290, endPoint x: 1401, endPoint y: 287, distance: 139.0
click at [1401, 287] on div "loomi_api .when ( ( ) => document.querySelector ( ".snize-ac-results input" ) )…" at bounding box center [1084, 465] width 688 height 1774
click at [1124, 282] on div "loomi_api .when ( ( ) => document.querySelector ( ".snize-ac-results input" ) )…" at bounding box center [1084, 465] width 688 height 1774
click at [1100, 283] on div "loomi_api .when ( ( ) => document.querySelector ( ".snize-ac-results input" ) )…" at bounding box center [1084, 465] width 688 height 1774
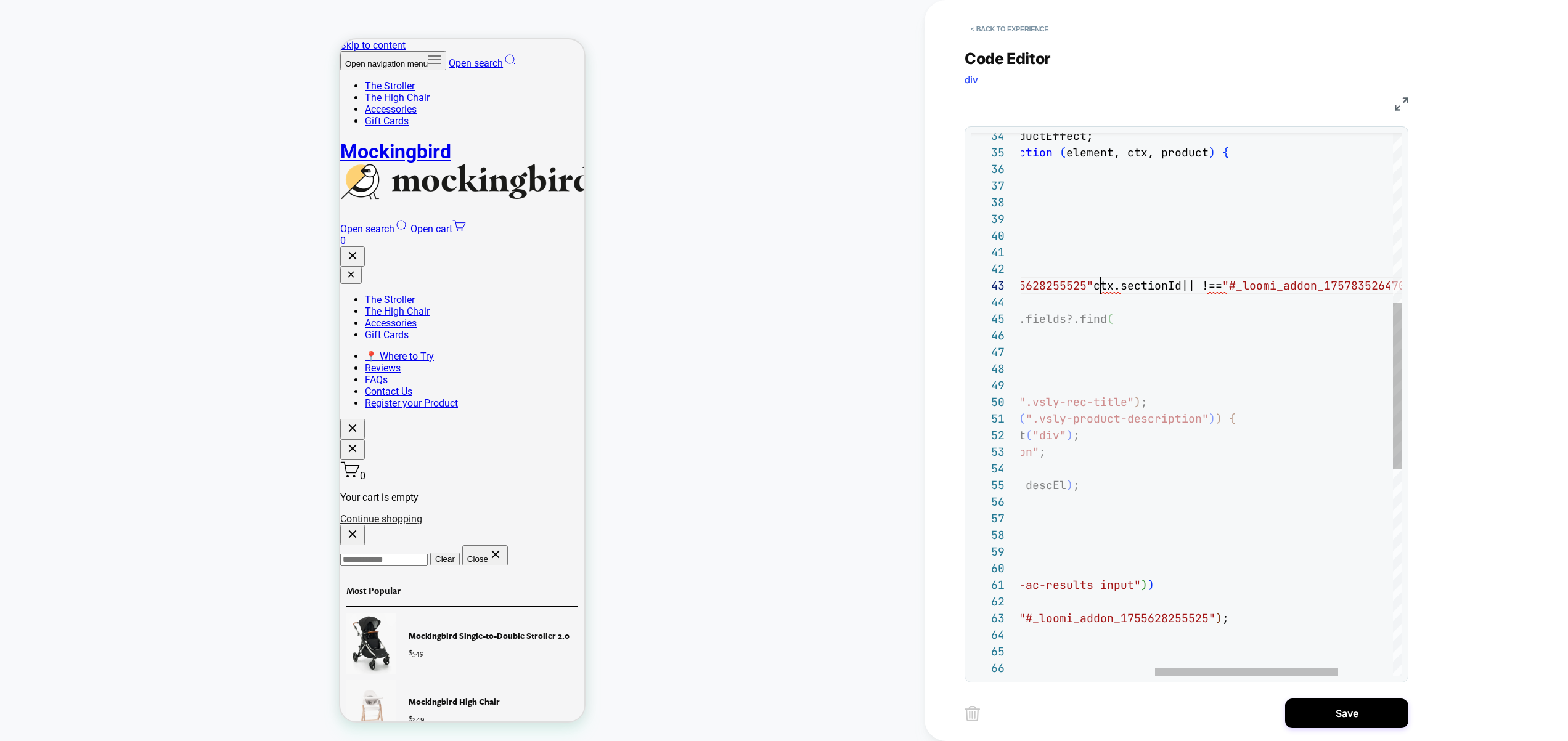
scroll to position [33, 359]
click at [1098, 287] on div "loomi_api .when ( ( ) => document.querySelector ( ".snize-ac-results input" ) )…" at bounding box center [1127, 465] width 774 height 1774
drag, startPoint x: 1204, startPoint y: 286, endPoint x: 1188, endPoint y: 287, distance: 16.0
click at [1188, 287] on div "loomi_api .when ( ( ) => document.querySelector ( ".snize-ac-results input" ) )…" at bounding box center [1127, 465] width 774 height 1774
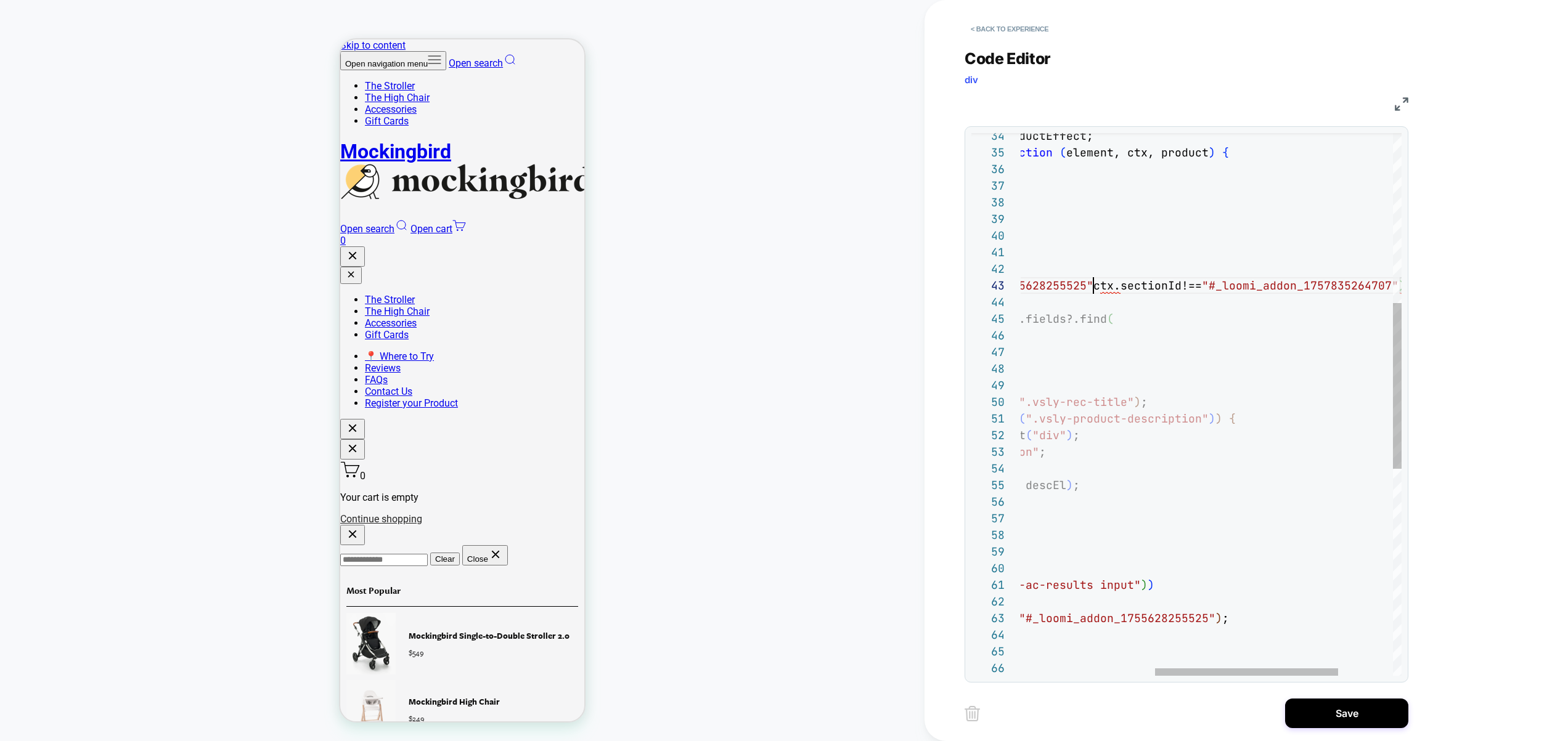
click at [1094, 285] on div "loomi_api .when ( ( ) => document.querySelector ( ".snize-ac-results input" ) )…" at bounding box center [1127, 465] width 774 height 1774
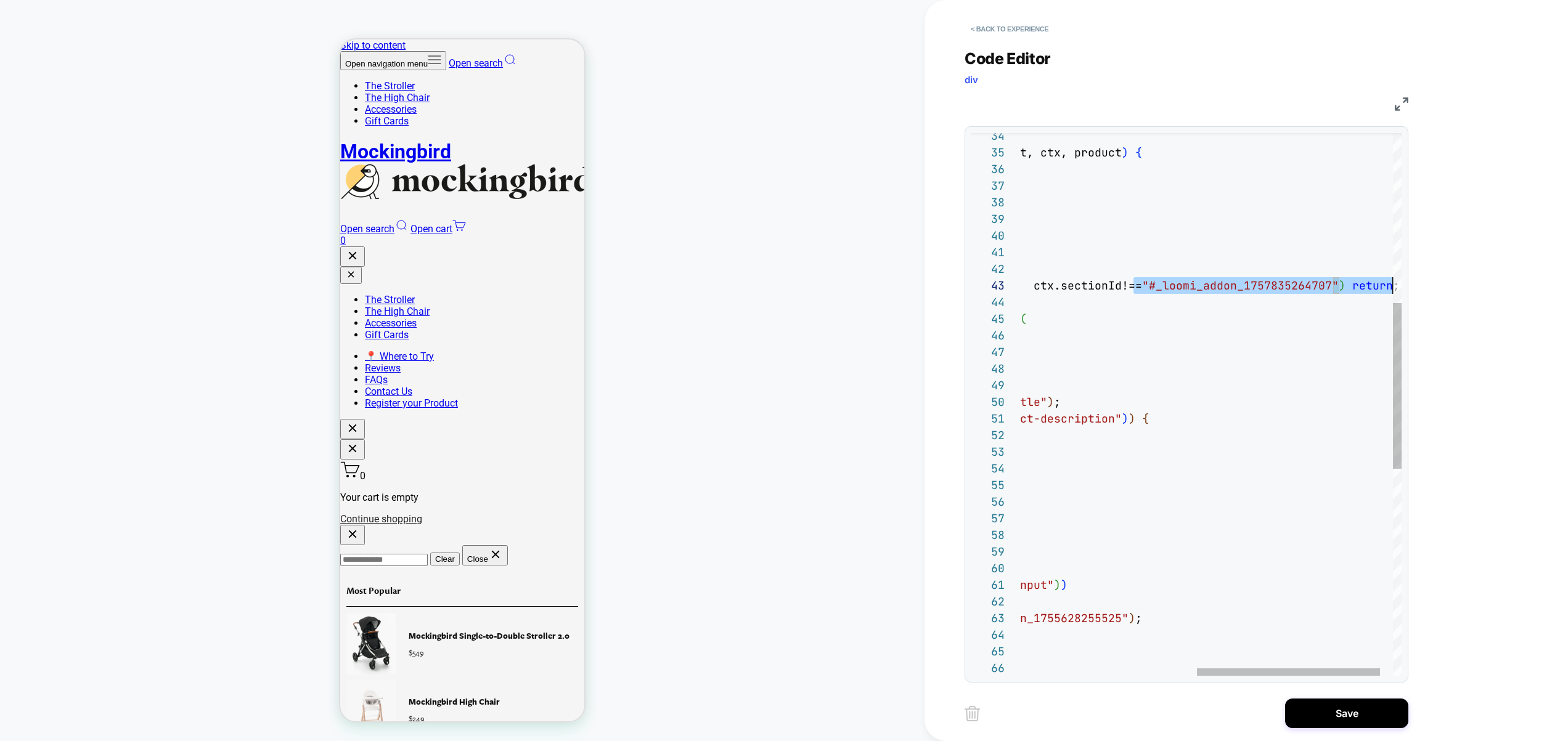
scroll to position [33, 739]
drag, startPoint x: 1220, startPoint y: 292, endPoint x: 1432, endPoint y: 283, distance: 212.2
click at [1428, 283] on div "loomi_api .when ( ( ) => document.querySelector ( ".snize-ac-results input" ) )…" at bounding box center [1041, 465] width 774 height 1774
click at [1071, 299] on div "loomi_api .when ( ( ) => document.querySelector ( ".snize-ac-results input" ) )…" at bounding box center [1041, 465] width 774 height 1774
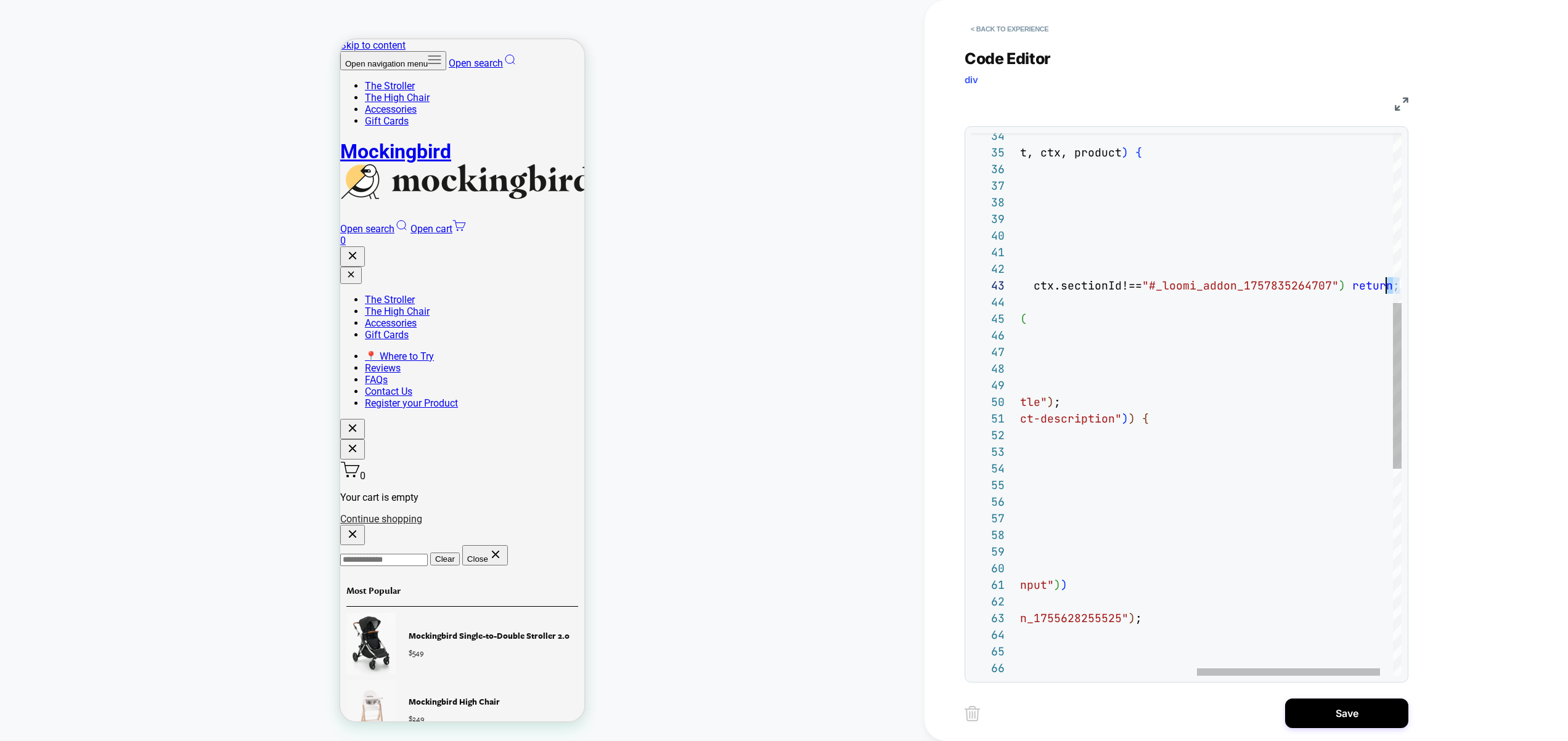
scroll to position [33, 732]
drag, startPoint x: 1285, startPoint y: 293, endPoint x: 1388, endPoint y: 283, distance: 103.5
click at [1388, 283] on div "loomi_api .when ( ( ) => document.querySelector ( ".snize-ac-results input" ) )…" at bounding box center [1041, 465] width 774 height 1774
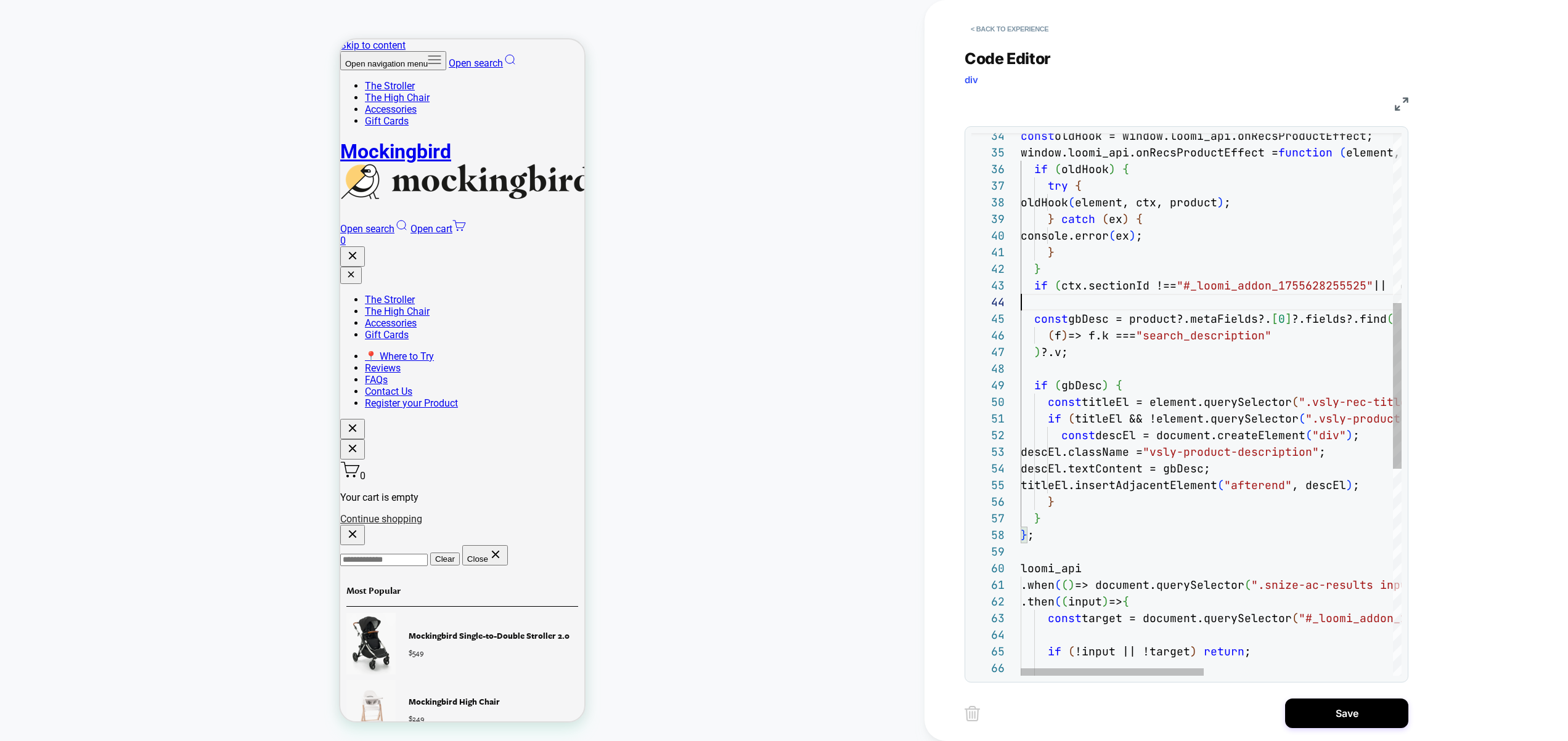
click at [1273, 310] on div "loomi_api .when ( ( ) => document.querySelector ( ".snize-ac-results input" ) )…" at bounding box center [1407, 465] width 774 height 1774
drag, startPoint x: 1171, startPoint y: 313, endPoint x: 1066, endPoint y: 315, distance: 105.0
click at [1066, 315] on div "loomi_api .when ( ( ) => document.querySelector ( ".snize-ac-results input" ) )…" at bounding box center [1407, 465] width 774 height 1774
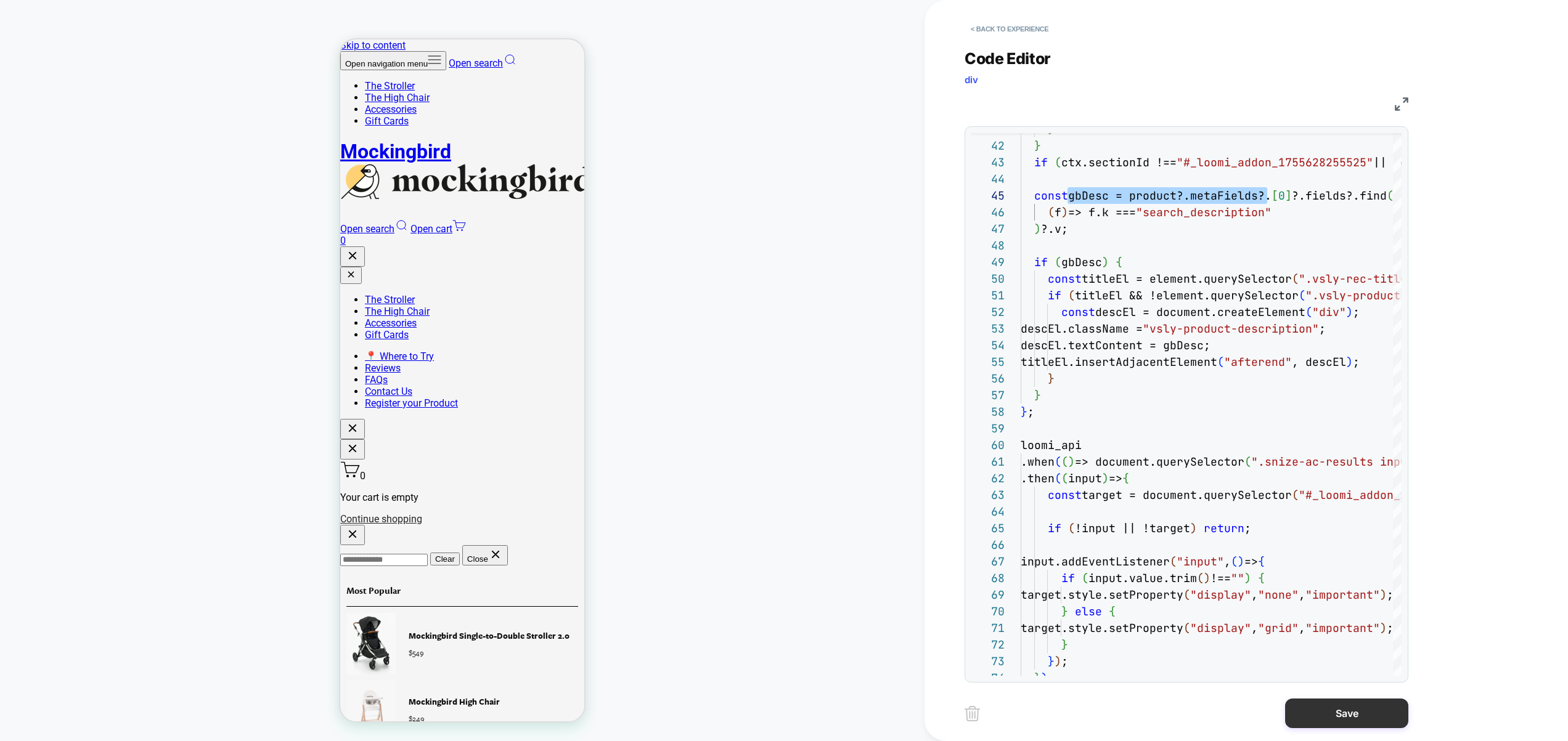
type textarea "**********"
click at [1361, 710] on button "Save" at bounding box center [1347, 713] width 124 height 29
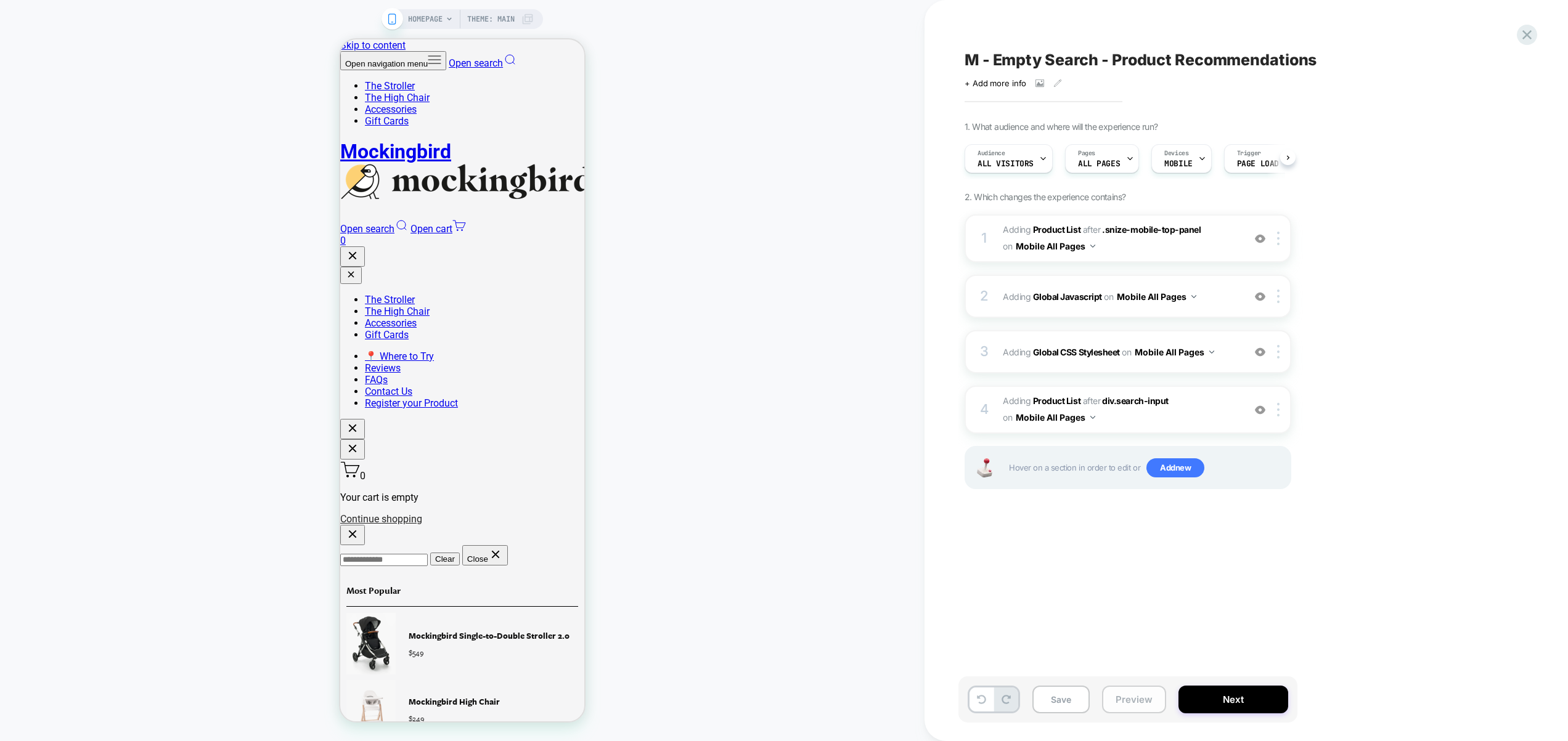
scroll to position [0, 1]
click at [1130, 696] on button "Preview" at bounding box center [1134, 699] width 64 height 28
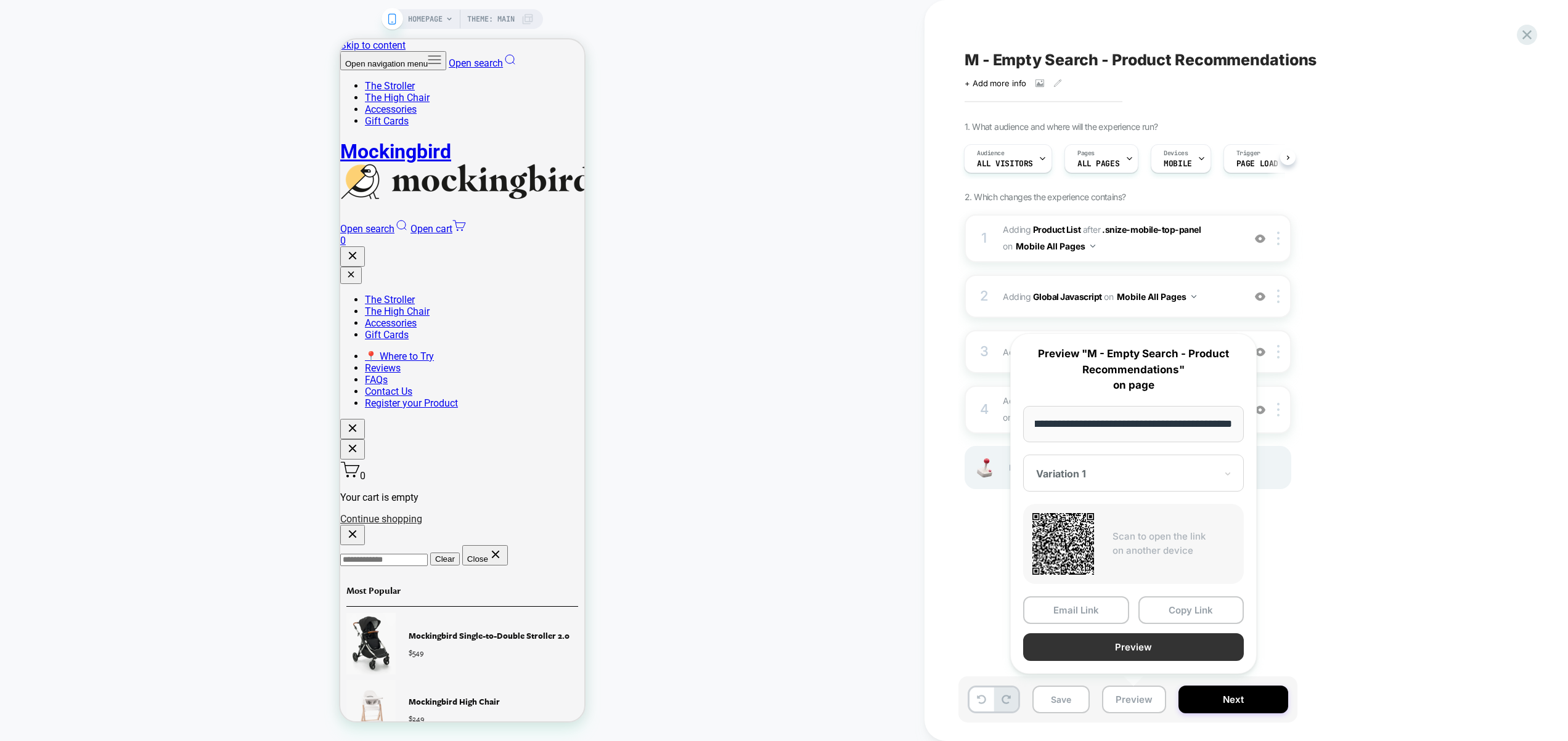
scroll to position [0, 0]
click at [1132, 654] on button "Preview" at bounding box center [1133, 647] width 221 height 28
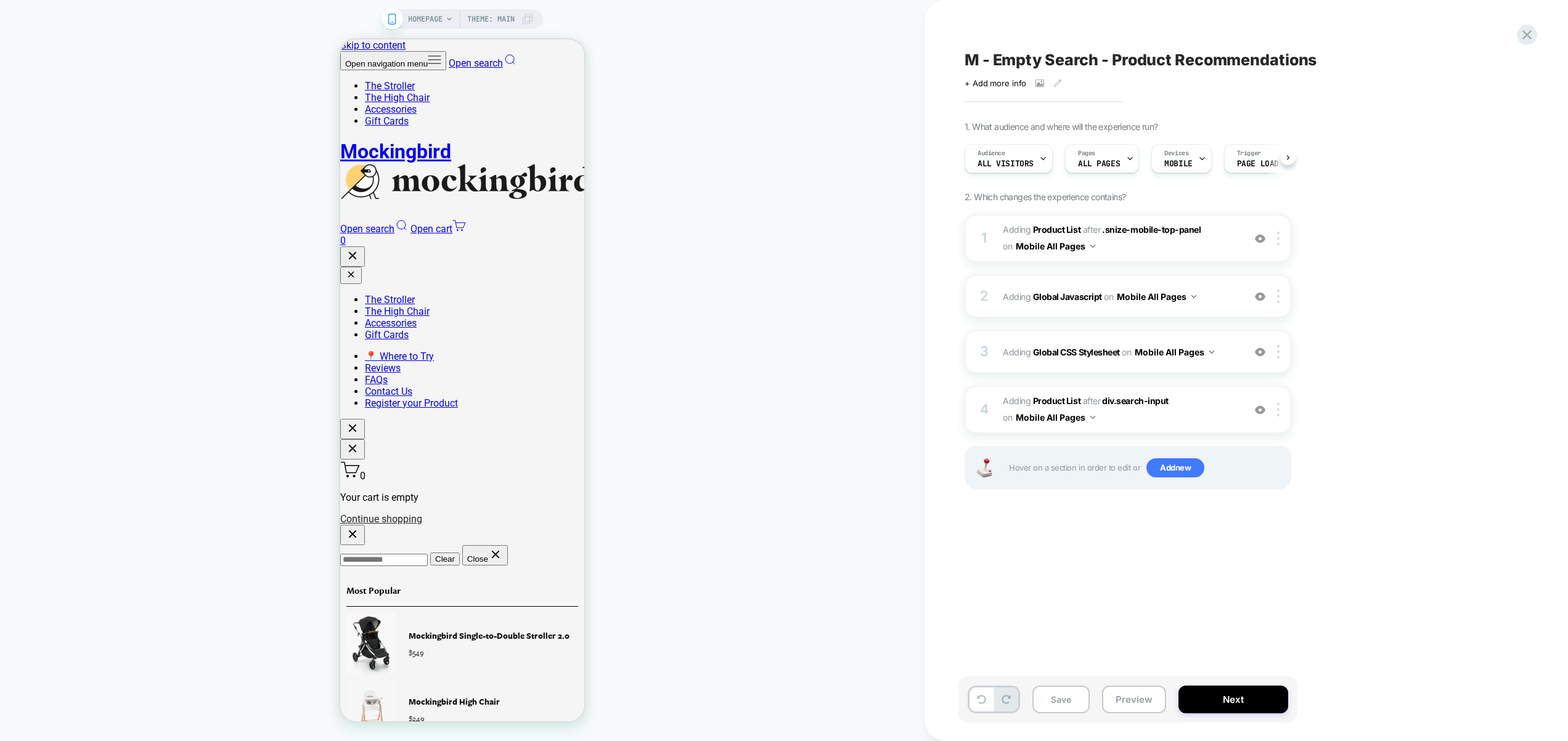
scroll to position [0, 1]
click at [1239, 292] on div "2 Adding Global Javascript on Mobile All Pages Add Before Add After Copy to Des…" at bounding box center [1128, 296] width 326 height 43
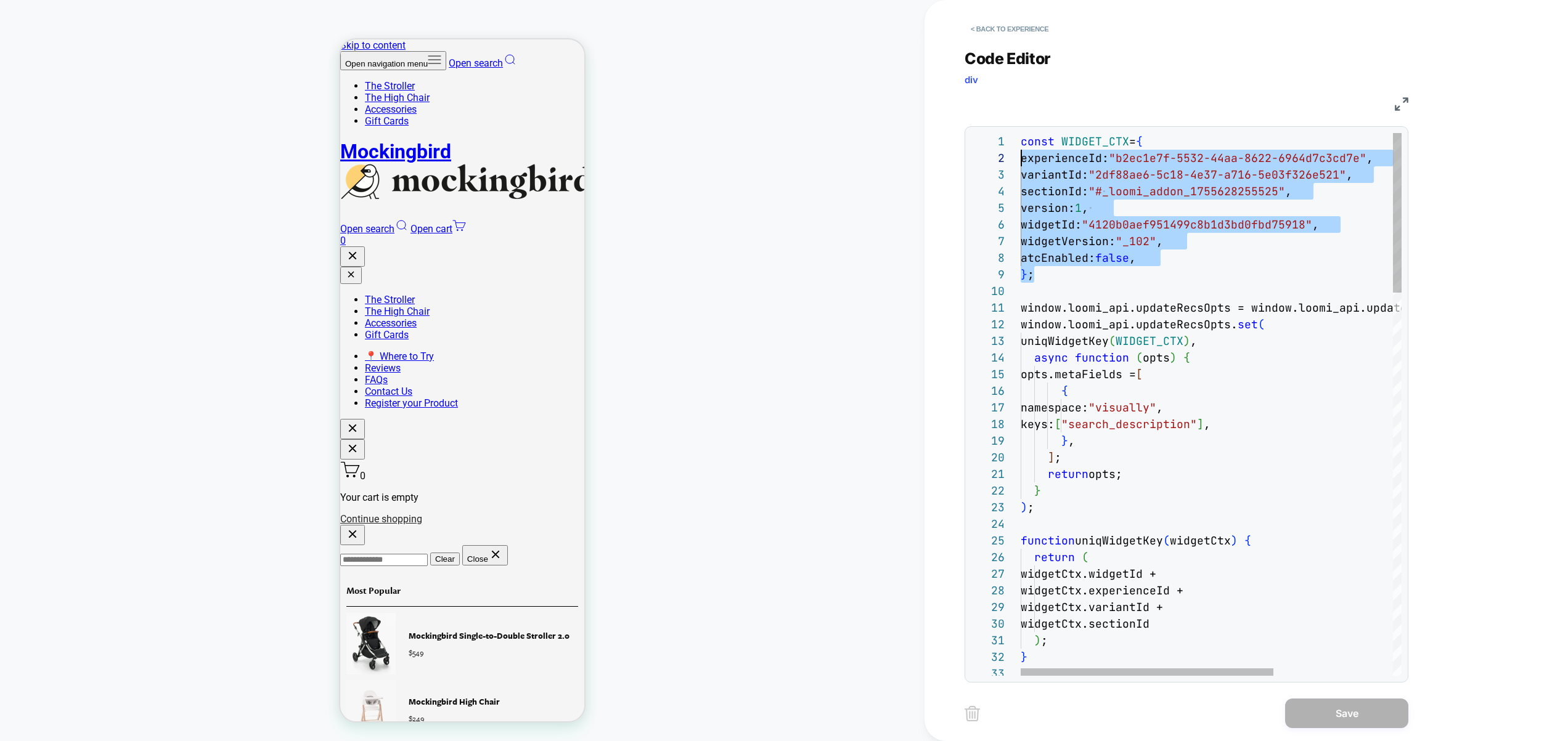
scroll to position [0, 0]
drag, startPoint x: 1052, startPoint y: 280, endPoint x: 990, endPoint y: 134, distance: 158.6
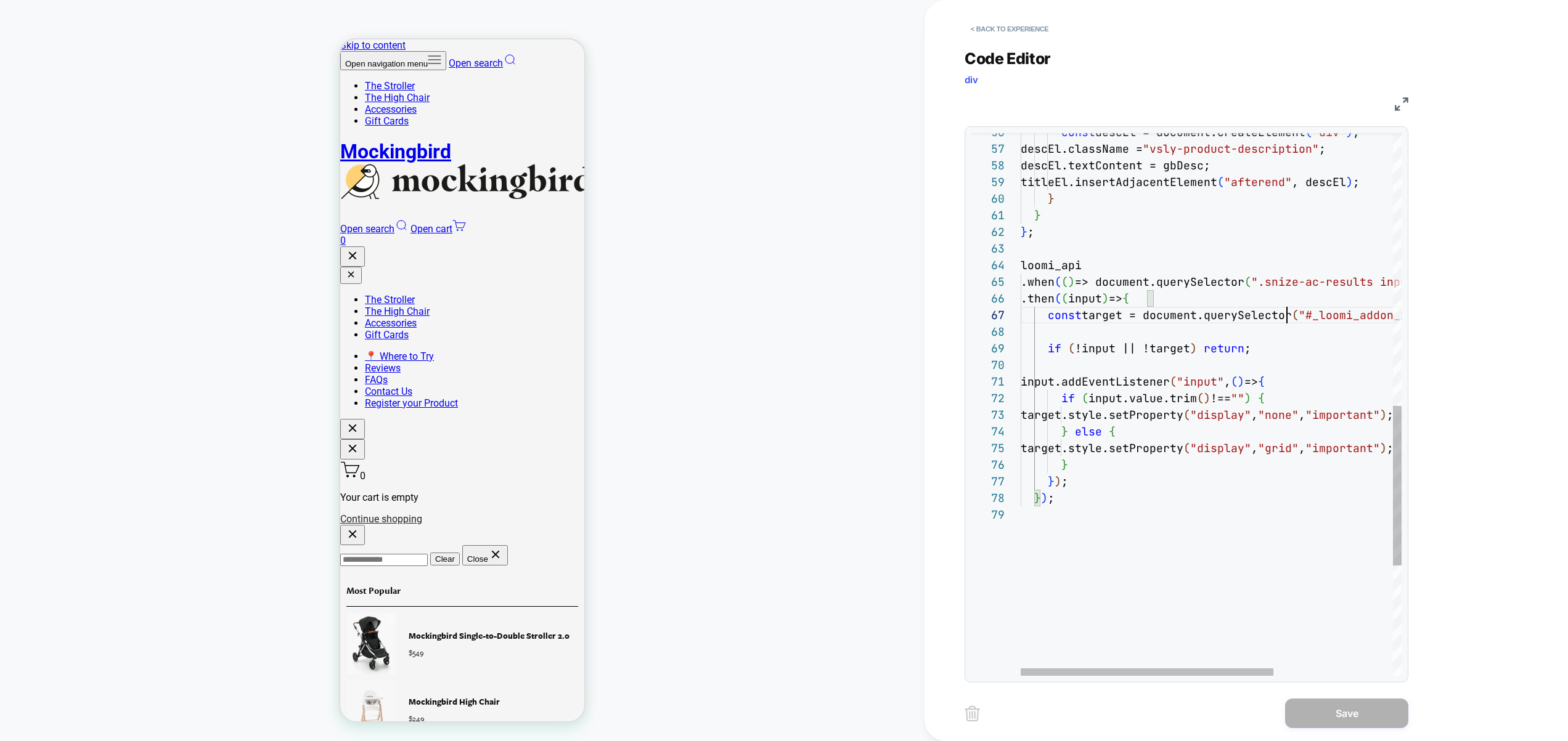
click at [1284, 314] on div "} } } ; loomi_api .when ( ( ) => document.querySelector ( ".snize-ac-results in…" at bounding box center [1301, 129] width 561 height 1840
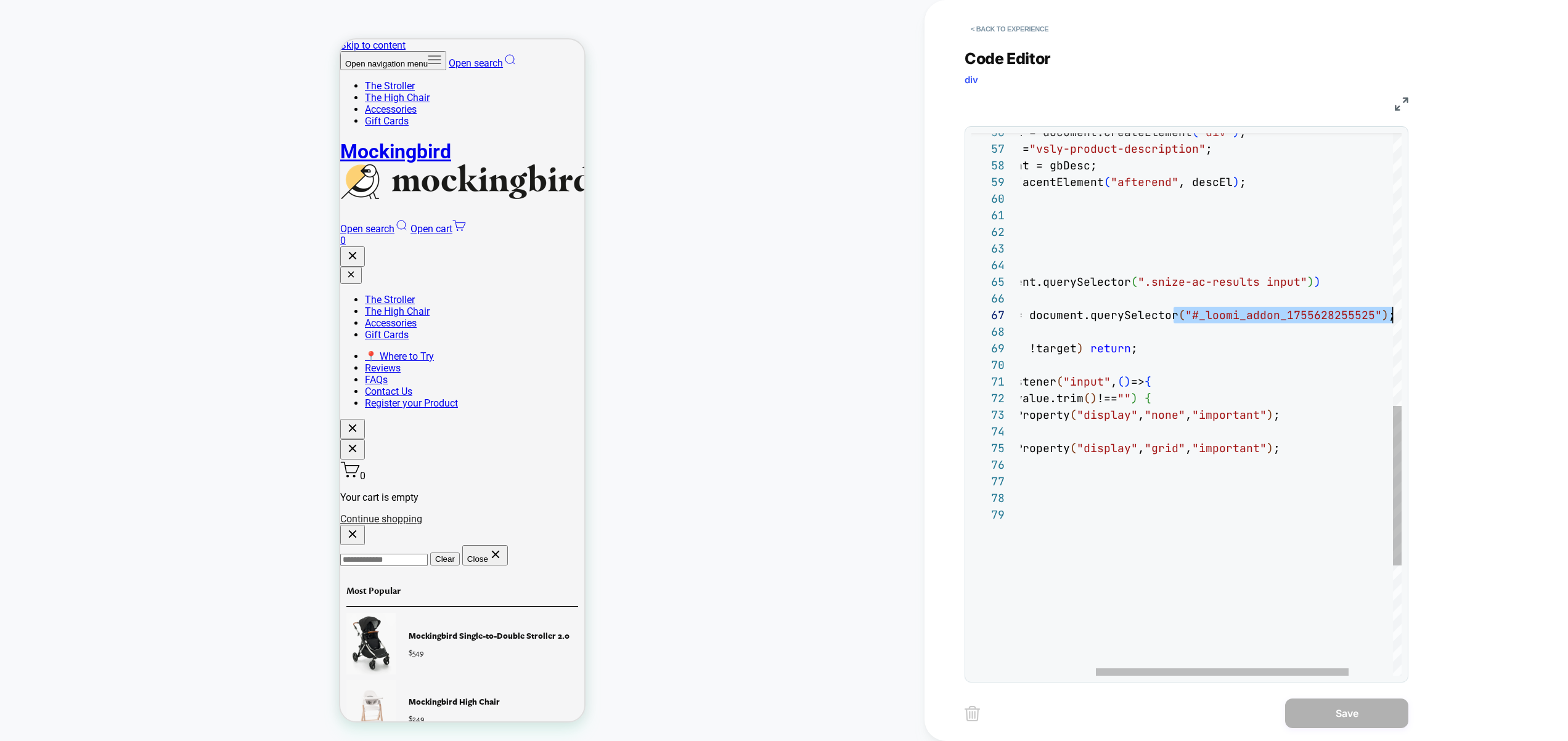
drag, startPoint x: 1284, startPoint y: 314, endPoint x: 1416, endPoint y: 310, distance: 132.1
click at [1416, 310] on div "} } } ; loomi_api .when ( ( ) => document.querySelector ( ".snize-ac-results in…" at bounding box center [1187, 129] width 561 height 1840
click at [1239, 319] on div "} } } ; loomi_api .when ( ( ) => document.querySelector ( ".snize-ac-results in…" at bounding box center [1187, 129] width 561 height 1840
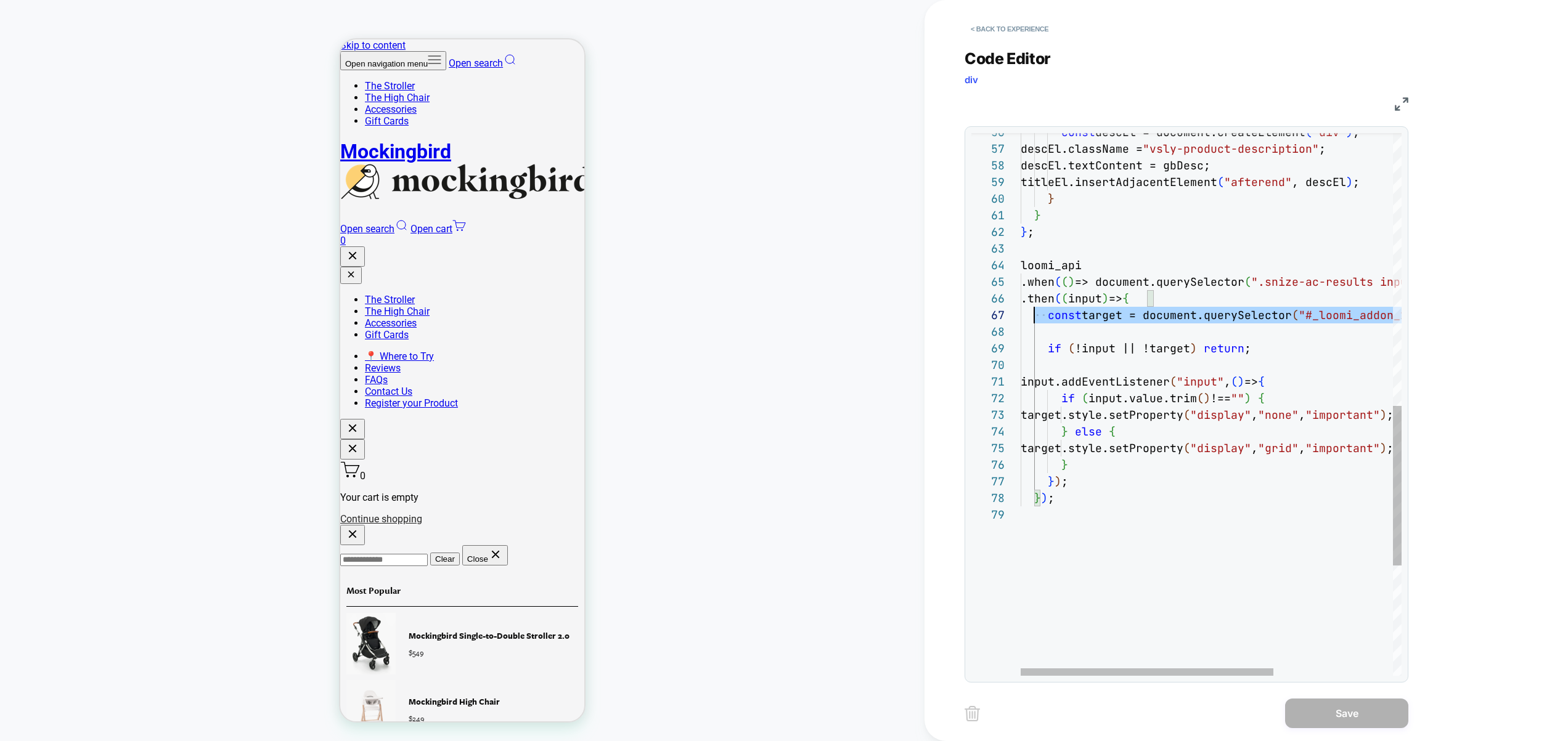
scroll to position [100, 7]
drag, startPoint x: 1145, startPoint y: 324, endPoint x: 1069, endPoint y: 305, distance: 78.3
click at [1027, 313] on div "} } } ; loomi_api .when ( ( ) => document.querySelector ( ".snize-ac-results in…" at bounding box center [1301, 129] width 561 height 1840
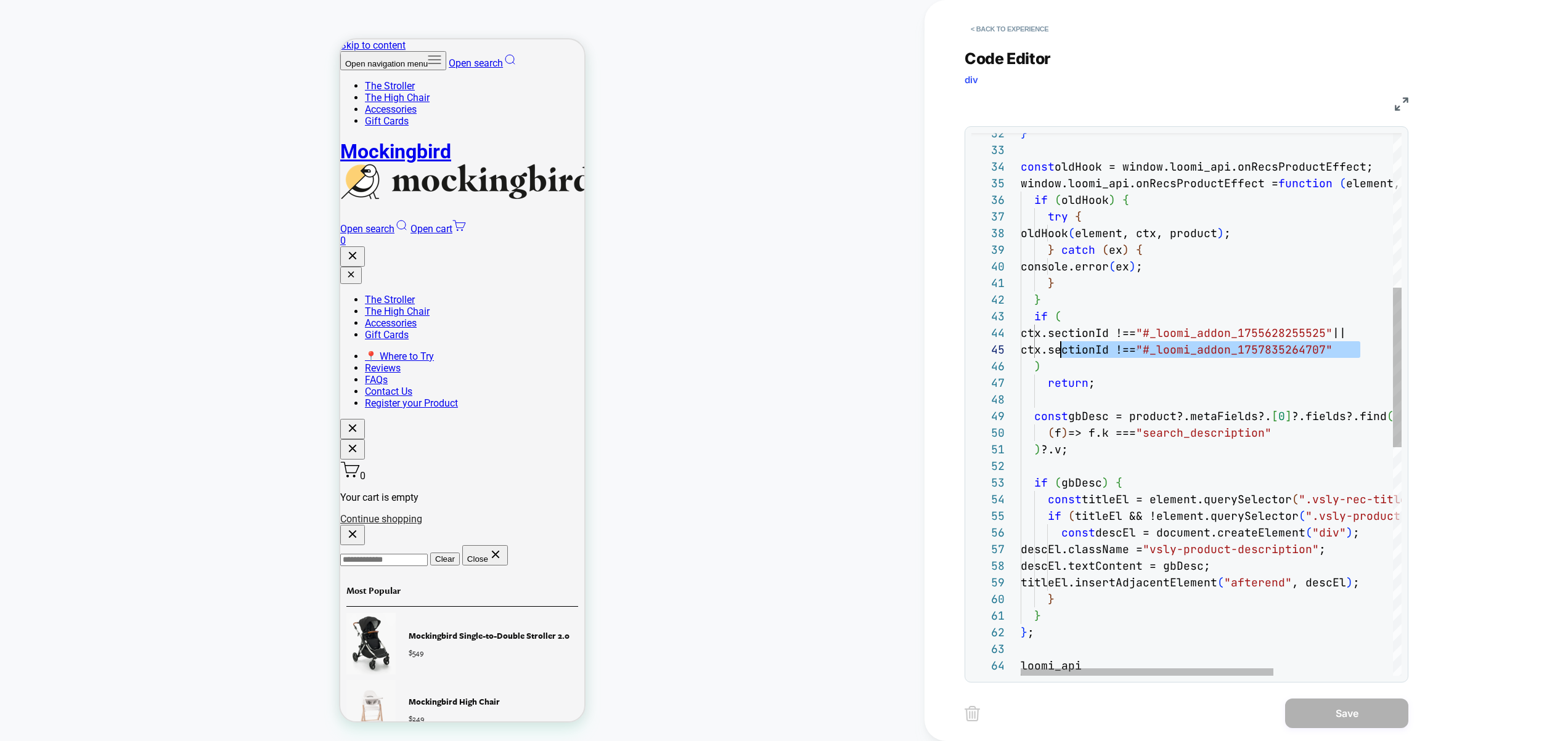
scroll to position [67, 26]
drag, startPoint x: 1363, startPoint y: 351, endPoint x: 1048, endPoint y: 350, distance: 315.0
click at [1048, 350] on div "} } } ; loomi_api .when ( ( ) => document.querySelector ( ".snize-ac-results in…" at bounding box center [1301, 529] width 561 height 1840
click at [1062, 399] on div "} } } ; loomi_api .when ( ( ) => document.querySelector ( ".snize-ac-results in…" at bounding box center [1301, 529] width 561 height 1840
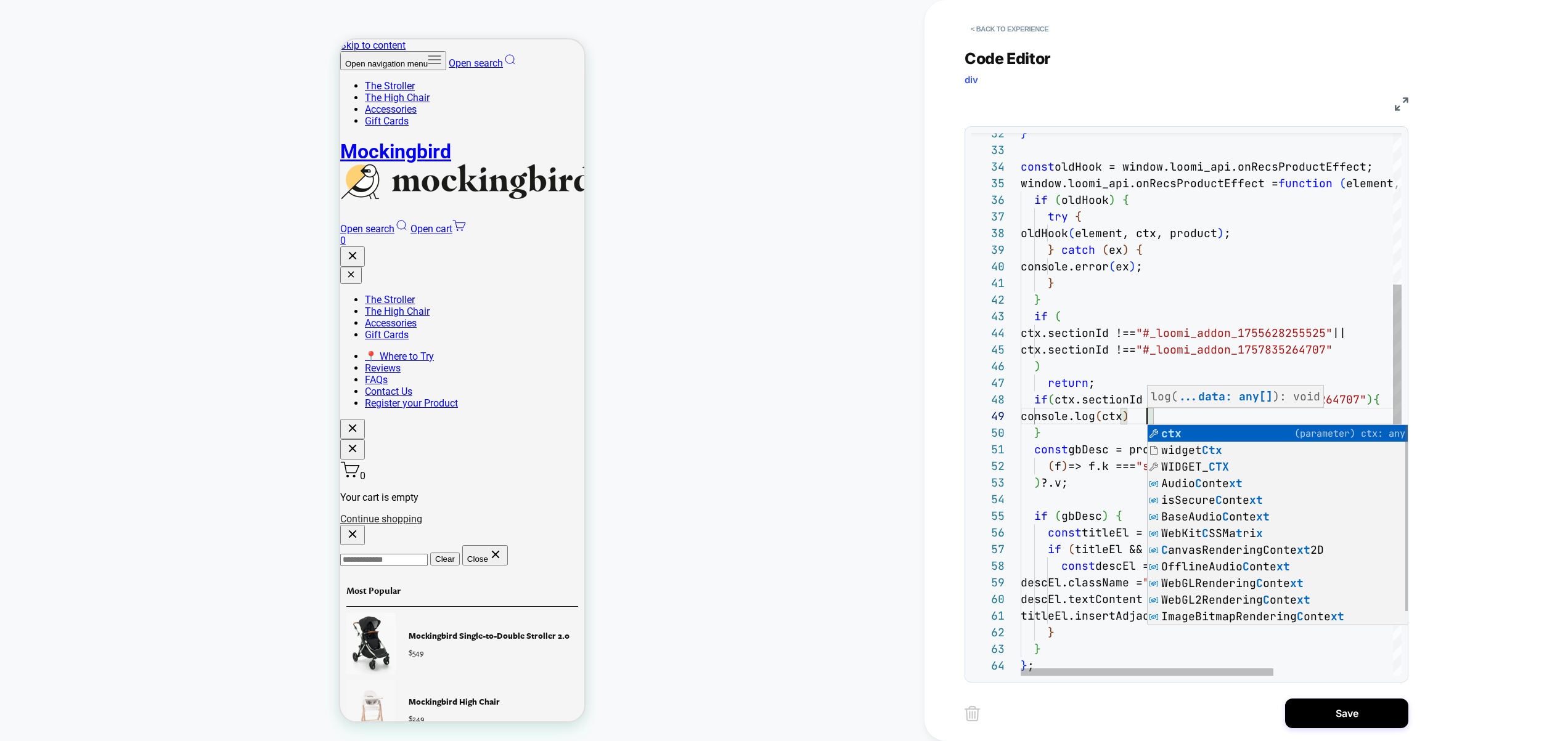
scroll to position [133, 126]
click at [1216, 343] on div "} } } ; descEl.textContent = gbDesc; titleEl.insertAdjacentElement ( "afterend"…" at bounding box center [1301, 546] width 561 height 1874
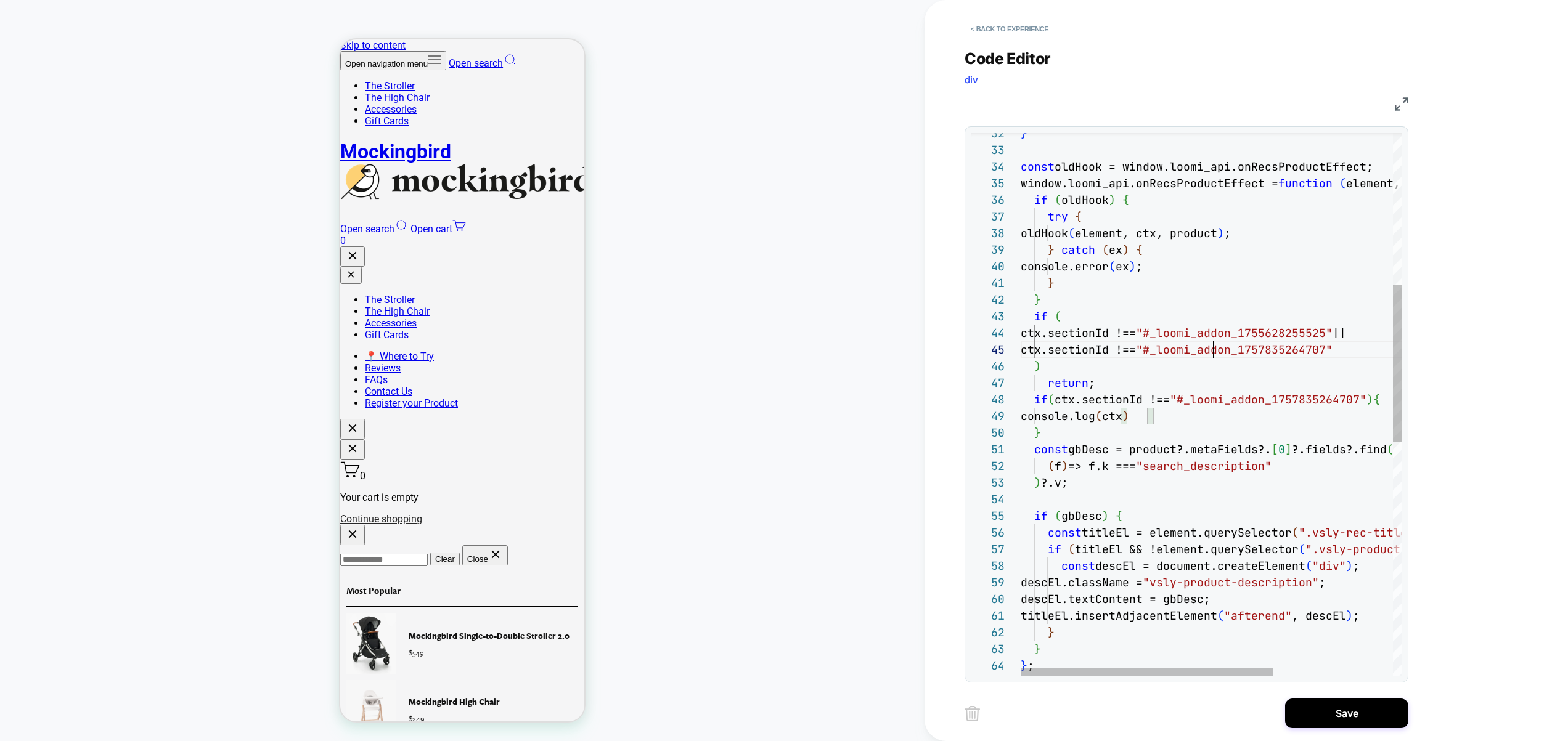
scroll to position [67, 193]
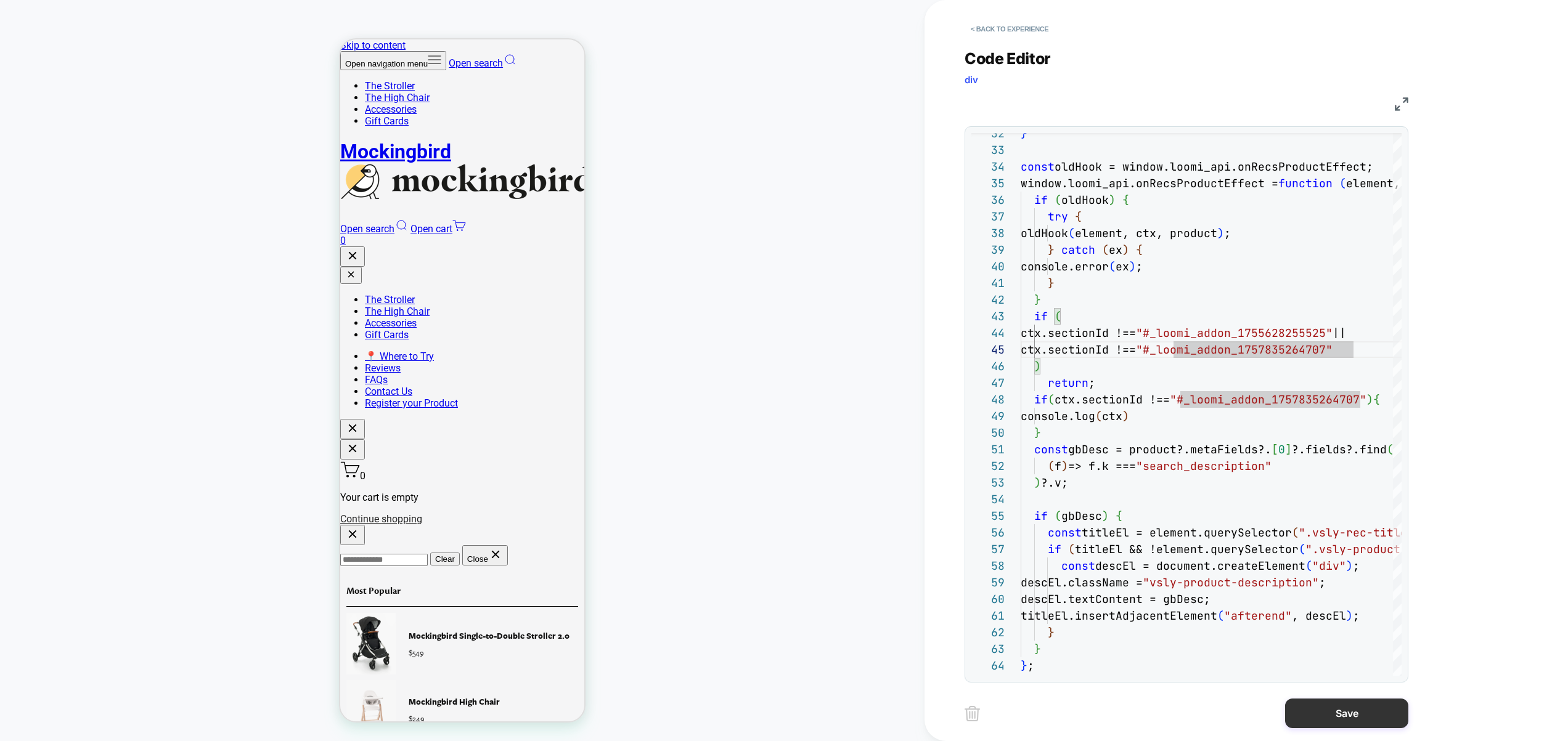
type textarea "**********"
click at [1349, 710] on button "Save" at bounding box center [1347, 713] width 124 height 29
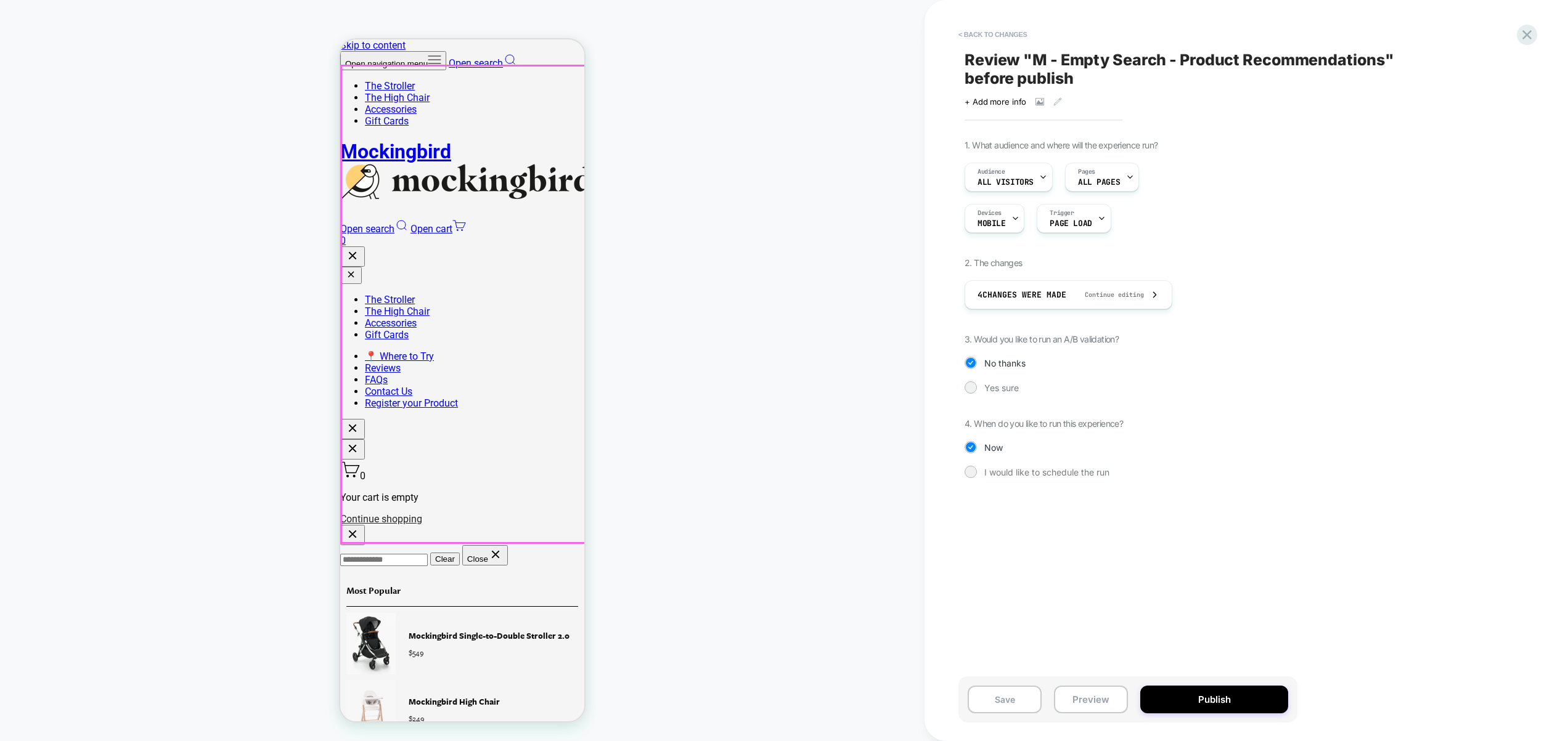
click at [317, 134] on div "HOMEPAGE Theme: MAIN < Back to changes Review " M - Empty Search - Product Reco…" at bounding box center [784, 371] width 1568 height 741
click at [995, 34] on button "< Back to changes" at bounding box center [993, 35] width 81 height 20
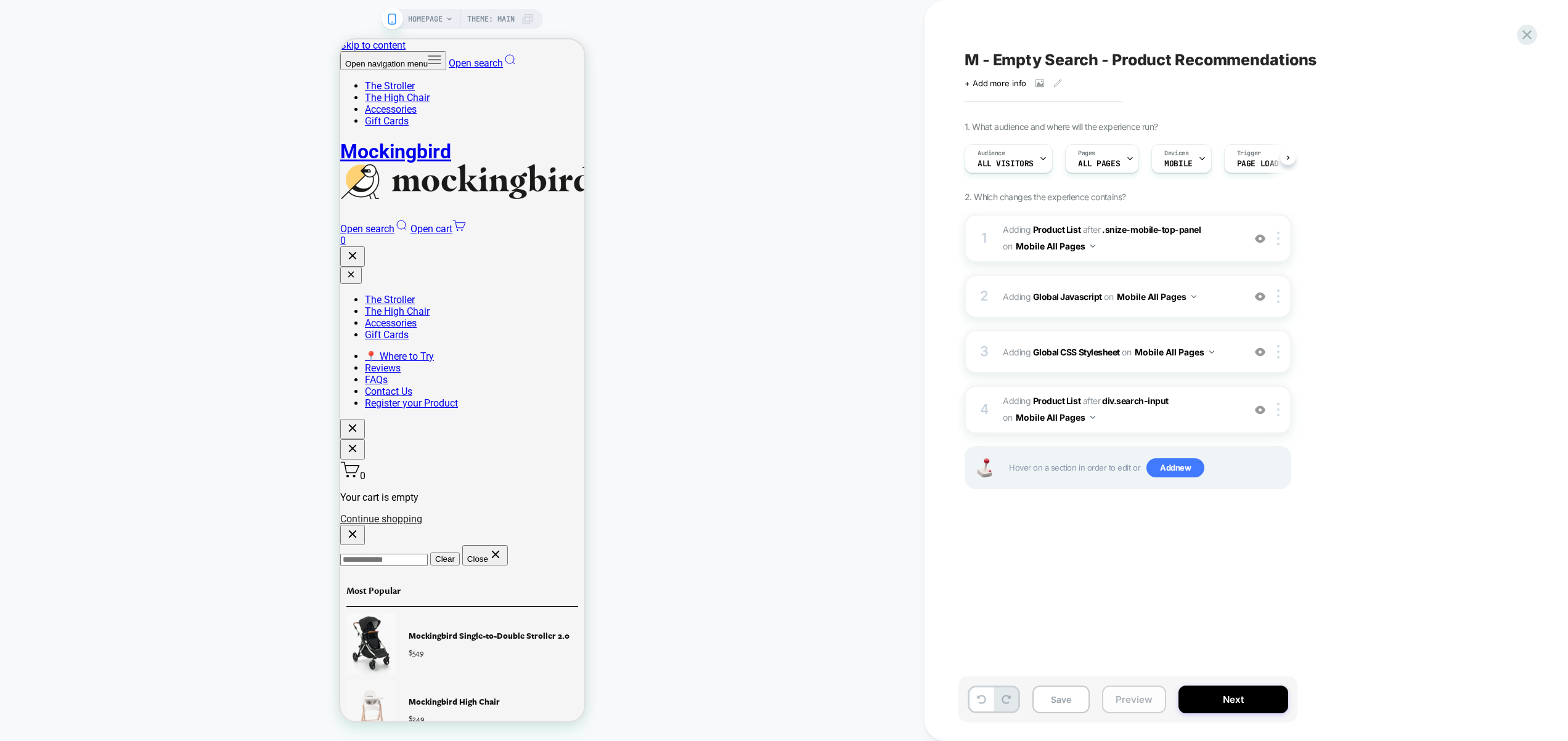
scroll to position [0, 1]
click at [1128, 710] on button "Preview" at bounding box center [1134, 699] width 64 height 28
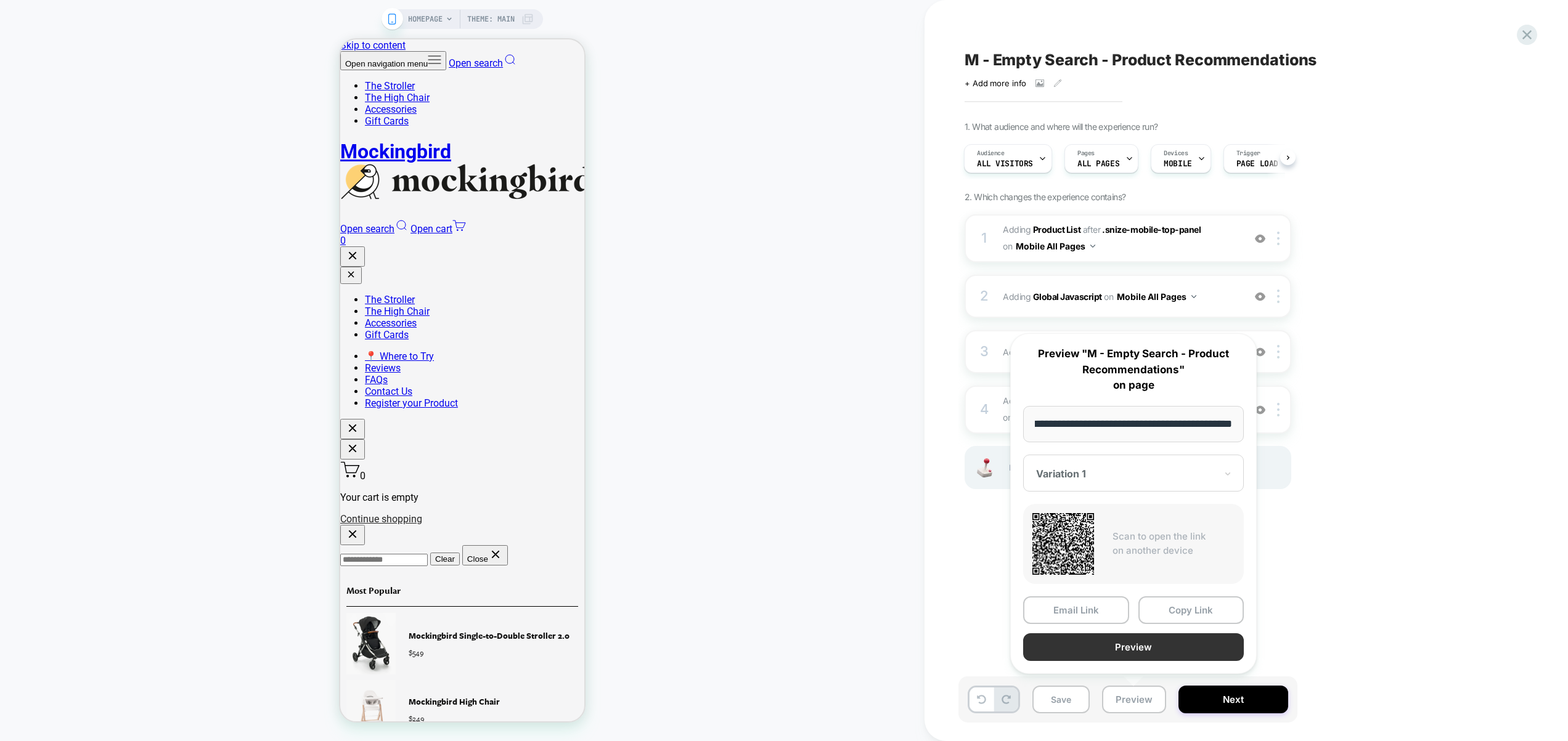
scroll to position [0, 0]
click at [1134, 649] on button "Preview" at bounding box center [1133, 647] width 221 height 28
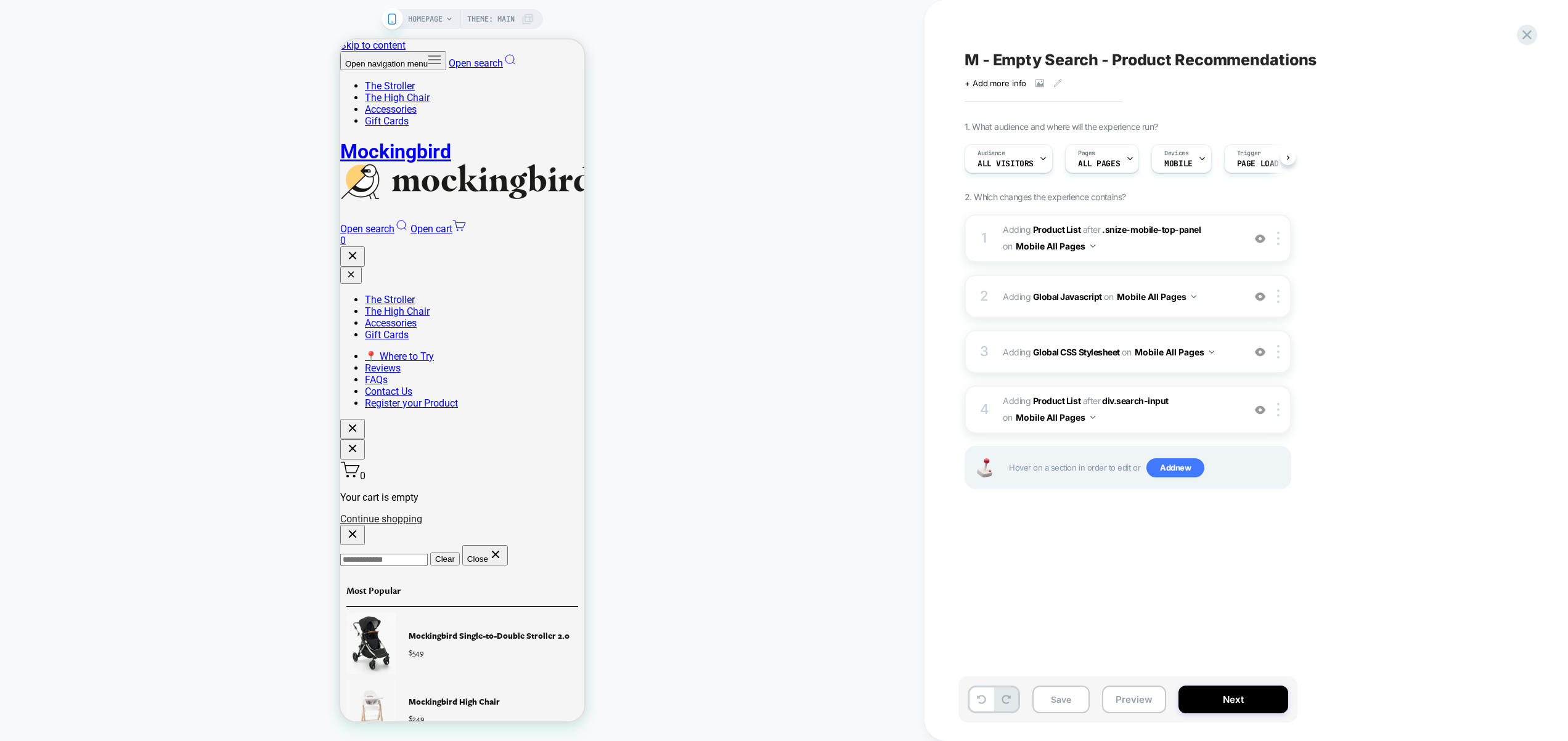
scroll to position [0, 1]
click at [1221, 304] on span "Adding Global Javascript on Mobile All Pages" at bounding box center [1120, 297] width 235 height 18
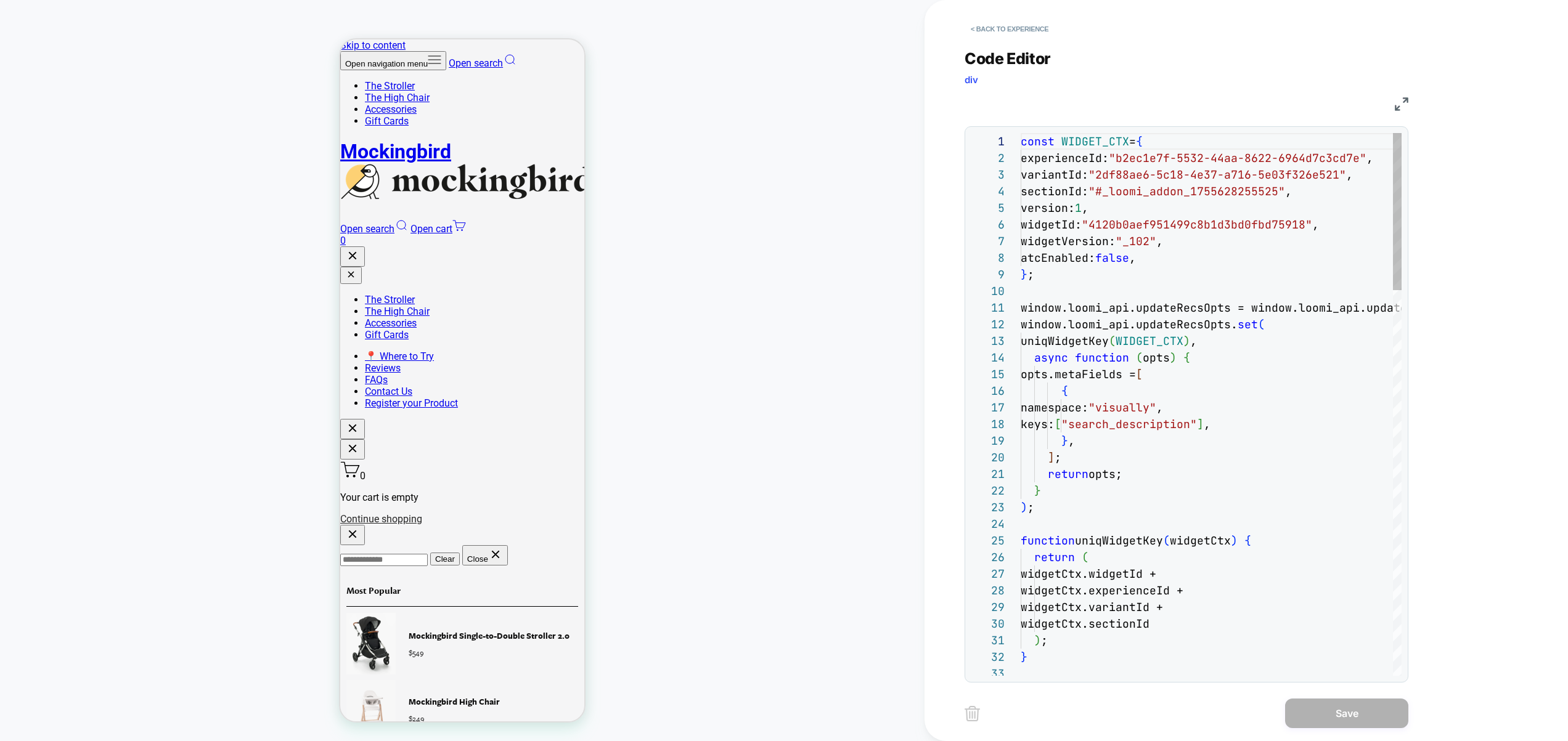
scroll to position [166, 0]
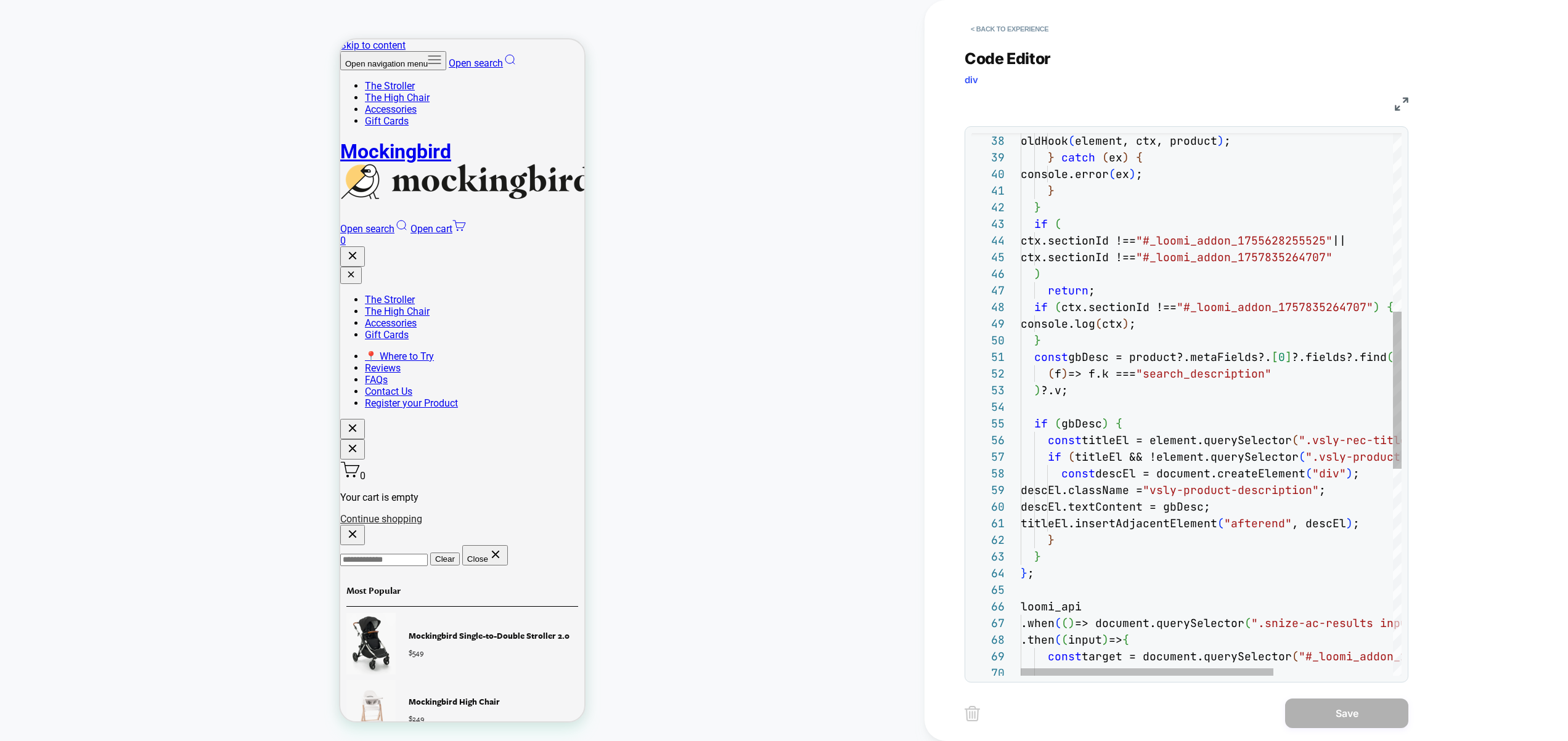
click at [1315, 309] on div "const descEl = document.createElement ( "div" ) ; descEl.className = "vsly-prod…" at bounding box center [1301, 454] width 561 height 1874
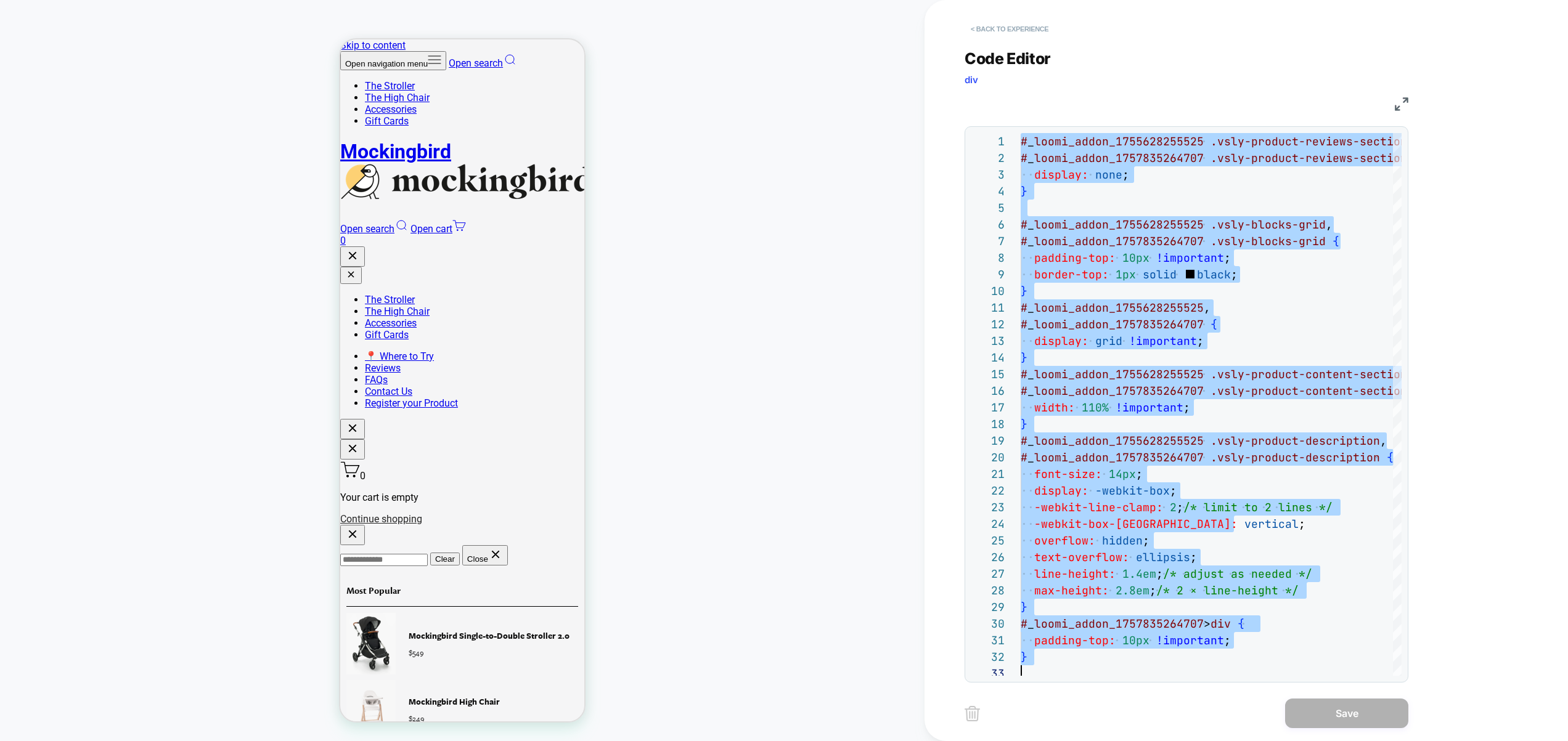
click at [1002, 29] on button "< Back to experience" at bounding box center [1009, 29] width 90 height 20
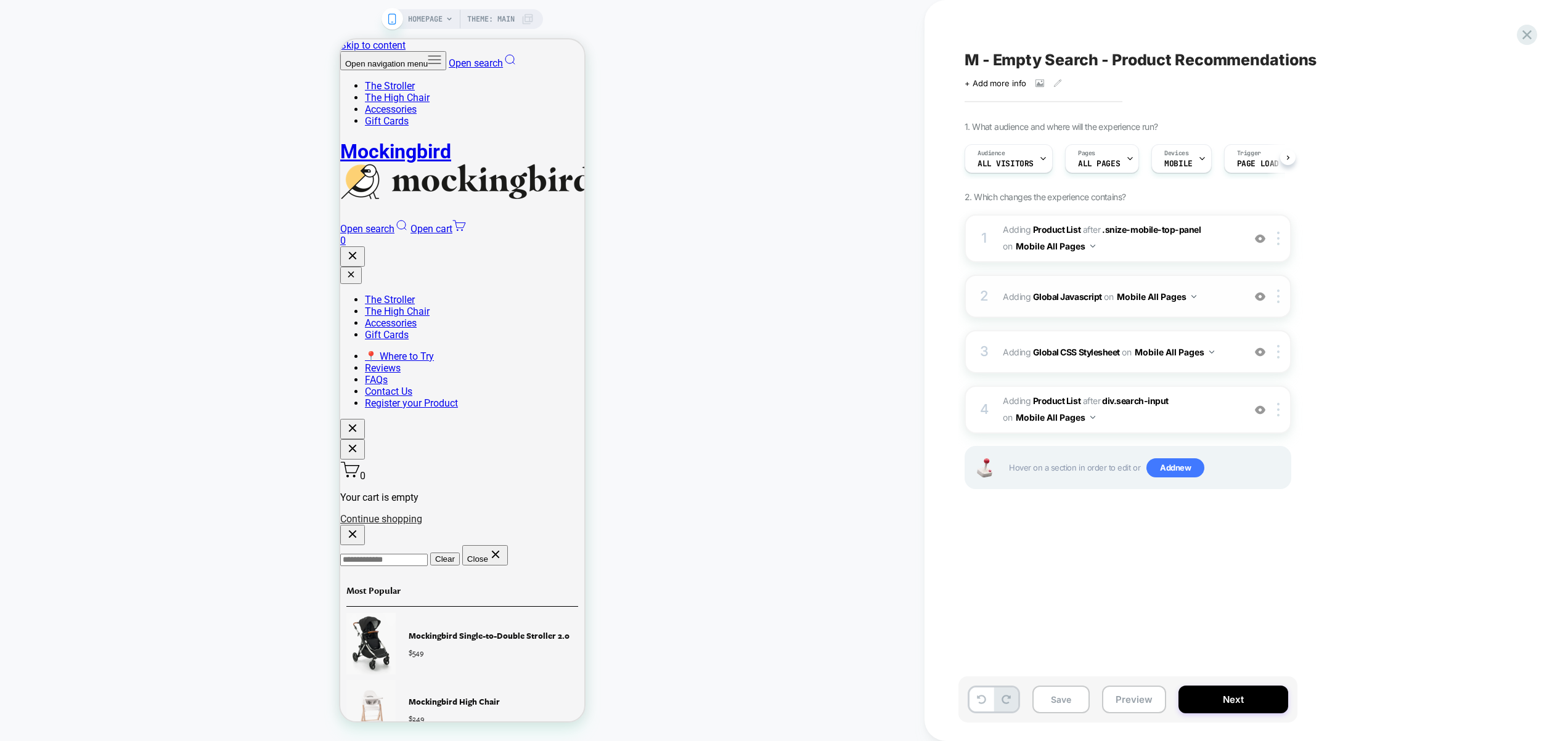
scroll to position [0, 1]
click at [1219, 307] on div "2 Adding Global Javascript on Mobile All Pages Add Before Add After Copy to Des…" at bounding box center [1128, 296] width 326 height 43
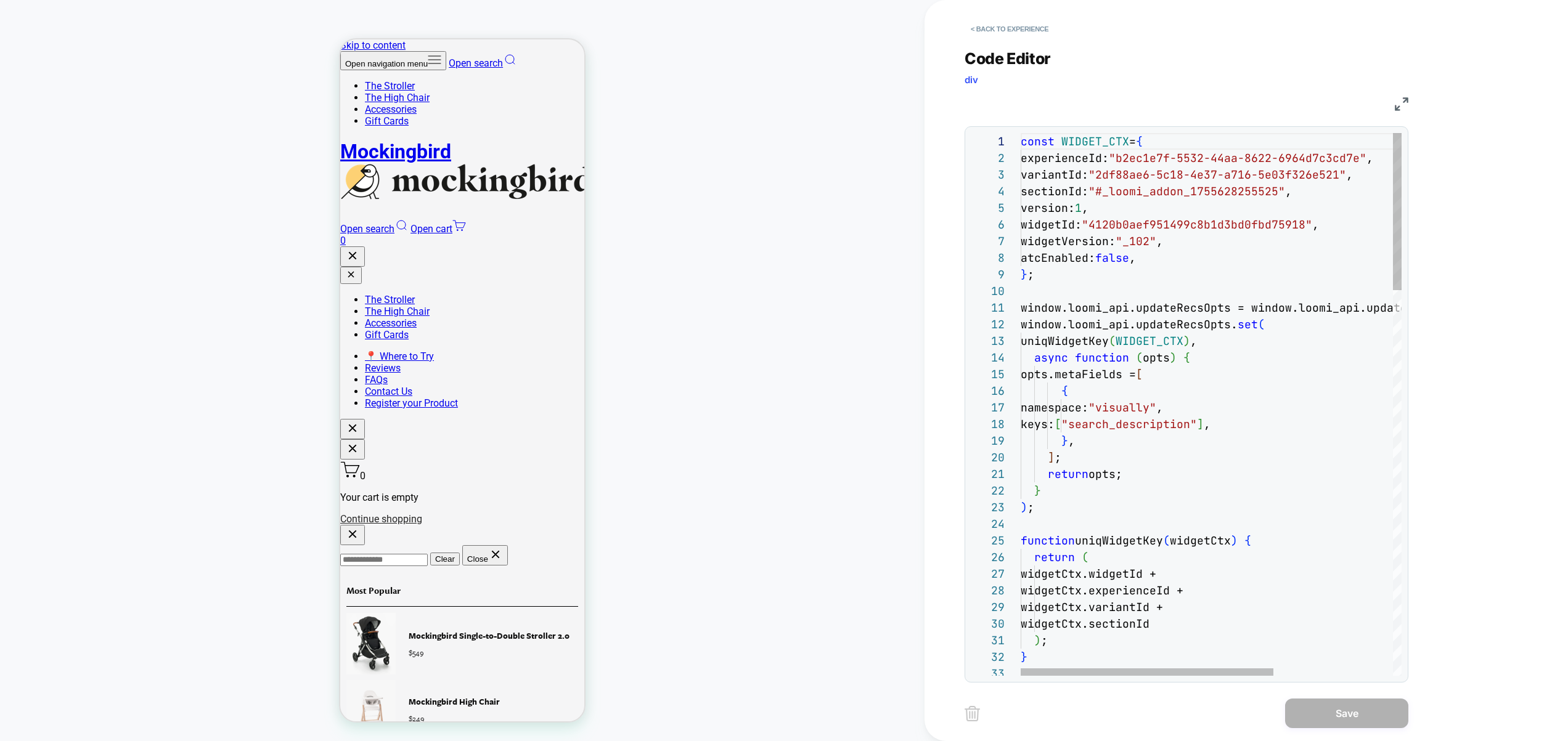
scroll to position [100, 159]
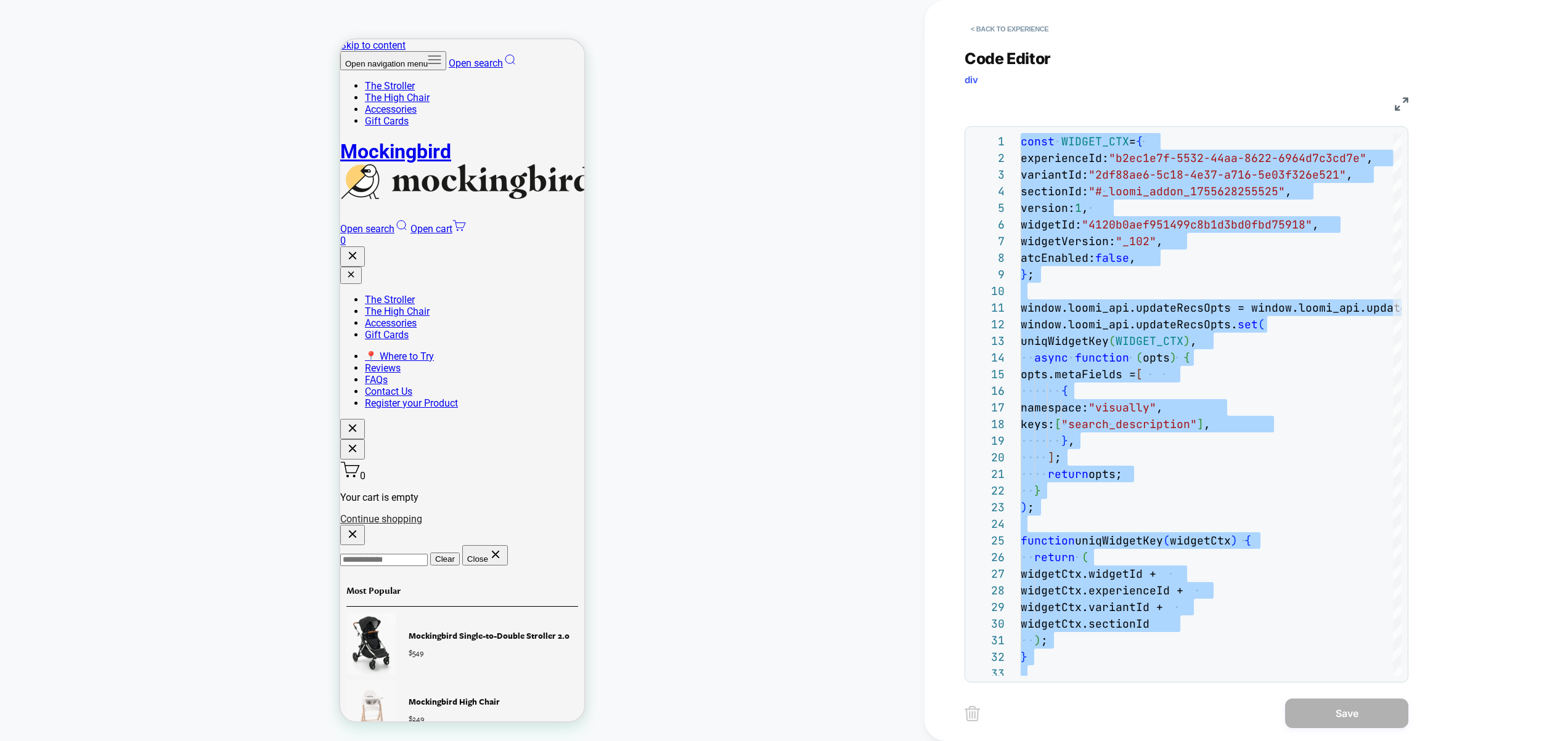
scroll to position [67, 153]
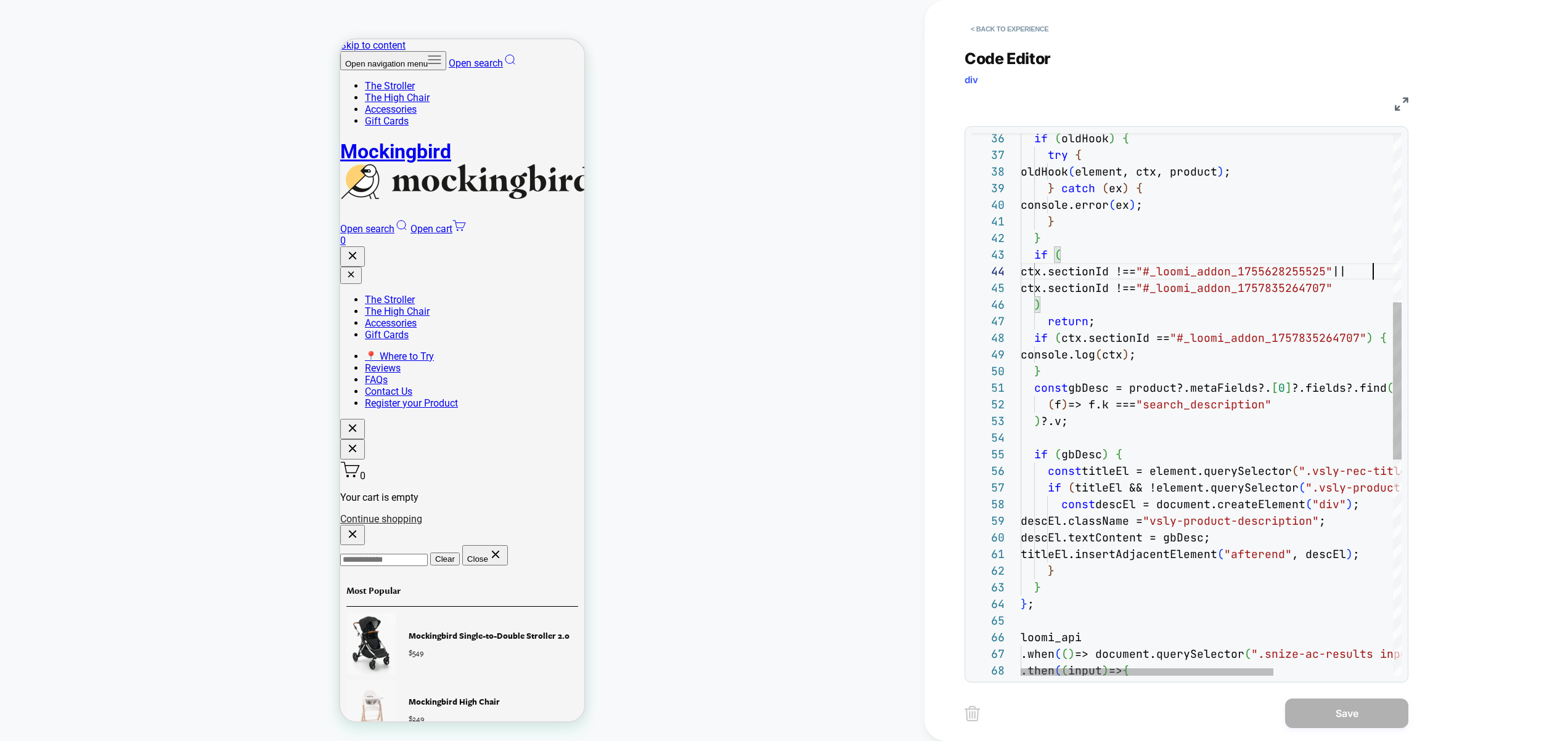
click at [1372, 275] on div "if ( oldHook ) { try { oldHook ( element, ctx, product ) ; } catch ( ex ) { con…" at bounding box center [1301, 484] width 561 height 1874
drag, startPoint x: 1368, startPoint y: 273, endPoint x: 1373, endPoint y: 283, distance: 11.2
click at [1373, 283] on div "if ( oldHook ) { try { oldHook ( element, ctx, product ) ; } catch ( ex ) { con…" at bounding box center [1301, 484] width 561 height 1874
type textarea "**********"
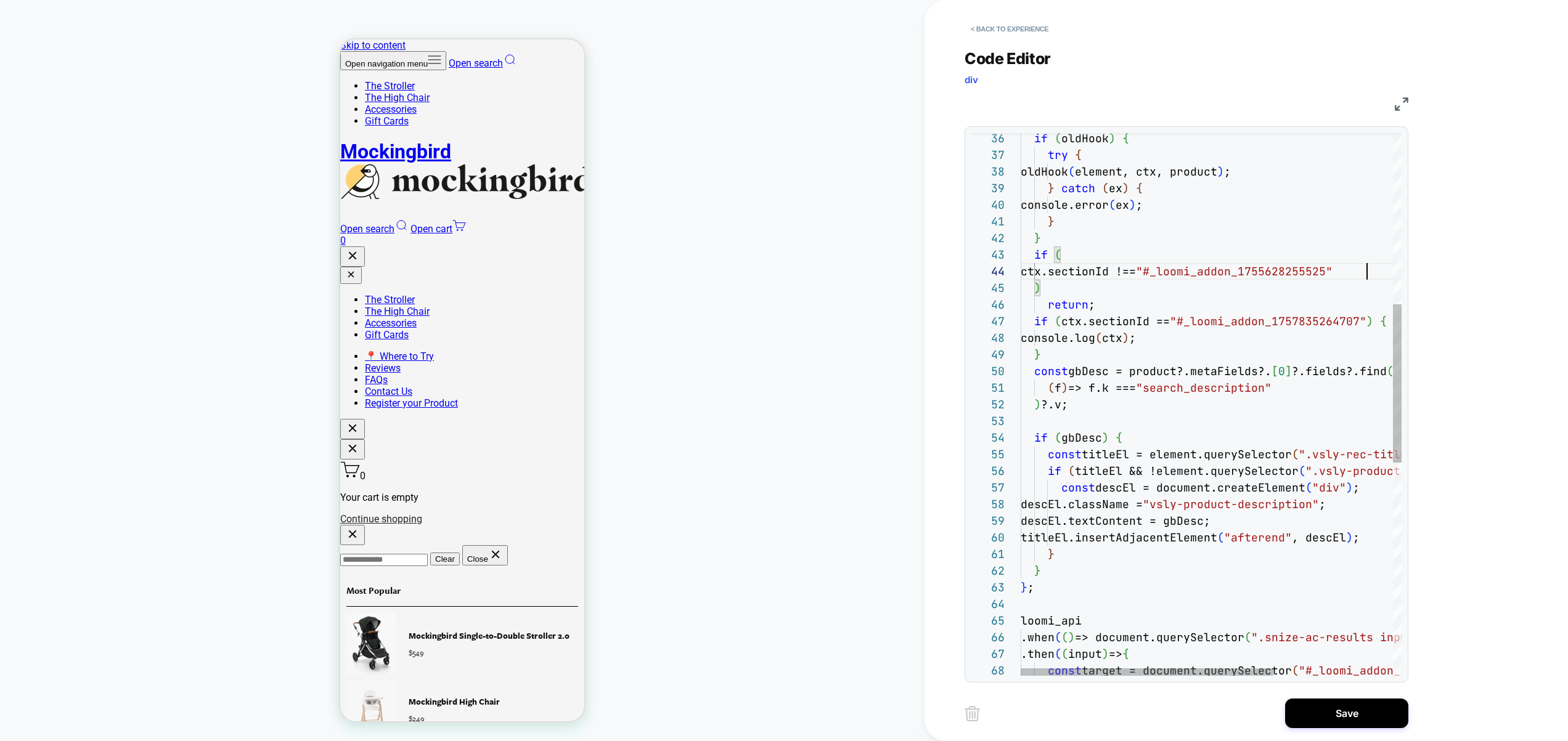
scroll to position [50, 346]
click at [1351, 721] on button "Save" at bounding box center [1347, 713] width 124 height 29
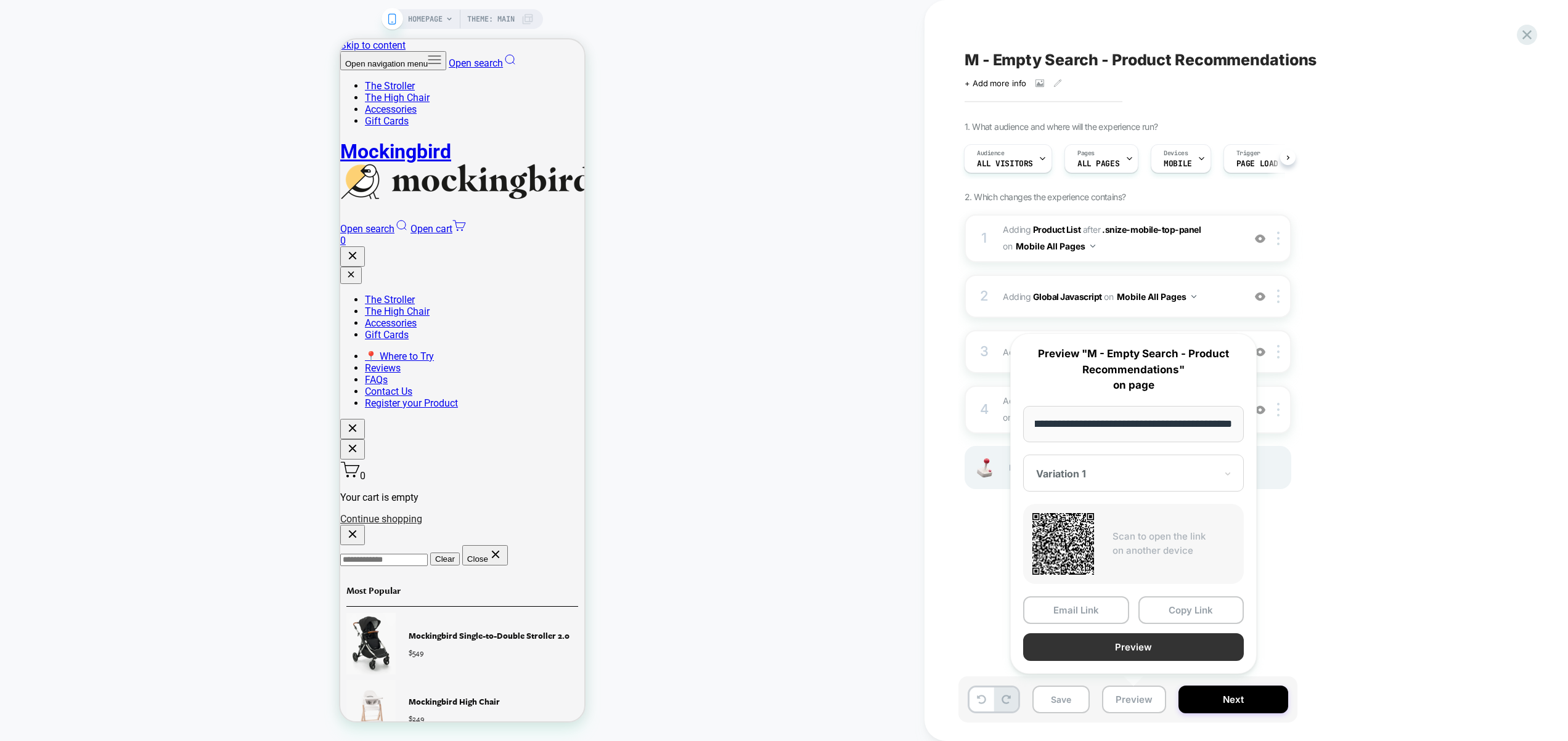
scroll to position [0, 0]
click at [1151, 648] on button "Preview" at bounding box center [1133, 647] width 221 height 28
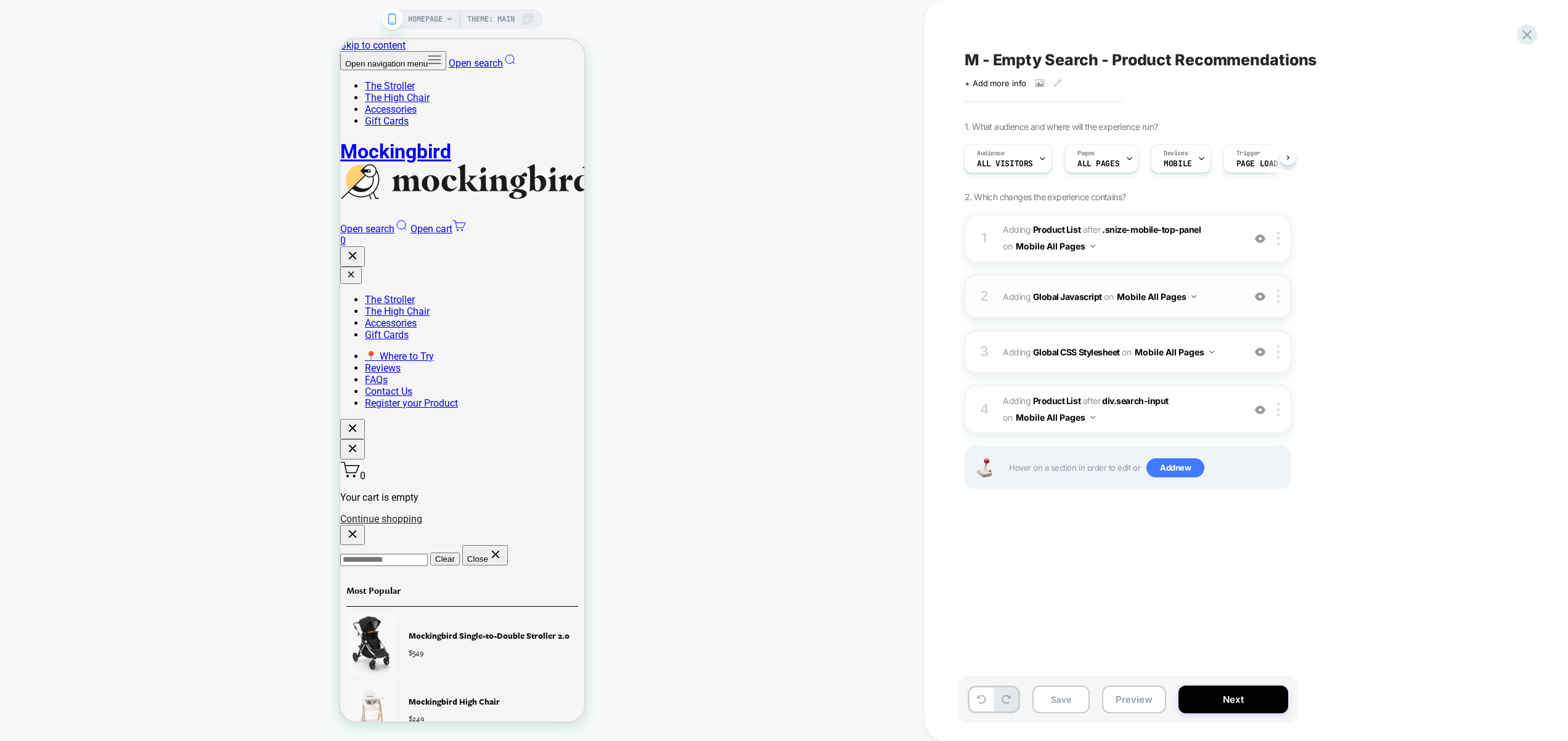
click at [1219, 299] on span "Adding Global Javascript on Mobile All Pages" at bounding box center [1120, 297] width 235 height 18
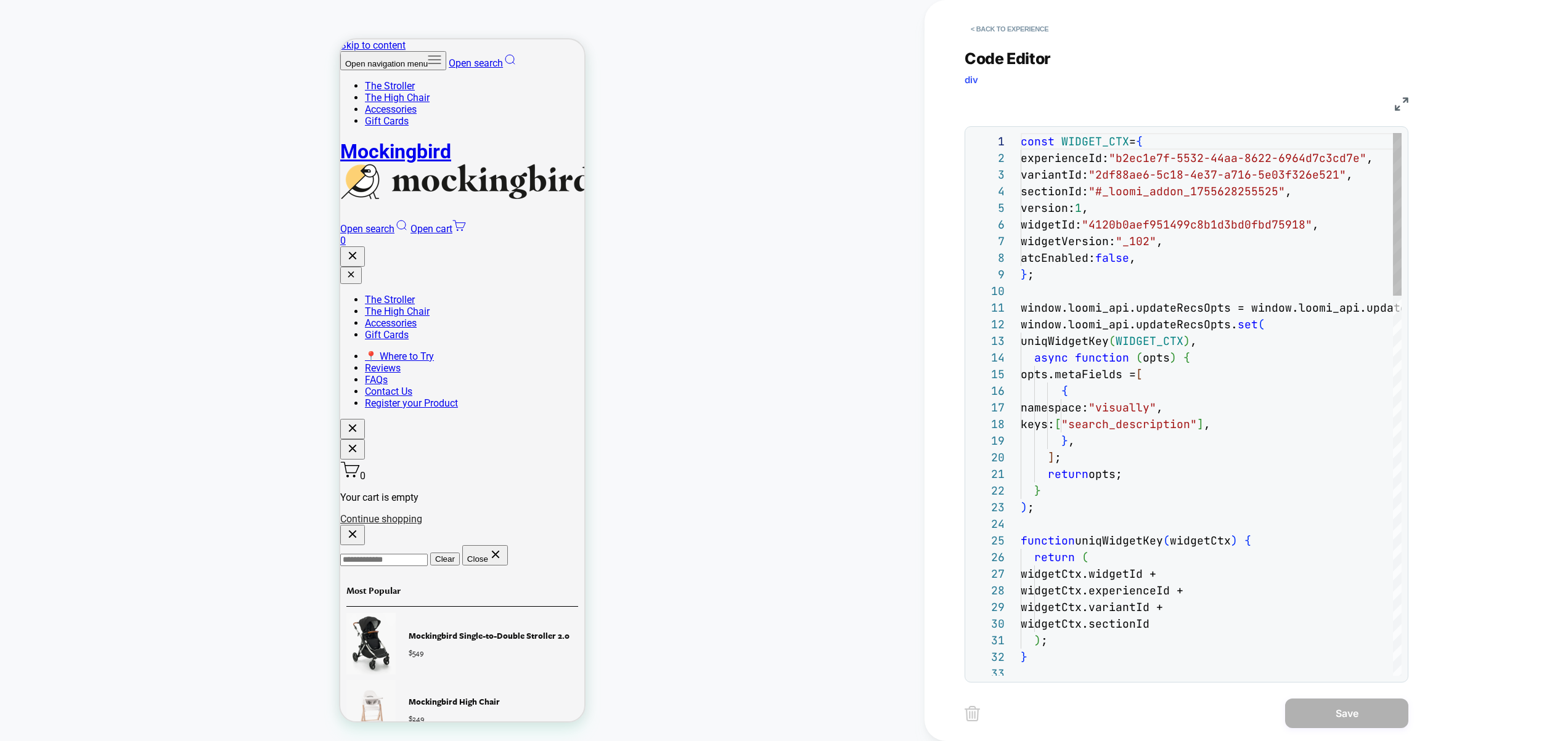
scroll to position [166, 0]
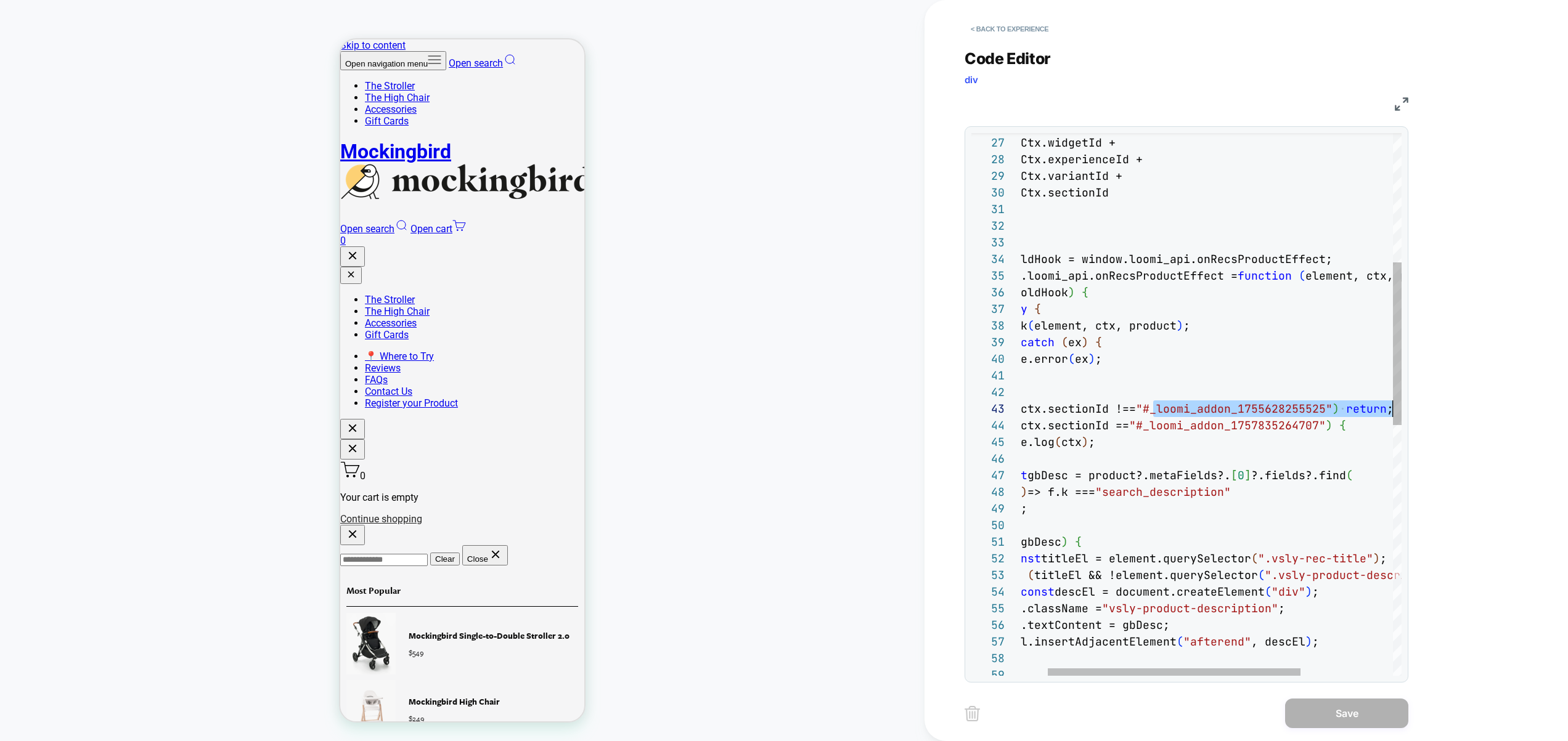
drag, startPoint x: 1192, startPoint y: 412, endPoint x: 1388, endPoint y: 406, distance: 196.1
click at [1388, 406] on div "return ( widgetCtx.widgetId + widgetCtx.experienceId + widgetCtx.variantId + wi…" at bounding box center [1260, 605] width 561 height 1807
click at [1336, 408] on div "return ( widgetCtx.widgetId + widgetCtx.experienceId + widgetCtx.variantId + wi…" at bounding box center [1260, 605] width 561 height 1807
click at [1329, 409] on div "return ( widgetCtx.widgetId + widgetCtx.experienceId + widgetCtx.variantId + wi…" at bounding box center [1260, 605] width 561 height 1807
click at [1334, 410] on div "return ( widgetCtx.widgetId + widgetCtx.experienceId + widgetCtx.variantId + wi…" at bounding box center [1260, 605] width 561 height 1807
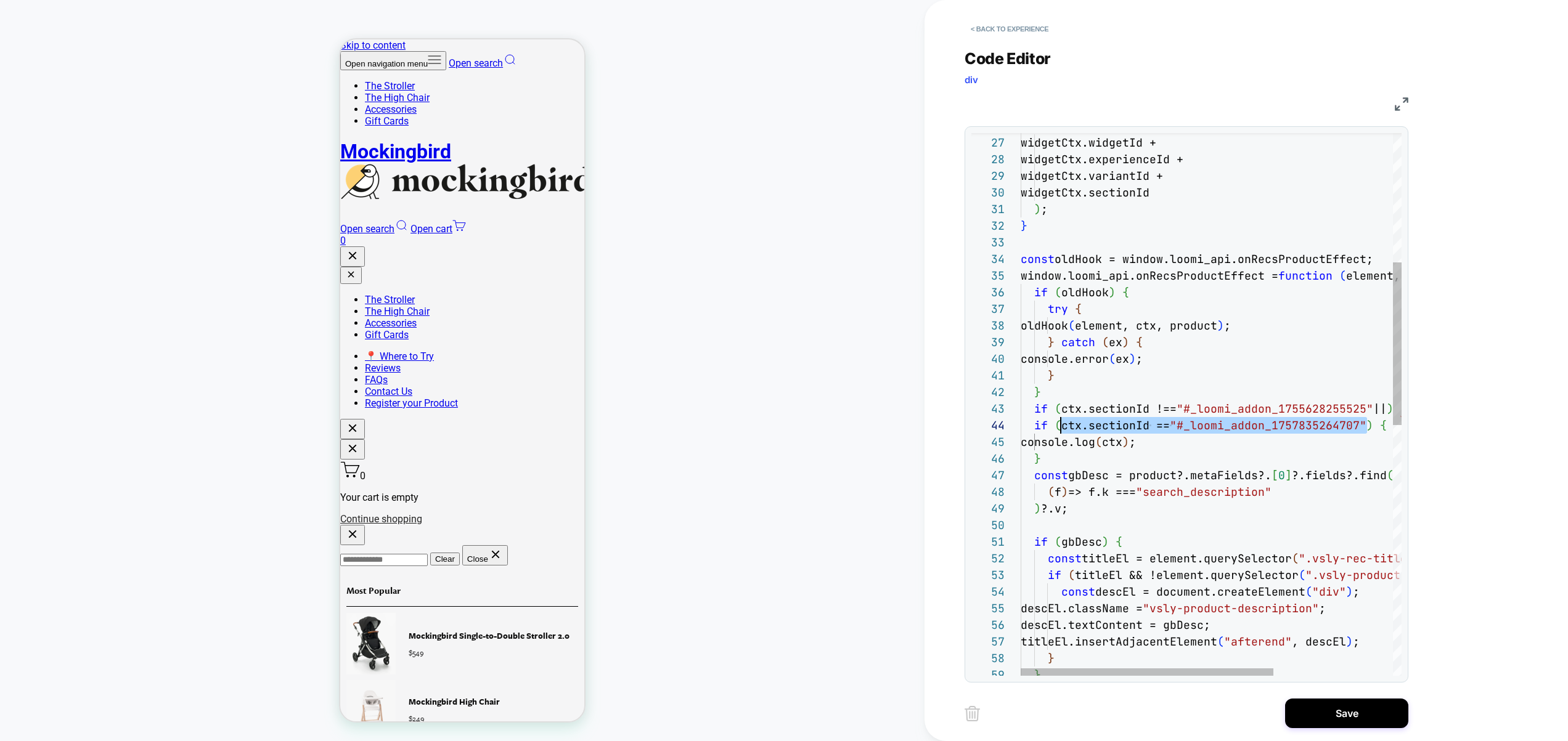
scroll to position [50, 40]
drag, startPoint x: 1324, startPoint y: 424, endPoint x: 1060, endPoint y: 427, distance: 264.0
click at [1060, 427] on div "return ( widgetCtx.widgetId + widgetCtx.experienceId + widgetCtx.variantId + wi…" at bounding box center [1301, 605] width 561 height 1807
click at [1208, 417] on div "return ( widgetCtx.widgetId + widgetCtx.experienceId + widgetCtx.variantId + wi…" at bounding box center [1301, 605] width 561 height 1807
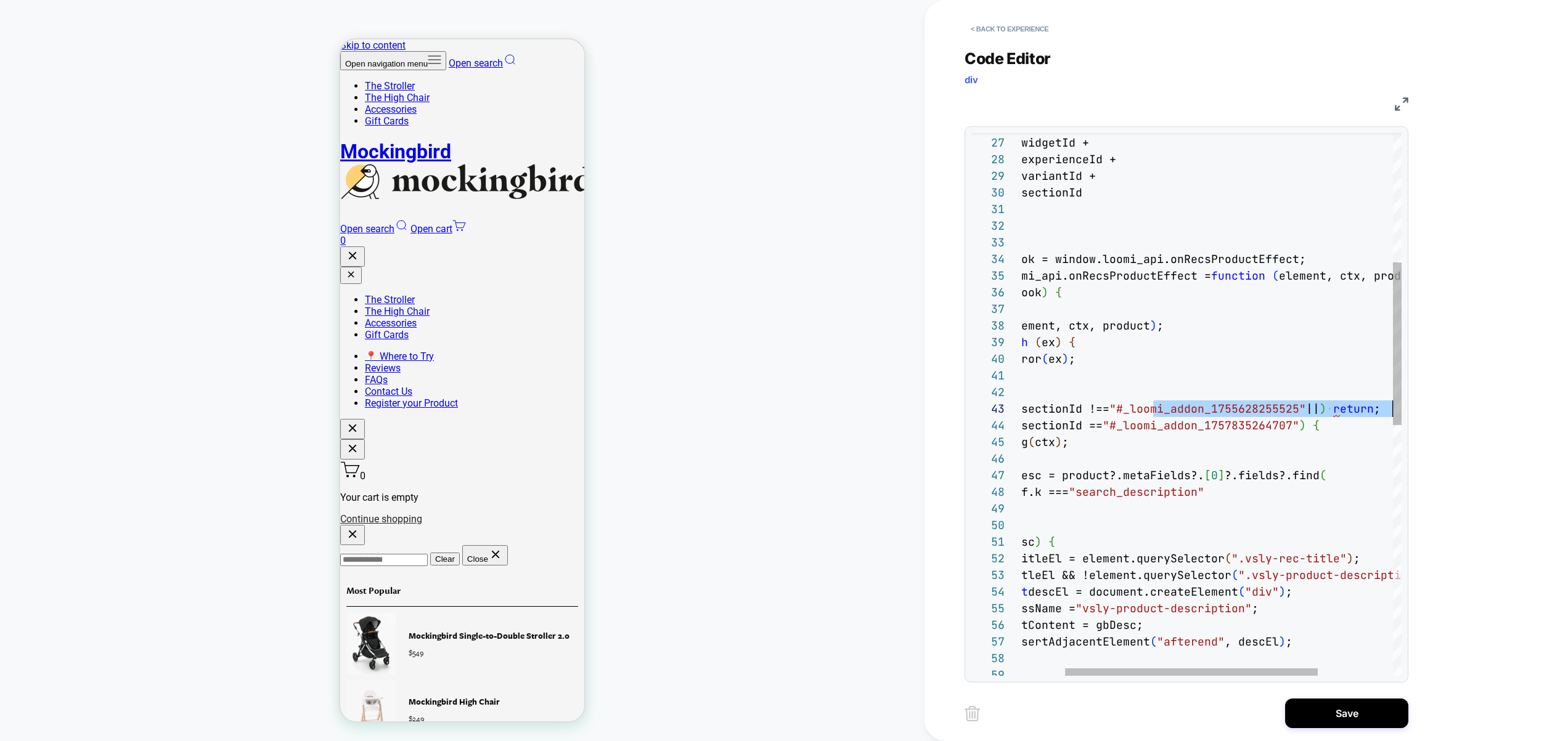
drag, startPoint x: 1222, startPoint y: 412, endPoint x: 1318, endPoint y: 412, distance: 96.0
click at [1395, 408] on div "return ( widgetCtx.widgetId + widgetCtx.experienceId + widgetCtx.variantId + wi…" at bounding box center [1234, 605] width 561 height 1807
click at [1312, 410] on div "return ( widgetCtx.widgetId + widgetCtx.experienceId + widgetCtx.variantId + wi…" at bounding box center [1234, 605] width 561 height 1807
click at [1334, 411] on div "return ( widgetCtx.widgetId + widgetCtx.experienceId + widgetCtx.variantId + wi…" at bounding box center [1234, 605] width 561 height 1807
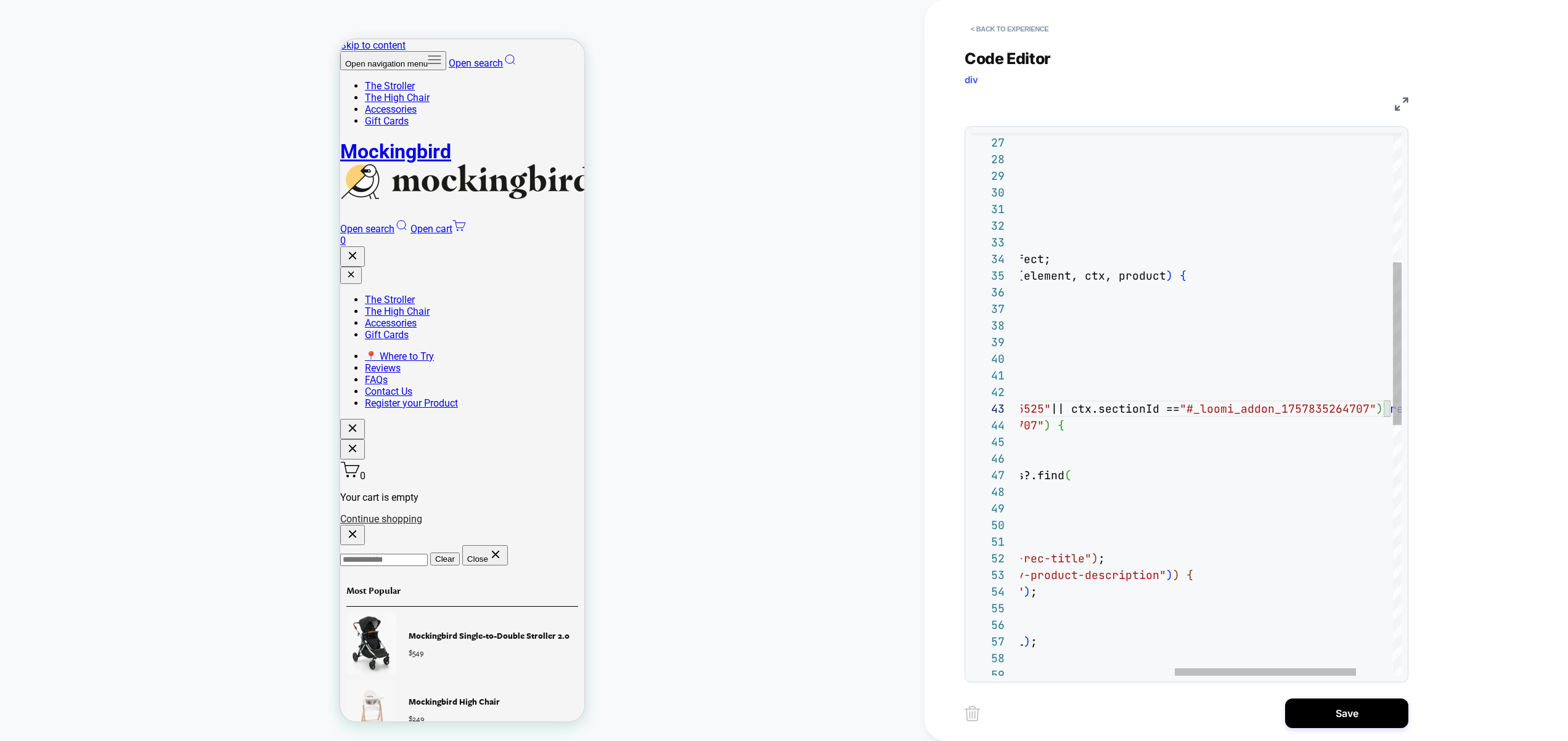
click at [1173, 408] on div "return ( widgetCtx.widgetId + widgetCtx.experienceId + widgetCtx.variantId + wi…" at bounding box center [1089, 605] width 781 height 1807
type textarea "**********"
click at [1347, 712] on button "Save" at bounding box center [1347, 713] width 124 height 29
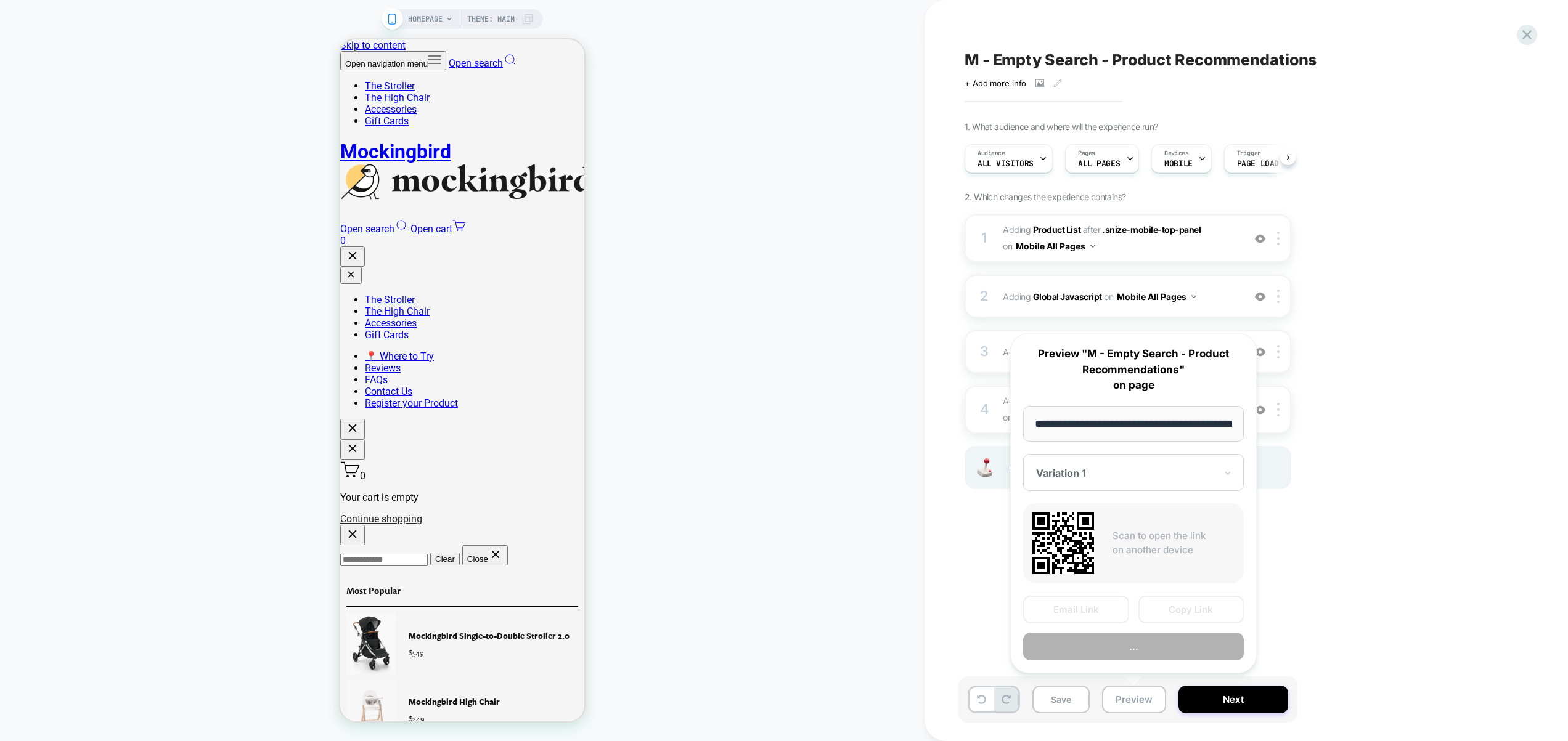
scroll to position [0, 49]
click at [1127, 649] on button "Preview" at bounding box center [1133, 647] width 221 height 28
